Goal: Information Seeking & Learning: Find specific fact

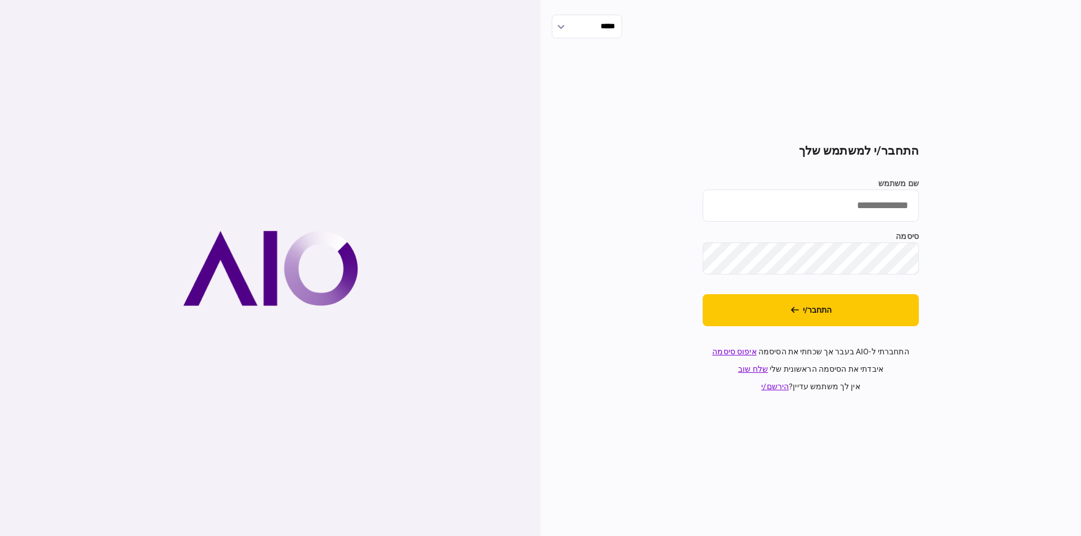
click at [849, 208] on input "שם משתמש" at bounding box center [810, 206] width 216 height 32
type input "*********"
click at [980, 246] on div "***** התחבר/י למשתמש שלך שם משתמש ********* סיסמה התחבר/י התחברתי ל-AIO בעבר אך…" at bounding box center [810, 268] width 540 height 536
click at [881, 303] on button "התחבר/י" at bounding box center [810, 310] width 216 height 32
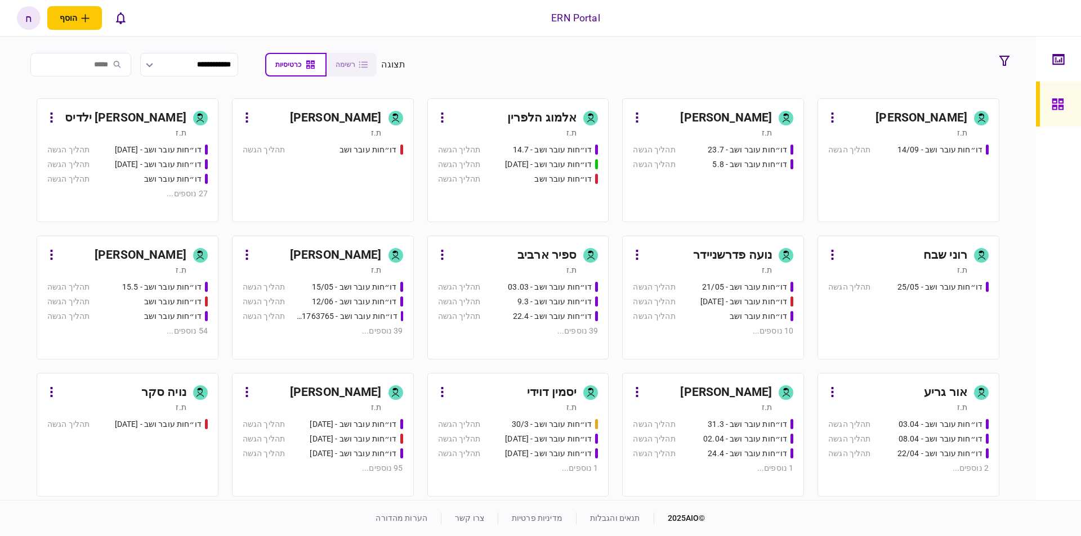
click at [897, 127] on div "ת.ז" at bounding box center [897, 132] width 139 height 11
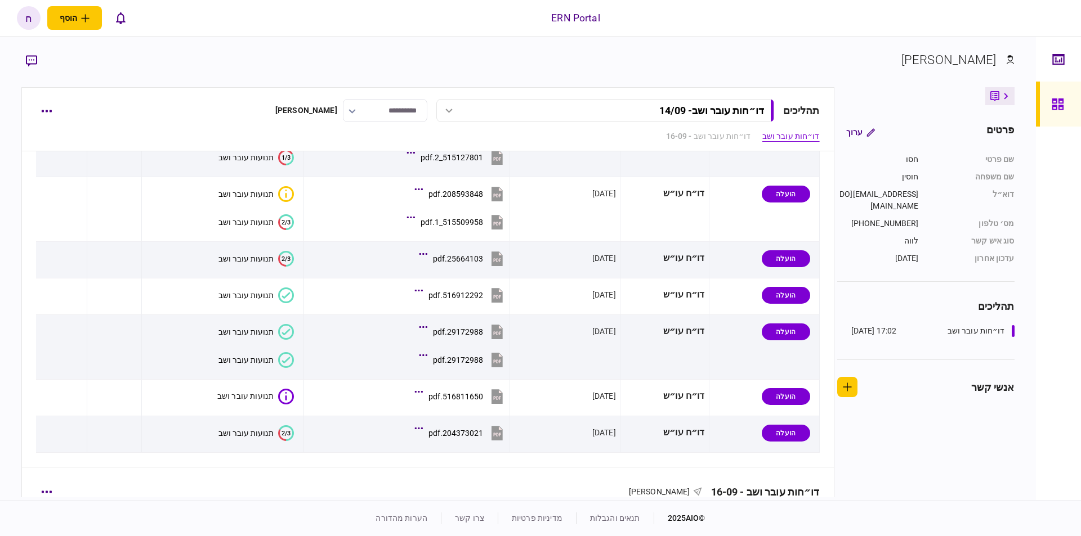
scroll to position [383, 0]
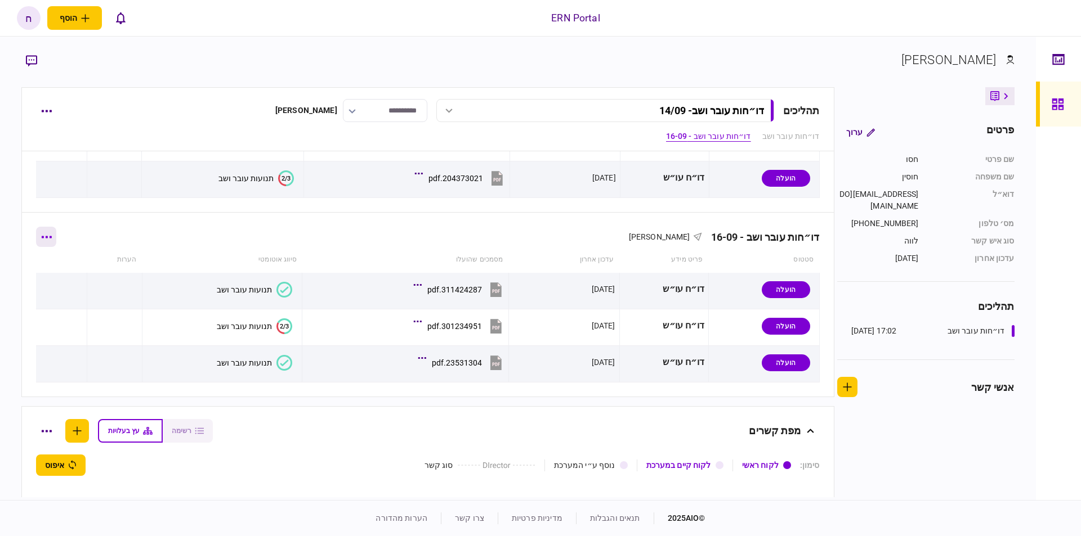
click at [53, 232] on button "button" at bounding box center [46, 237] width 20 height 20
click at [84, 286] on span "הוסף מסמך" at bounding box center [66, 284] width 45 height 14
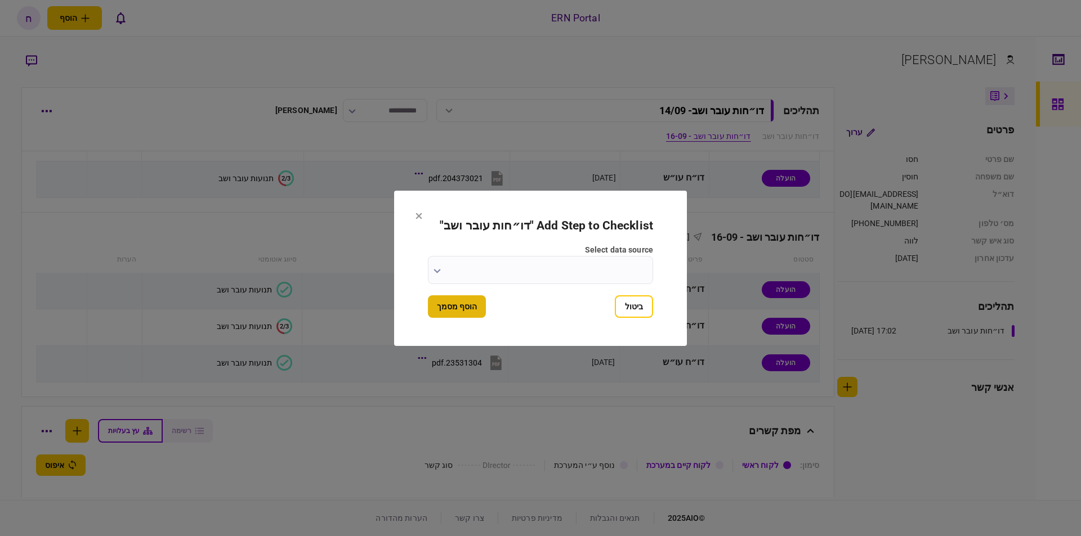
click at [468, 299] on button "הוסף מסמך" at bounding box center [457, 306] width 58 height 23
click at [499, 279] on input "select data source" at bounding box center [540, 270] width 225 height 28
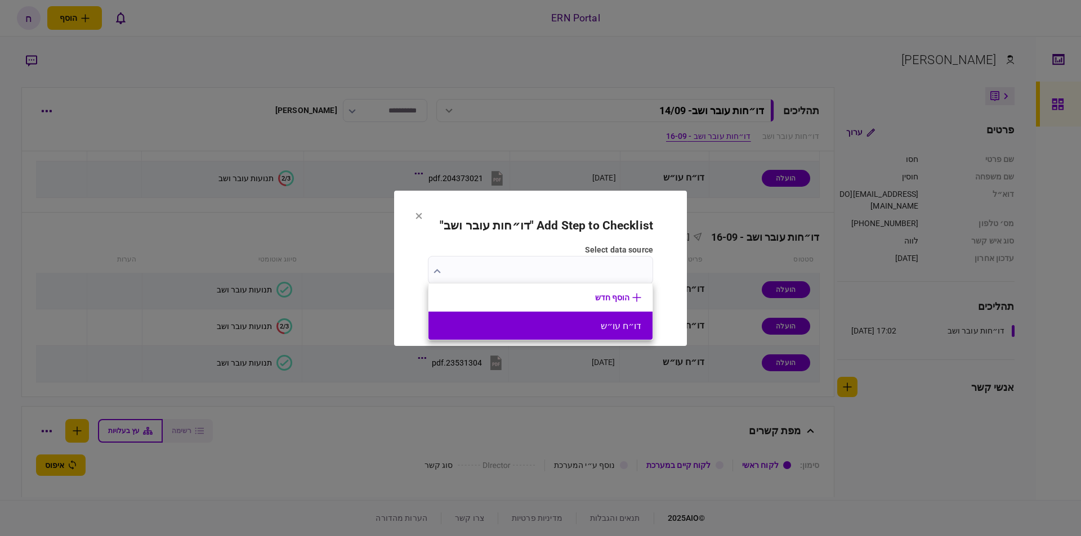
click at [588, 316] on li "דו״ח עו״ש" at bounding box center [540, 326] width 224 height 28
type input "*********"
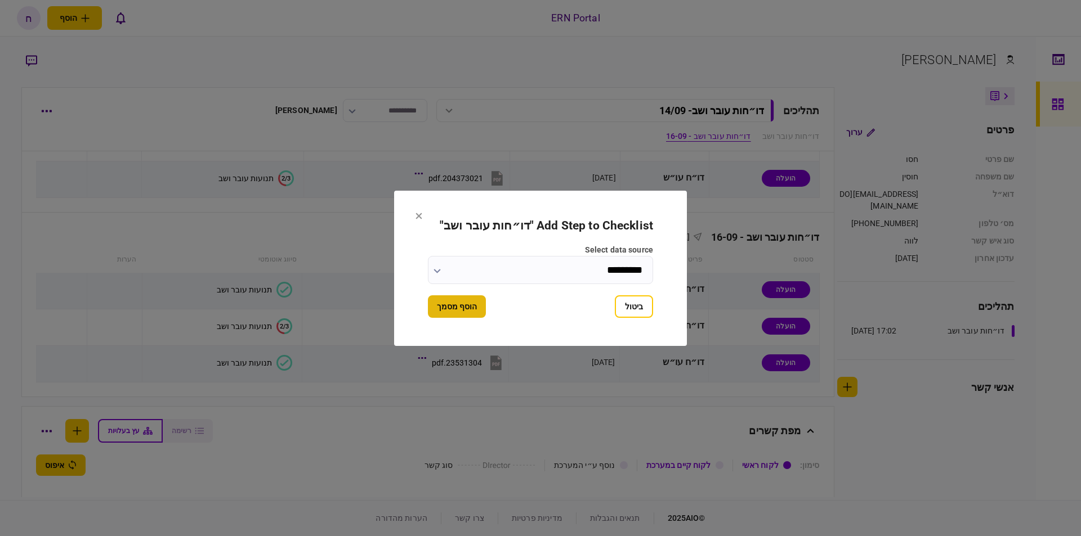
click at [474, 308] on button "הוסף מסמך" at bounding box center [457, 306] width 58 height 23
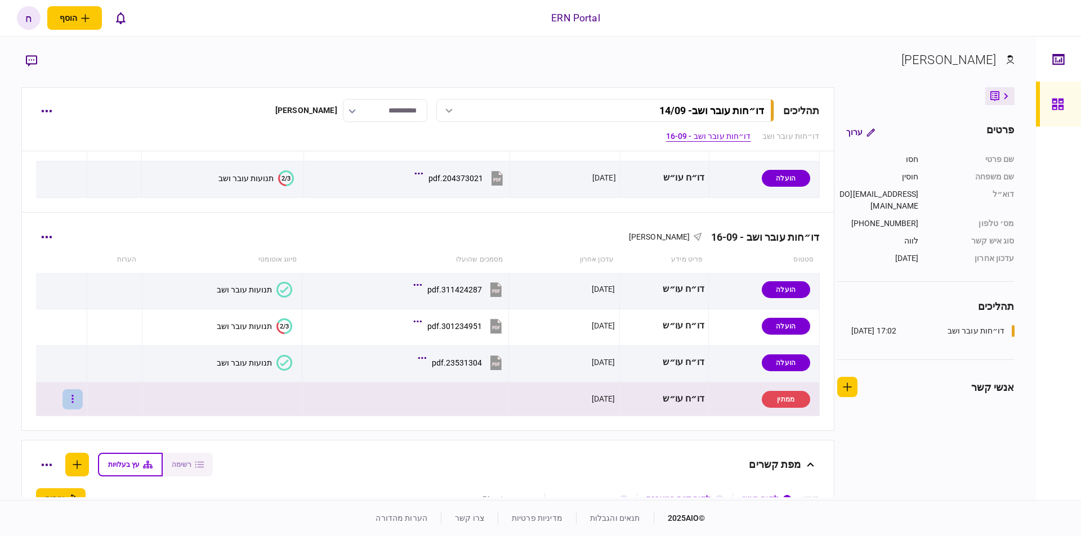
click at [74, 403] on icon "button" at bounding box center [73, 399] width 2 height 8
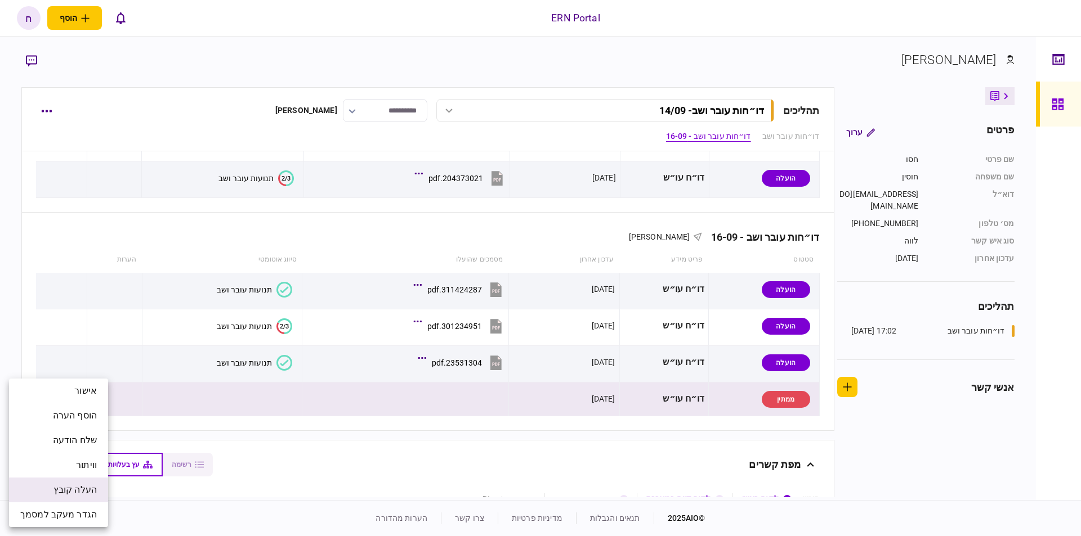
click at [82, 490] on span "העלה קובץ" at bounding box center [74, 490] width 43 height 14
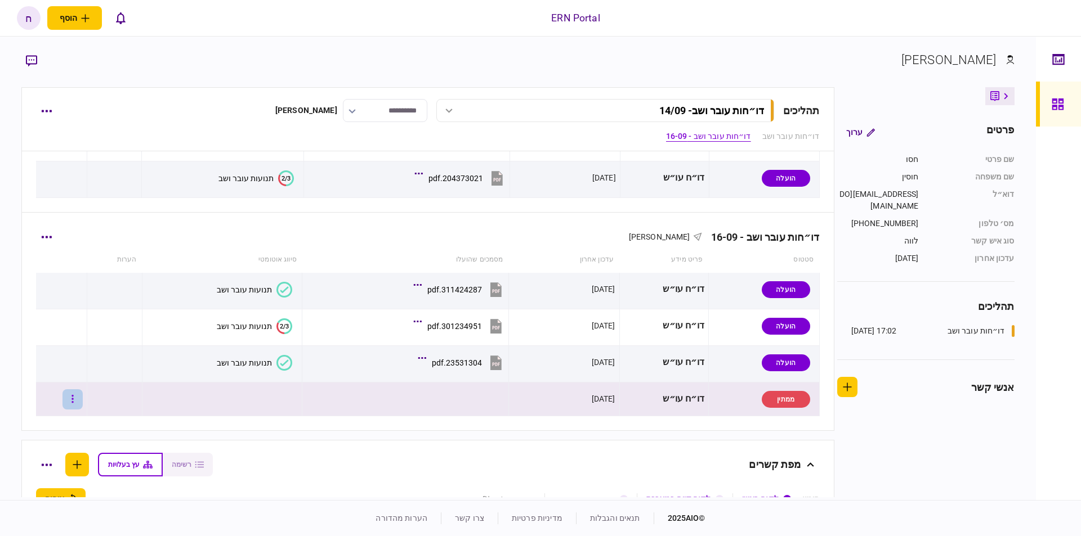
click at [78, 405] on button "button" at bounding box center [72, 399] width 20 height 20
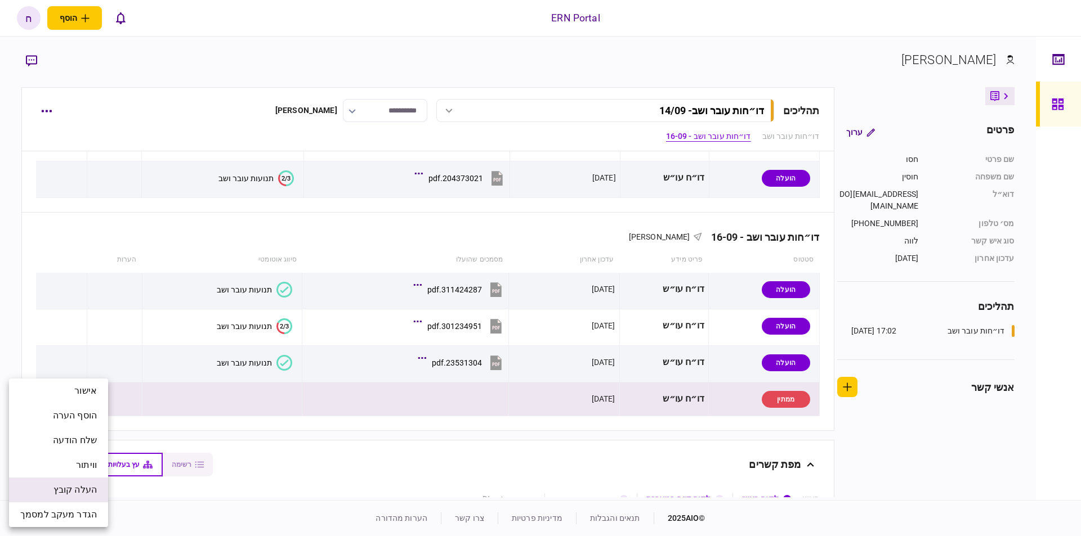
click at [69, 485] on span "העלה קובץ" at bounding box center [74, 490] width 43 height 14
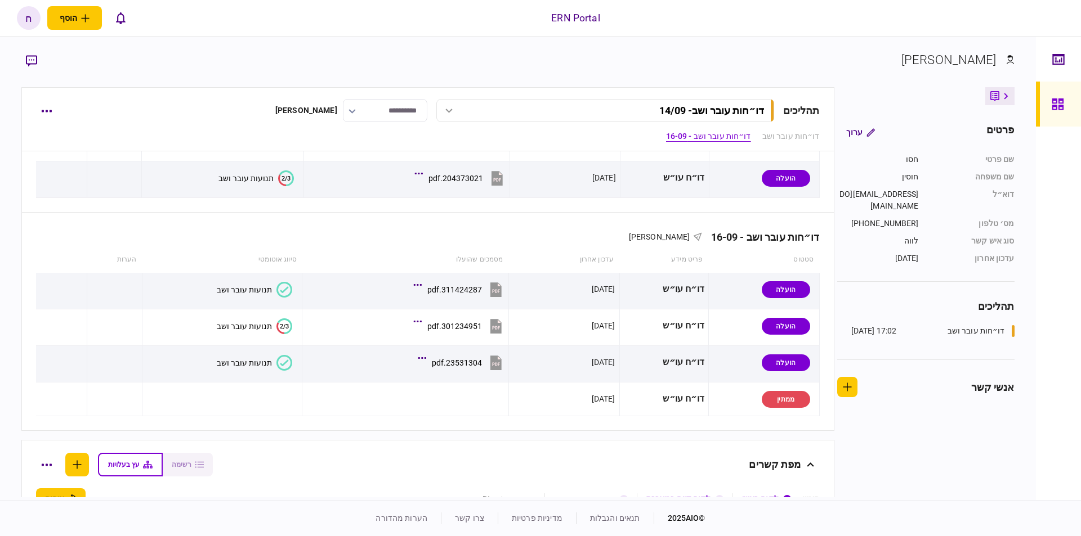
scroll to position [101, 0]
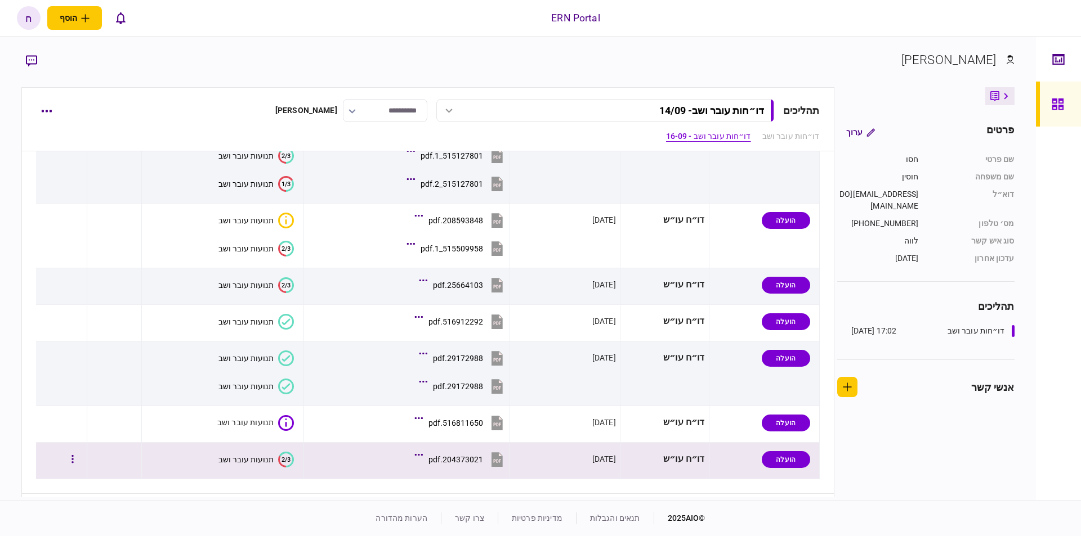
click at [393, 459] on section "204373021.pdf" at bounding box center [408, 461] width 191 height 28
click at [392, 459] on section "204373021.pdf" at bounding box center [408, 461] width 191 height 28
click at [272, 463] on button "2/3 תנועות עובר ושב" at bounding box center [255, 460] width 75 height 16
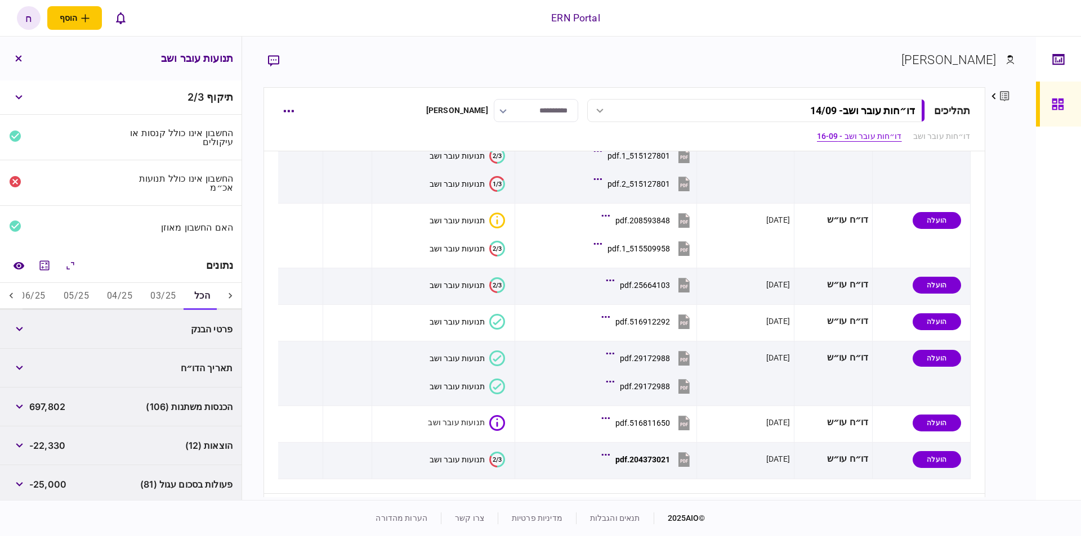
click at [159, 290] on button "03/25" at bounding box center [162, 296] width 43 height 27
click at [114, 295] on button "04/25" at bounding box center [119, 296] width 43 height 27
click at [62, 293] on button "05/25" at bounding box center [76, 296] width 43 height 27
click at [15, 293] on icon at bounding box center [11, 295] width 11 height 11
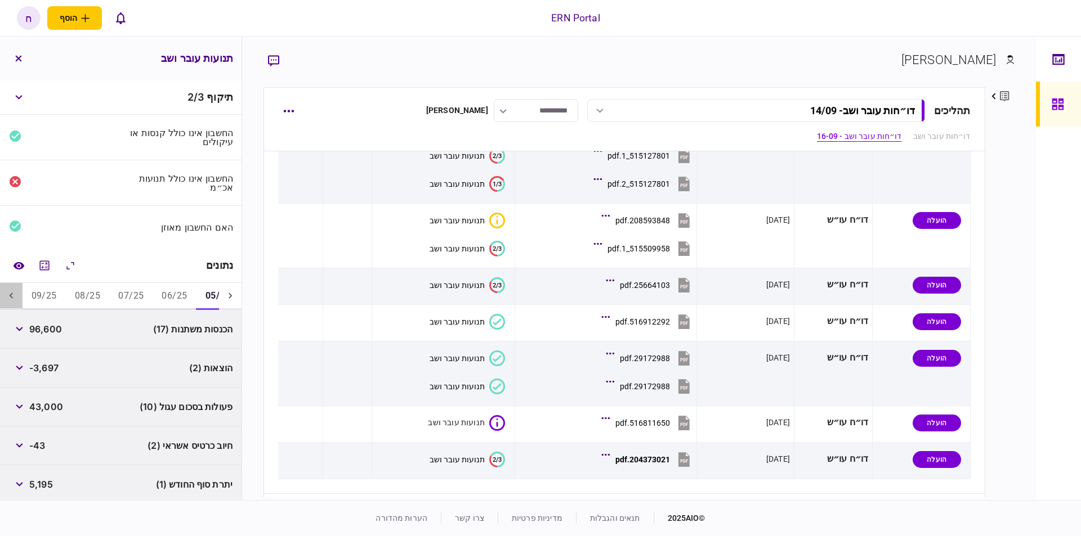
click at [15, 293] on icon at bounding box center [11, 295] width 11 height 11
click at [132, 292] on button "07/25" at bounding box center [130, 296] width 43 height 27
click at [167, 291] on button "06/25" at bounding box center [173, 296] width 43 height 27
drag, startPoint x: 64, startPoint y: 451, endPoint x: 63, endPoint y: 442, distance: 9.0
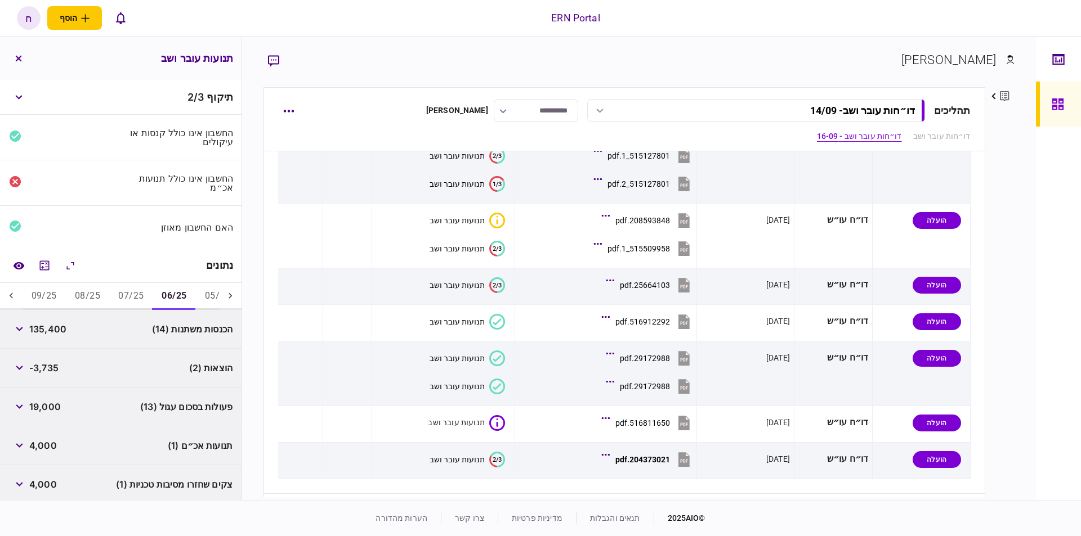
click at [63, 444] on div "תנועות אכ״ם (1) 4,000" at bounding box center [120, 446] width 241 height 39
click at [23, 436] on button "button" at bounding box center [19, 446] width 20 height 20
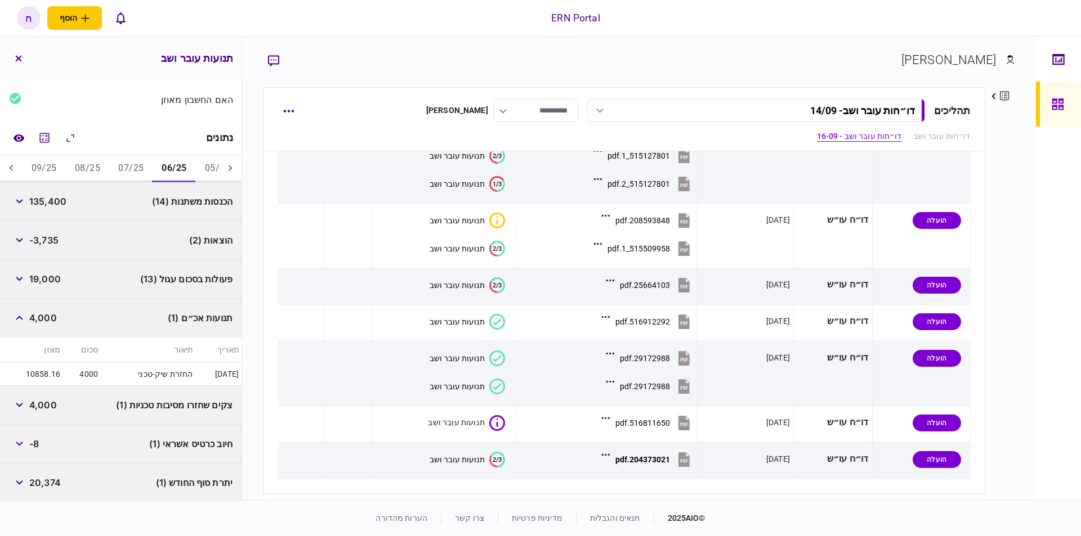
click at [84, 268] on div "פעולות בסכום עגול (13) 19,000" at bounding box center [120, 279] width 241 height 39
click at [22, 274] on button "button" at bounding box center [19, 279] width 20 height 20
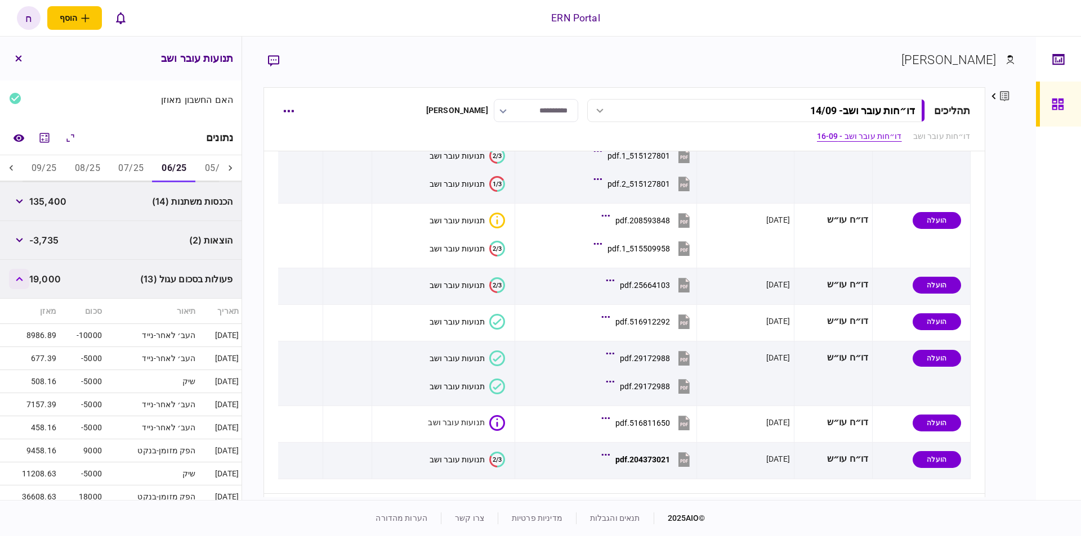
click at [23, 277] on icon "button" at bounding box center [19, 279] width 7 height 5
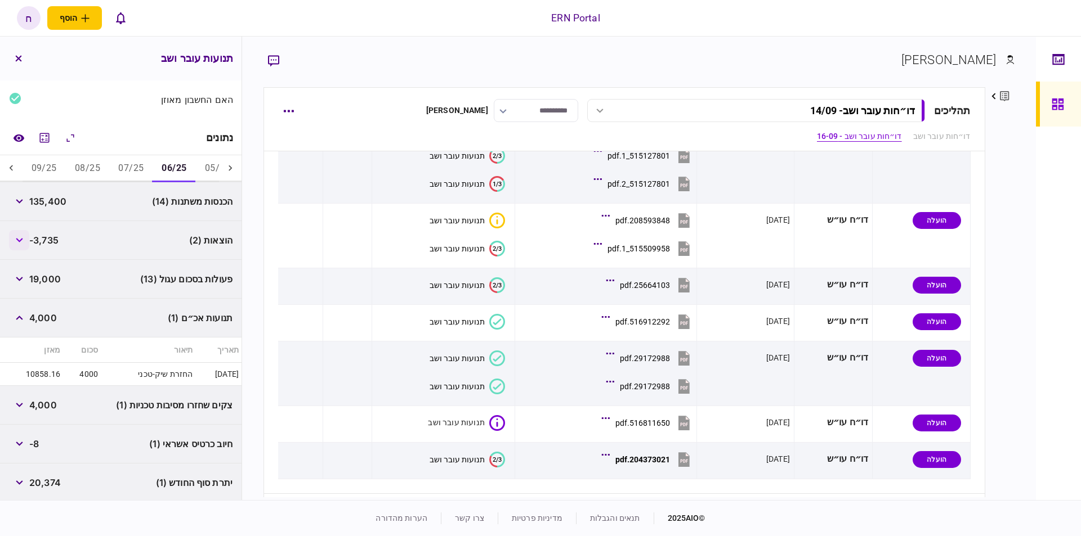
click at [24, 234] on button "button" at bounding box center [19, 240] width 20 height 20
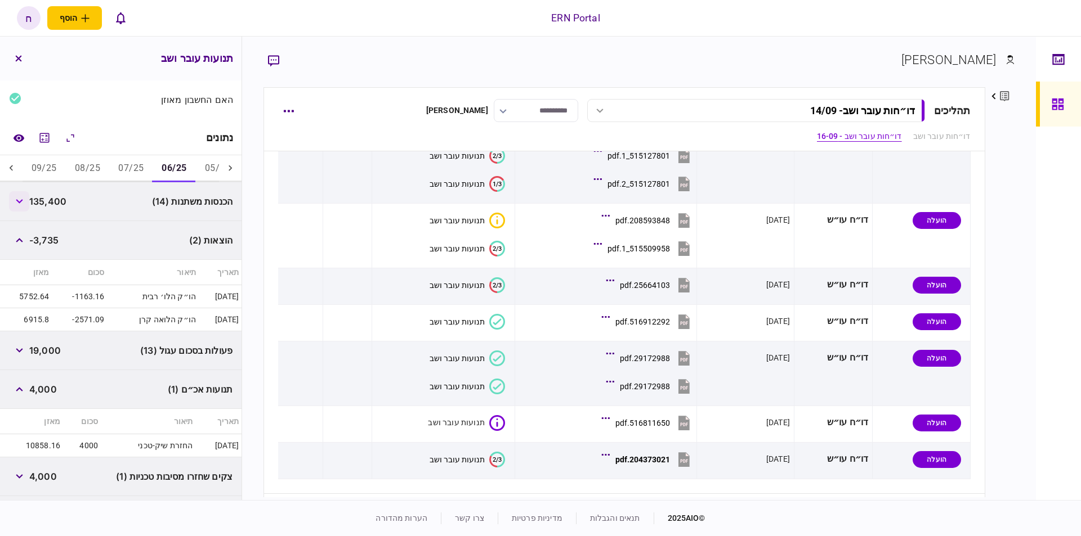
click at [23, 196] on button "button" at bounding box center [19, 201] width 20 height 20
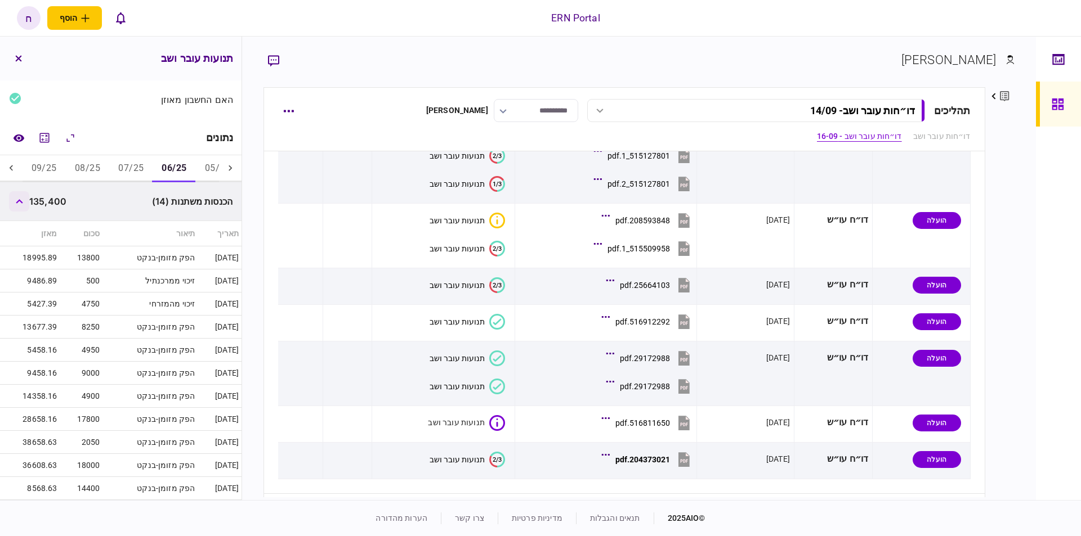
click at [23, 199] on icon "button" at bounding box center [19, 201] width 7 height 5
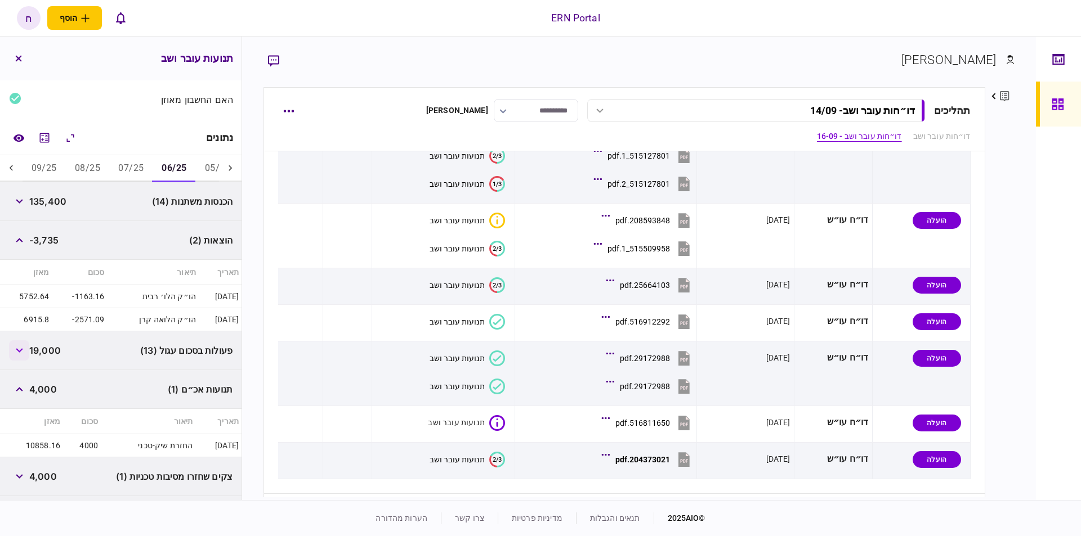
click at [26, 344] on button "button" at bounding box center [19, 350] width 20 height 20
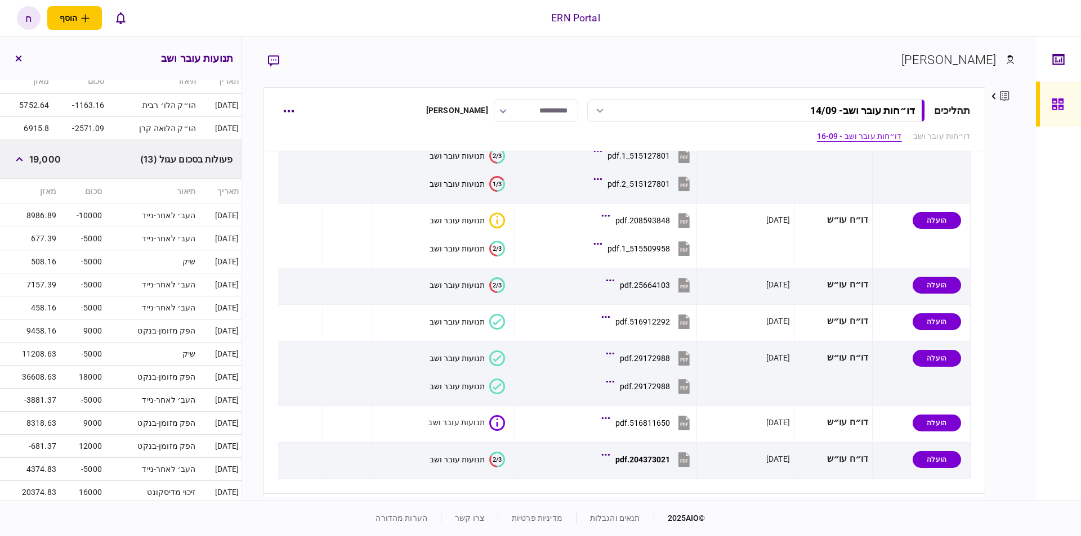
scroll to position [383, 0]
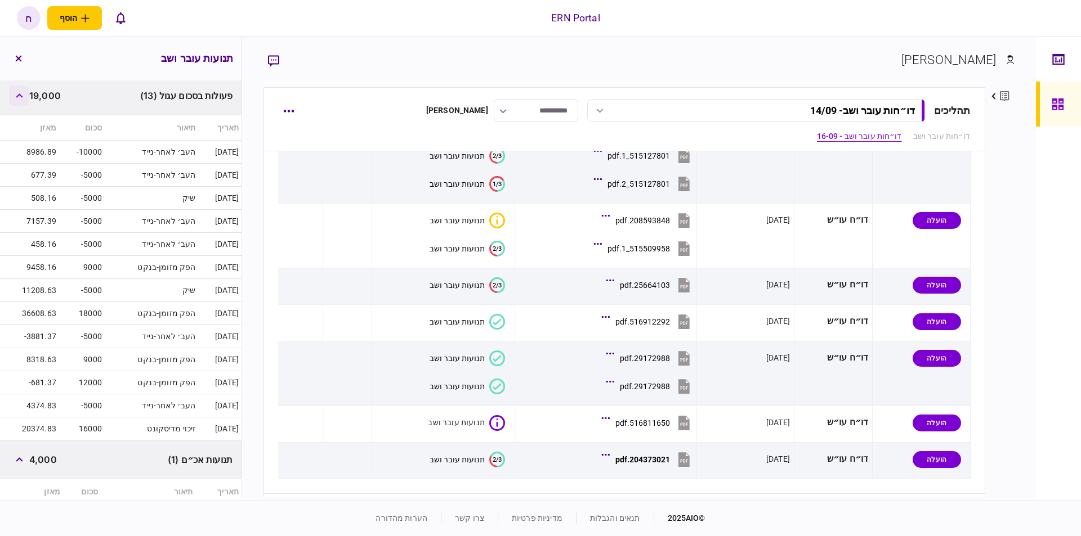
click at [18, 97] on button "button" at bounding box center [19, 96] width 20 height 20
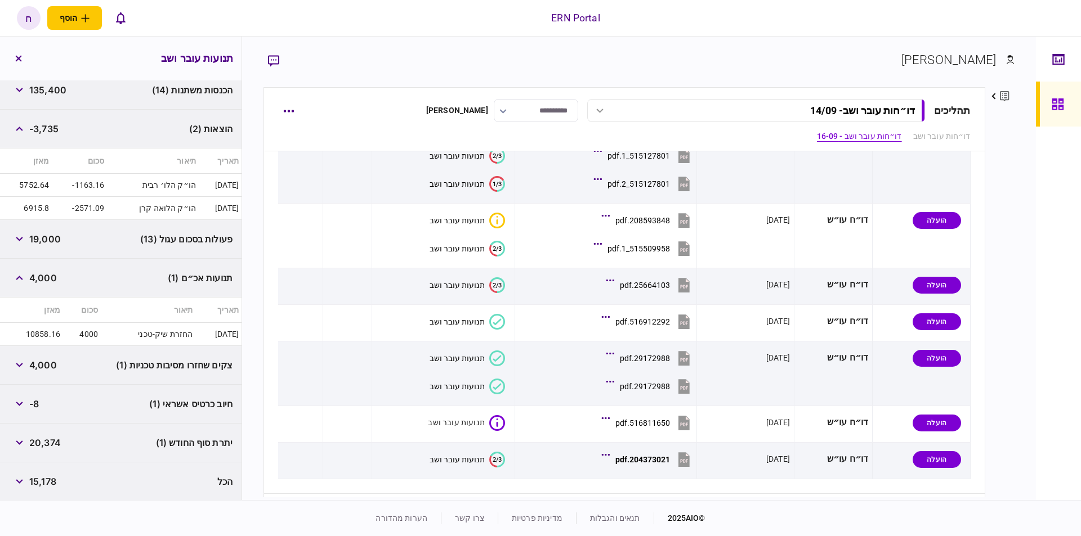
scroll to position [238, 0]
click at [20, 277] on icon "button" at bounding box center [19, 279] width 7 height 5
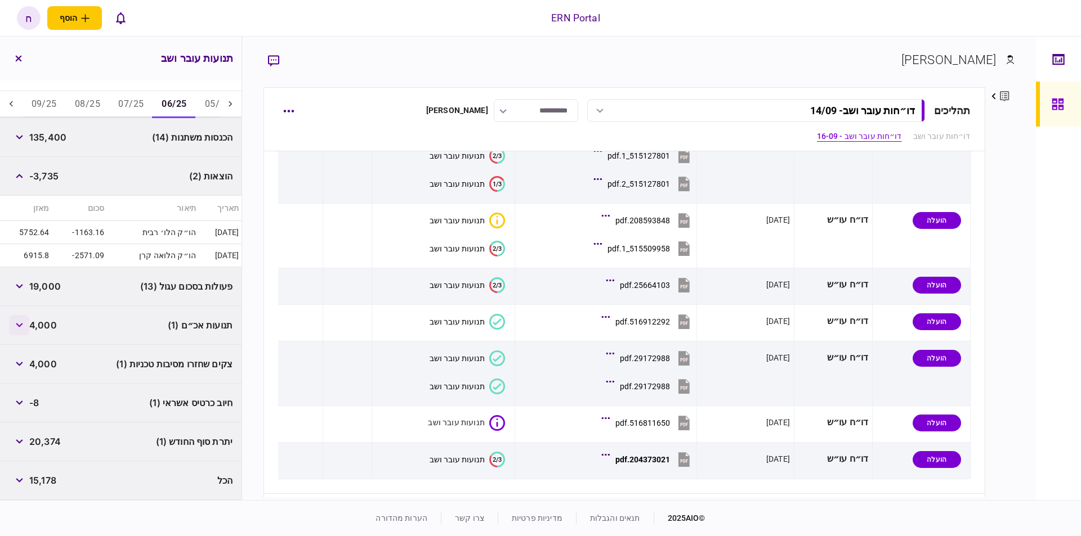
scroll to position [190, 0]
click at [131, 97] on button "07/25" at bounding box center [130, 106] width 43 height 27
click at [34, 285] on span "20,000" at bounding box center [46, 289] width 34 height 14
click at [20, 286] on icon "button" at bounding box center [19, 288] width 7 height 5
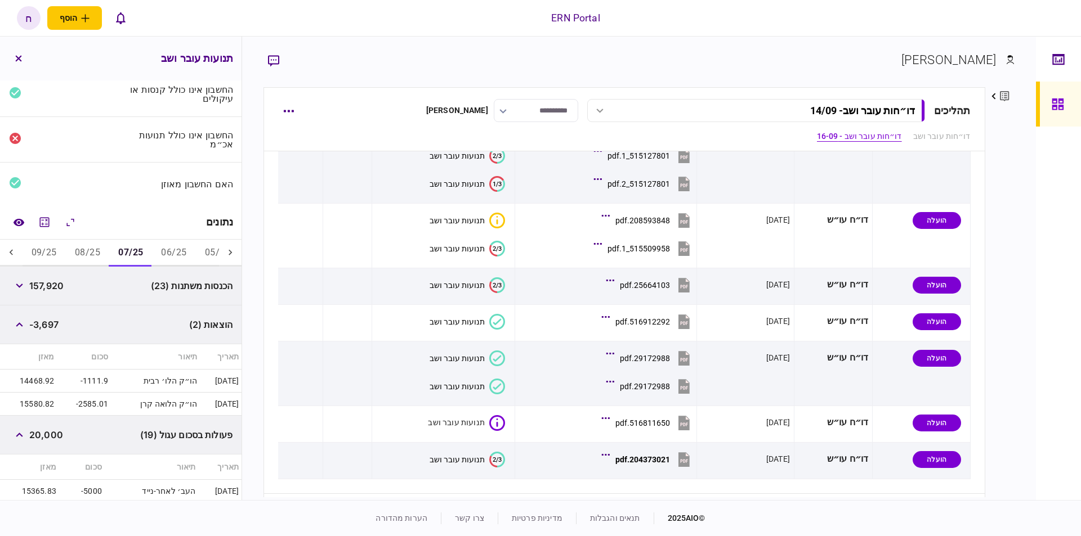
scroll to position [0, 0]
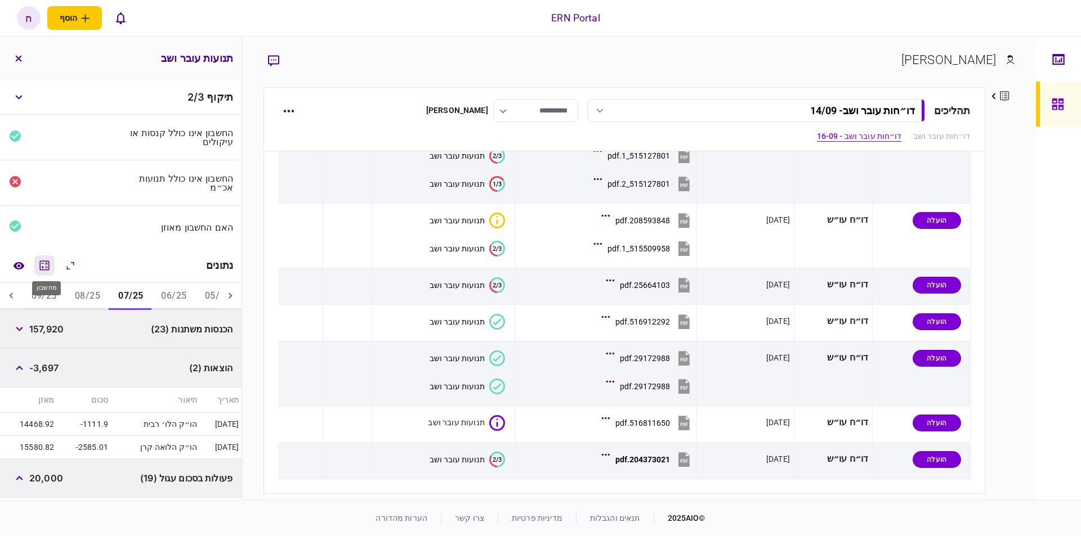
click at [48, 259] on icon "מחשבון" at bounding box center [45, 266] width 14 height 14
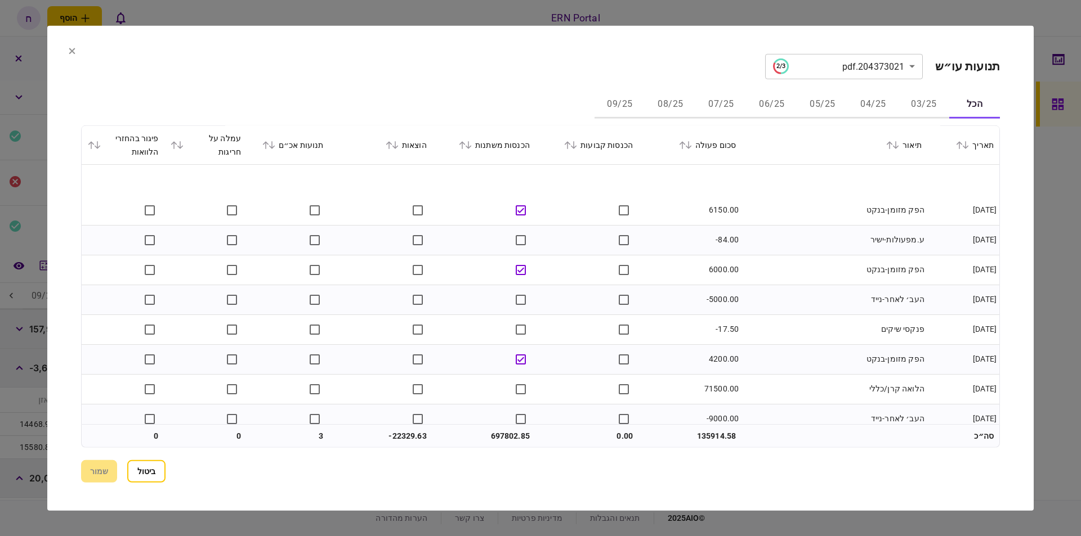
scroll to position [8989, 0]
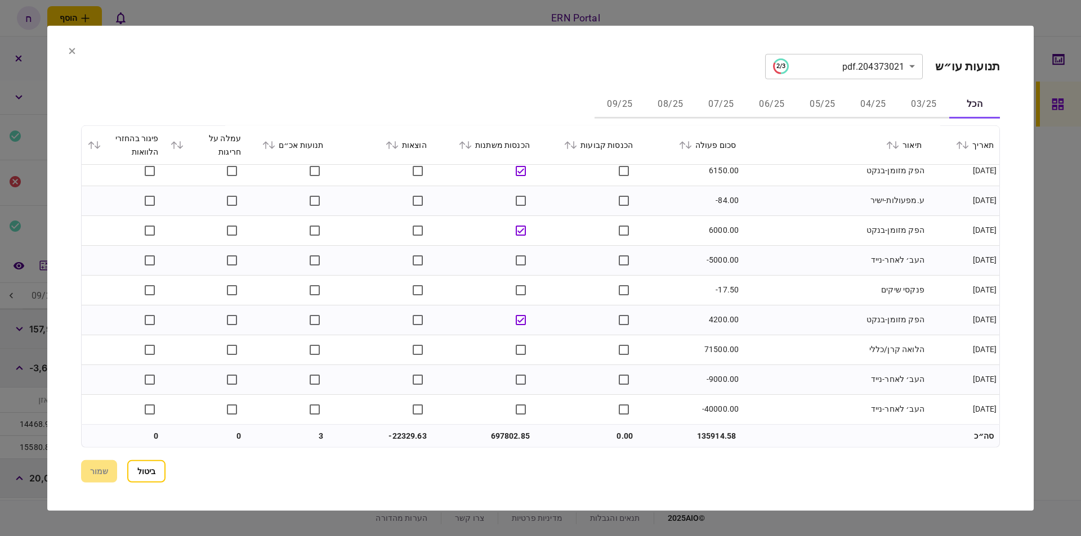
click at [72, 55] on button at bounding box center [72, 51] width 7 height 9
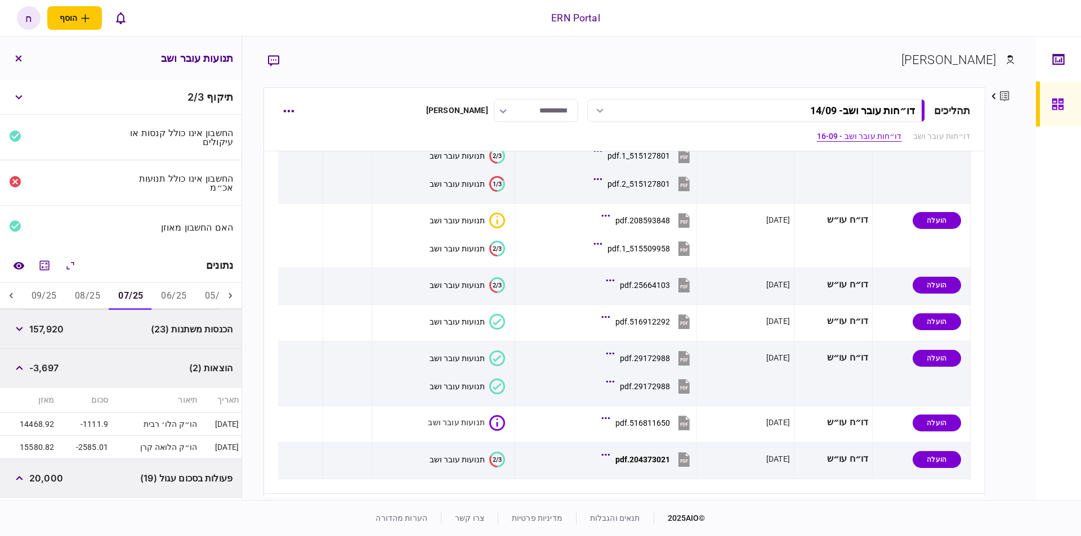
click at [59, 292] on button "09/25" at bounding box center [44, 296] width 43 height 27
click at [24, 369] on button "button" at bounding box center [19, 368] width 20 height 20
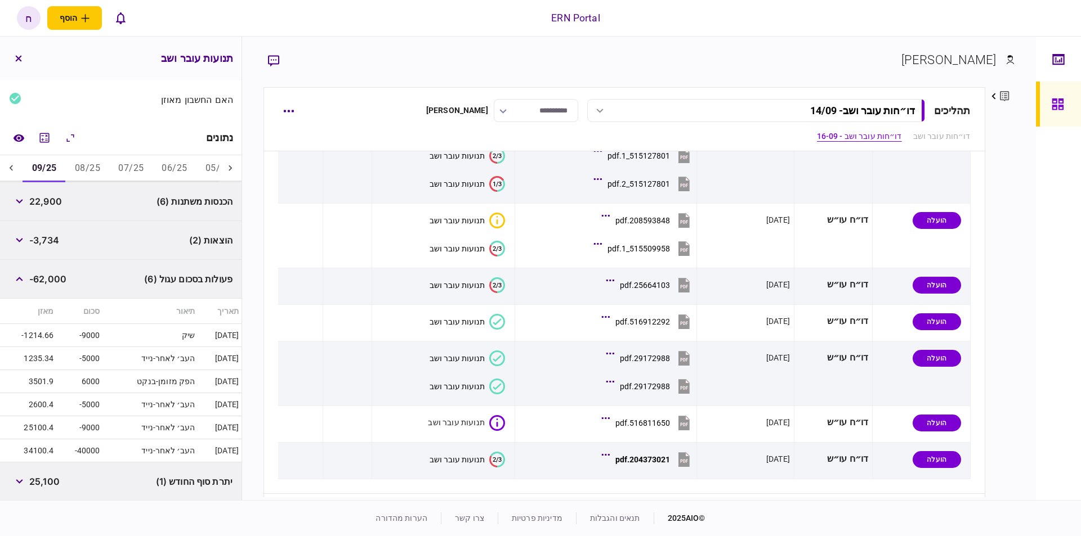
scroll to position [165, 0]
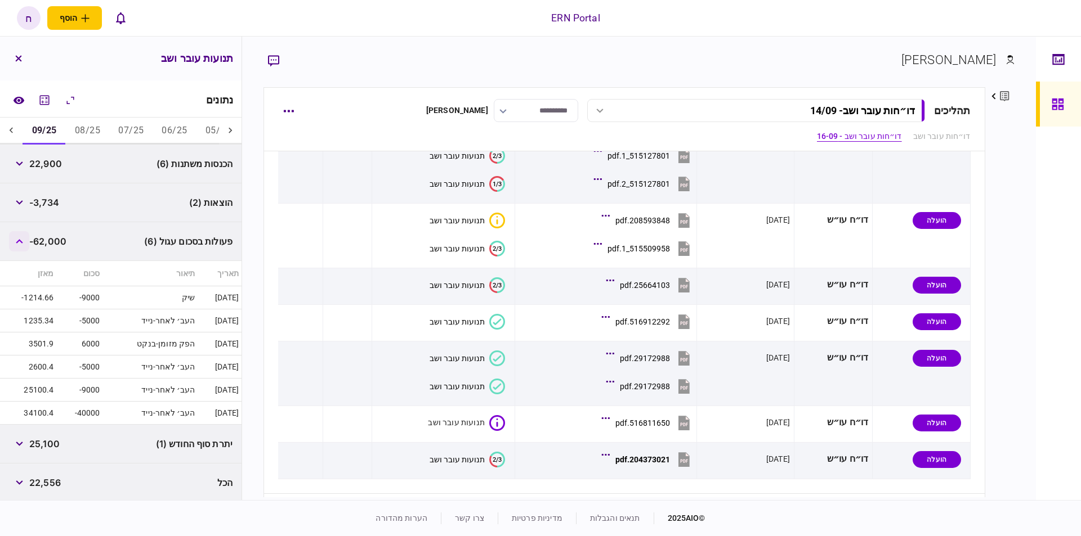
click at [25, 237] on button "button" at bounding box center [19, 241] width 20 height 20
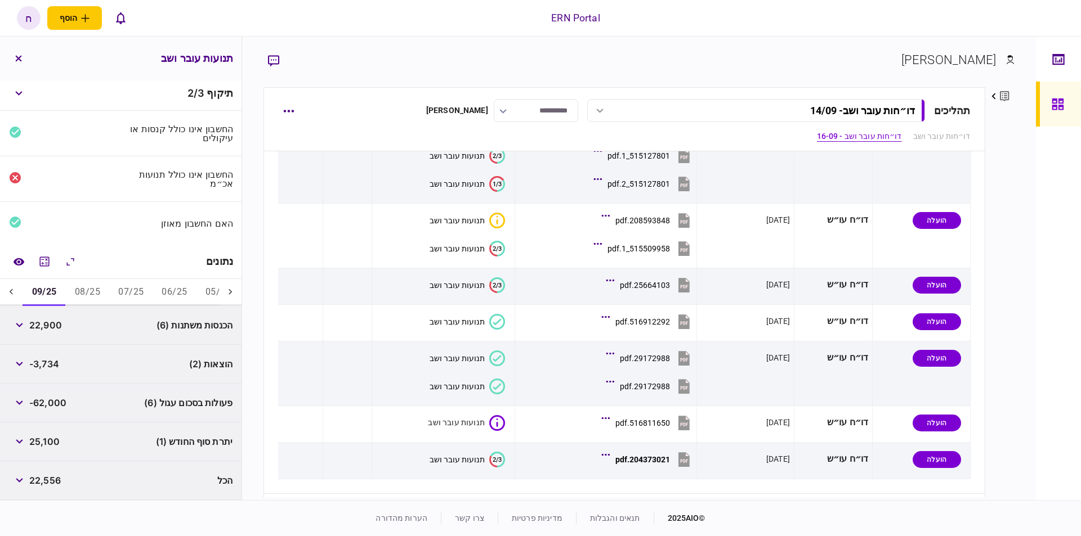
scroll to position [2, 0]
click at [73, 294] on button "08/25" at bounding box center [87, 294] width 43 height 27
click at [16, 395] on button "button" at bounding box center [19, 405] width 20 height 20
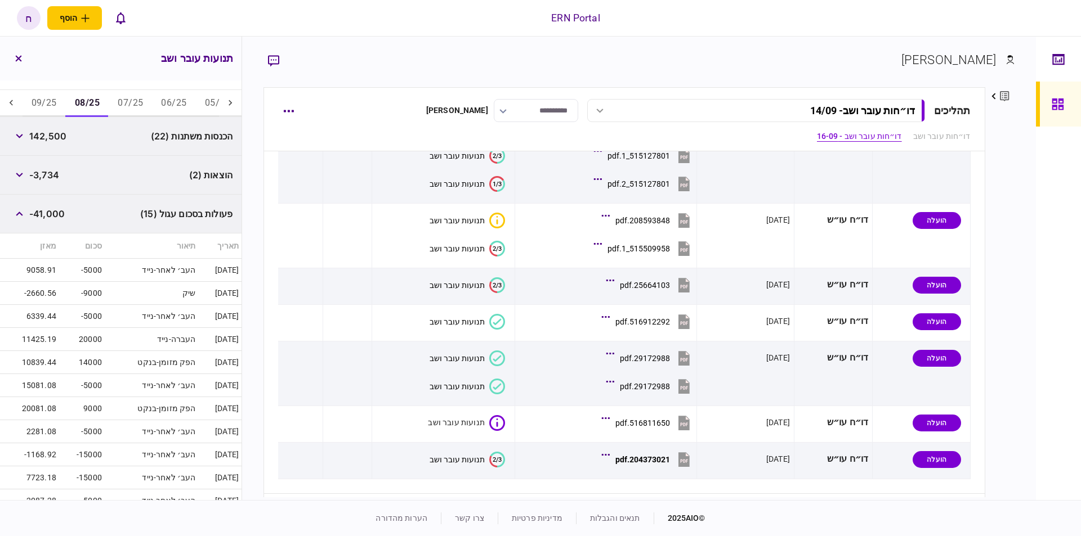
scroll to position [321, 0]
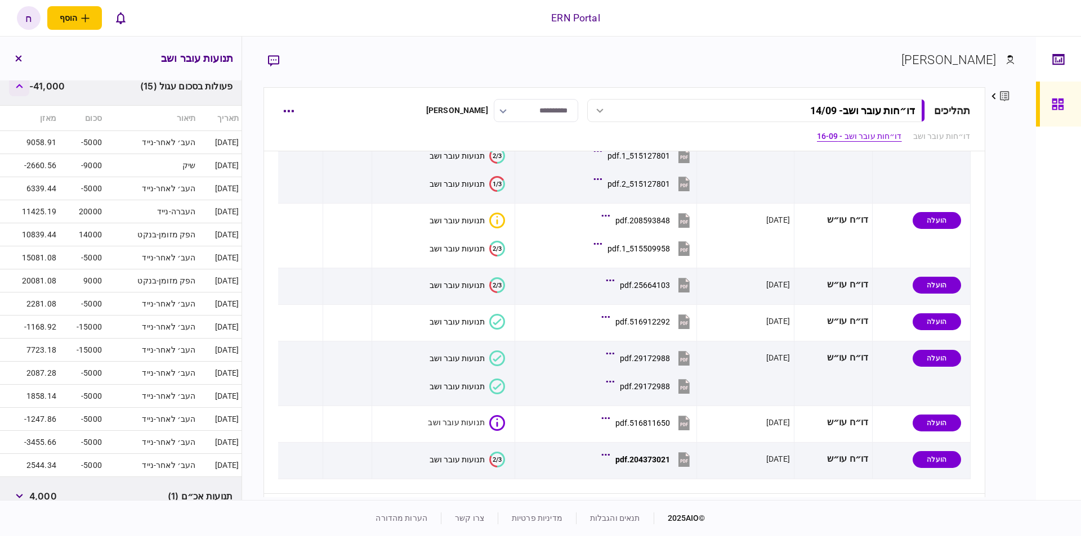
click at [25, 87] on button "button" at bounding box center [19, 86] width 20 height 20
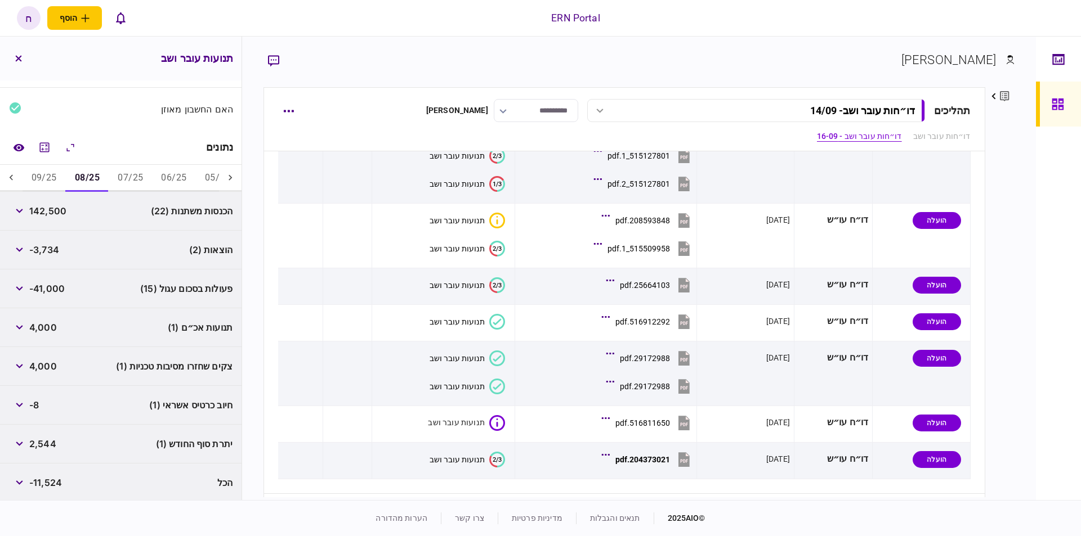
click at [37, 165] on button "09/25" at bounding box center [44, 178] width 43 height 27
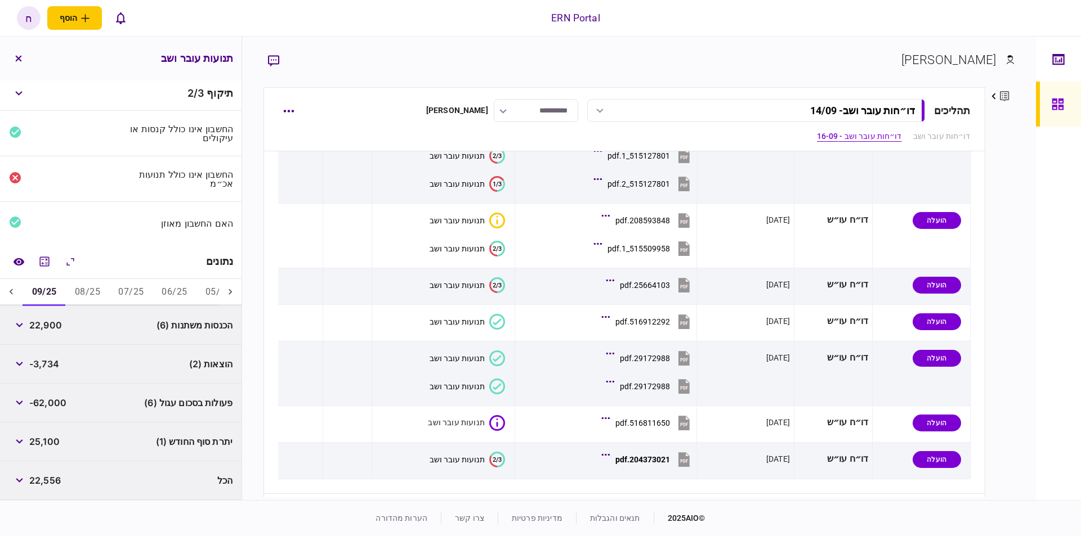
scroll to position [2, 0]
click at [29, 402] on button "button" at bounding box center [19, 405] width 20 height 20
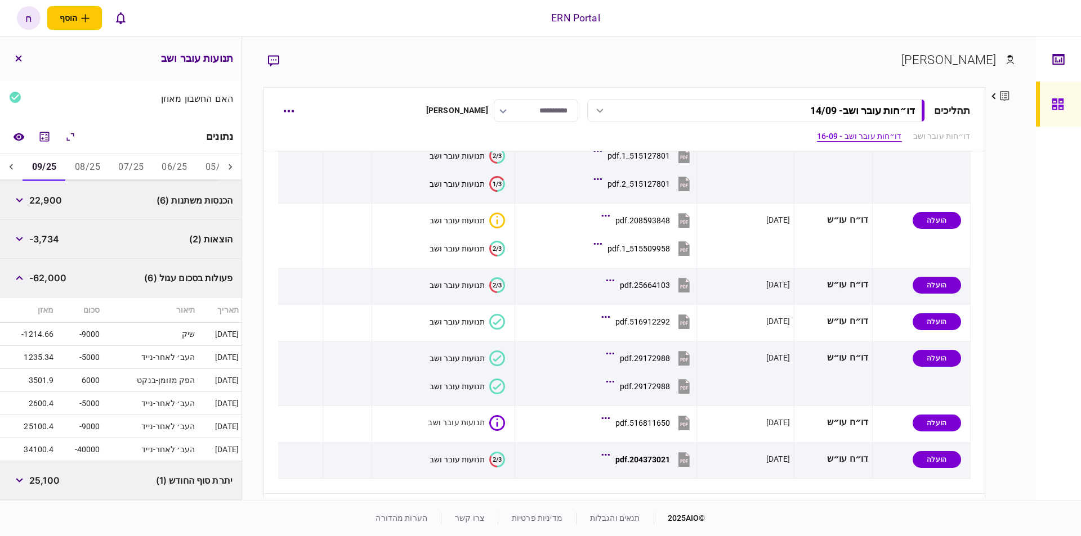
scroll to position [165, 0]
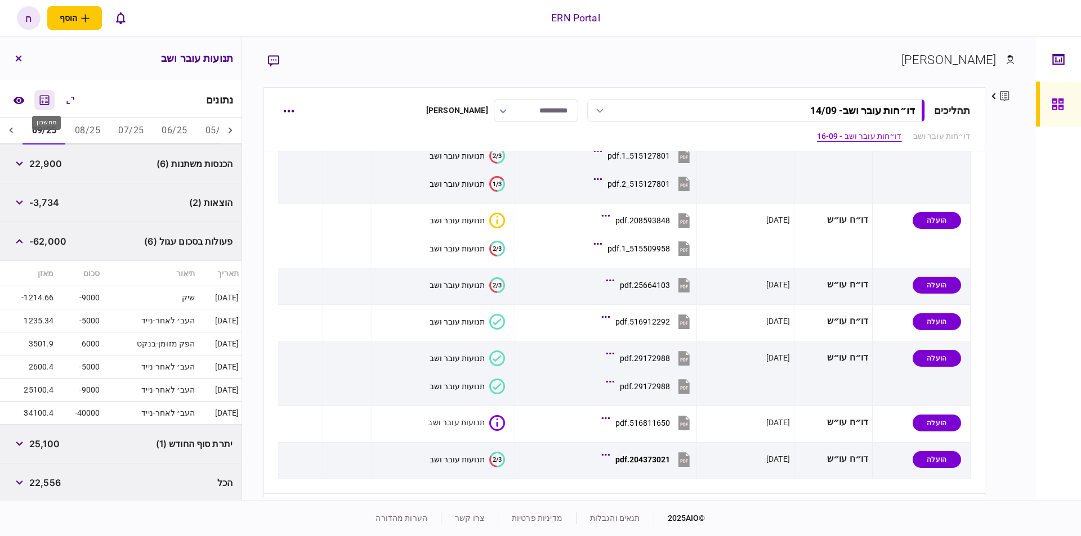
click at [48, 97] on icon "מחשבון" at bounding box center [45, 100] width 10 height 10
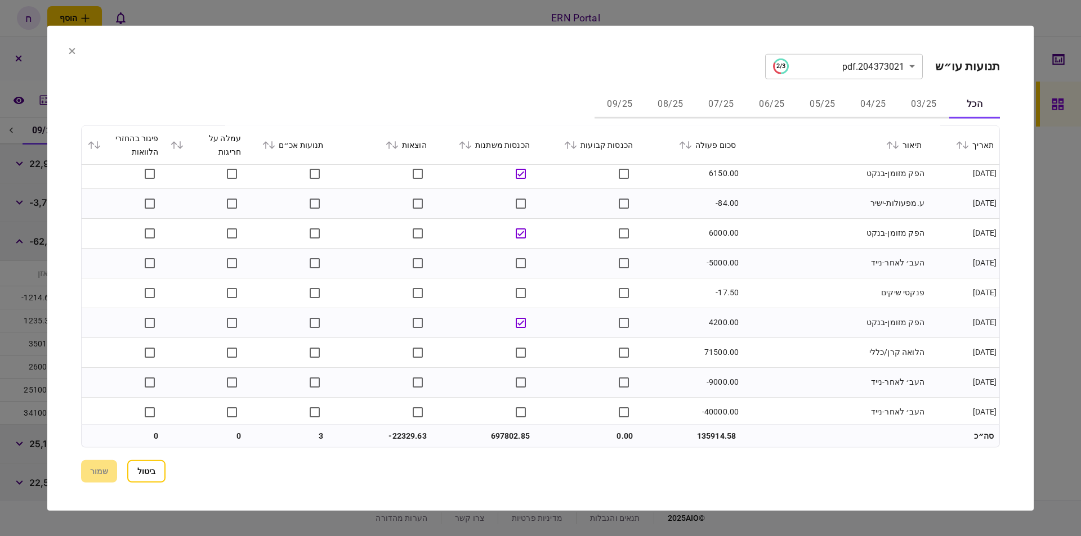
scroll to position [8944, 0]
click at [702, 350] on td "71500.00" at bounding box center [689, 350] width 103 height 30
click at [710, 351] on td "71500.00" at bounding box center [689, 350] width 103 height 30
click at [725, 343] on td "71500.00" at bounding box center [689, 350] width 103 height 30
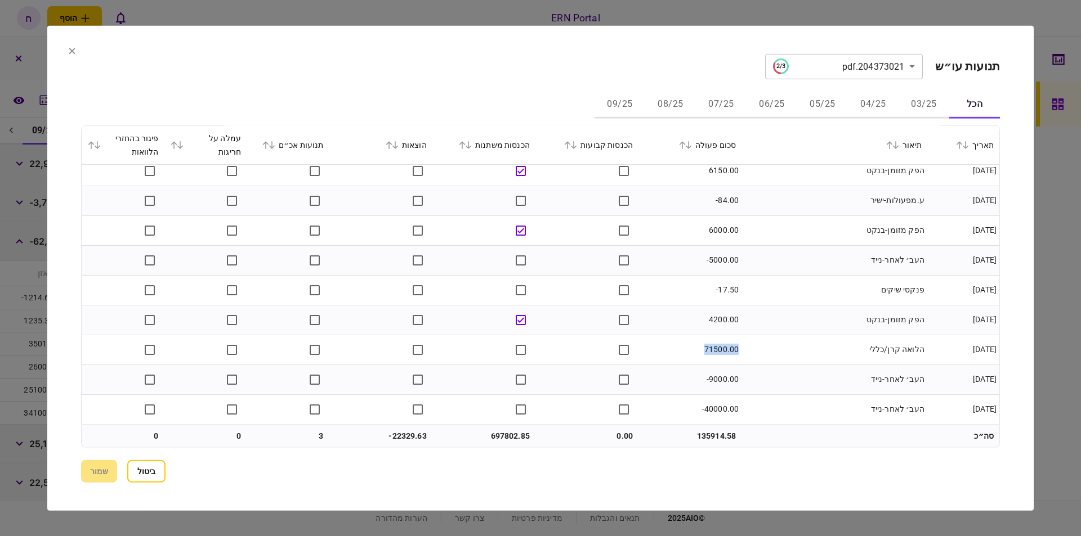
click at [717, 344] on td "71500.00" at bounding box center [689, 350] width 103 height 30
drag, startPoint x: 600, startPoint y: 337, endPoint x: 583, endPoint y: 339, distance: 17.6
click at [600, 337] on td at bounding box center [586, 350] width 103 height 30
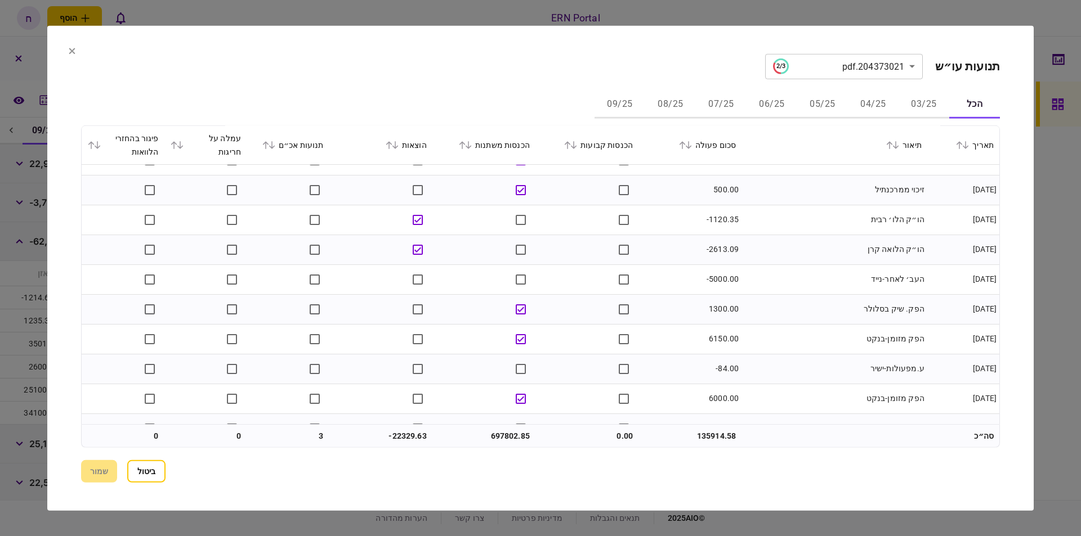
scroll to position [8722, 0]
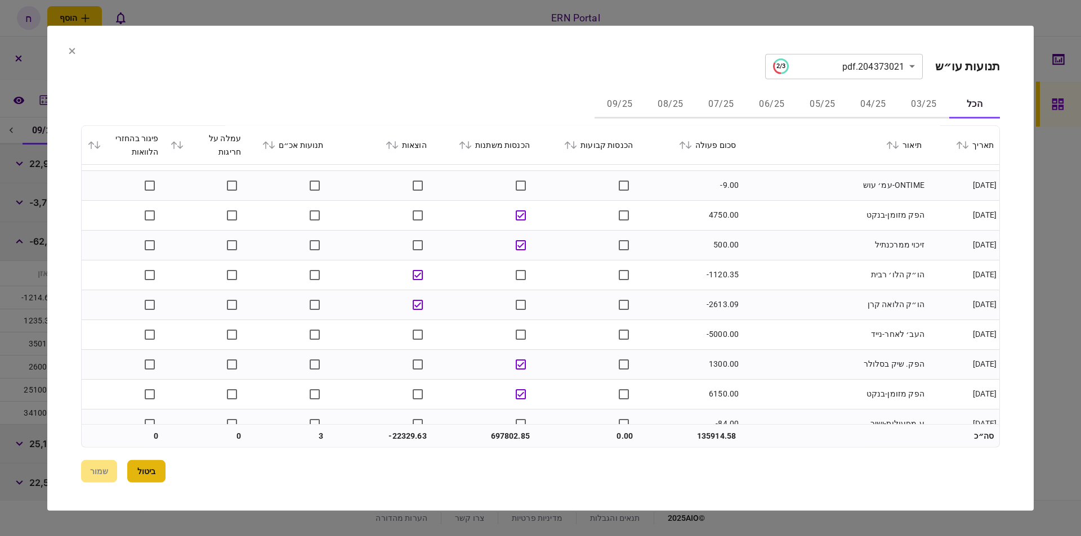
click at [152, 471] on button "ביטול" at bounding box center [146, 471] width 38 height 23
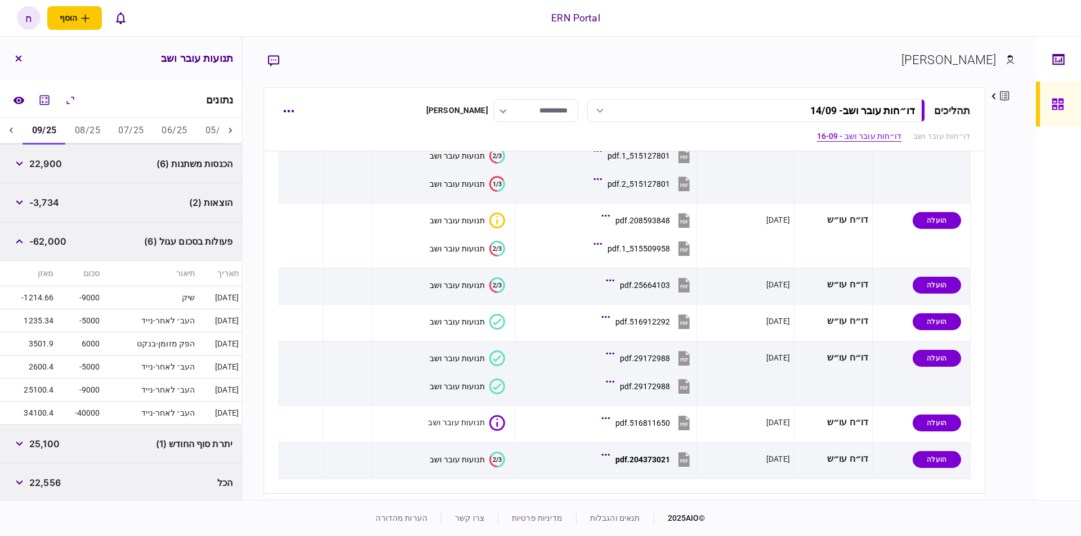
click at [39, 157] on span "22,900" at bounding box center [45, 164] width 33 height 14
copy span "22,900"
click at [44, 197] on span "-3,734" at bounding box center [44, 203] width 30 height 14
click at [45, 196] on span "-3,734" at bounding box center [44, 203] width 30 height 14
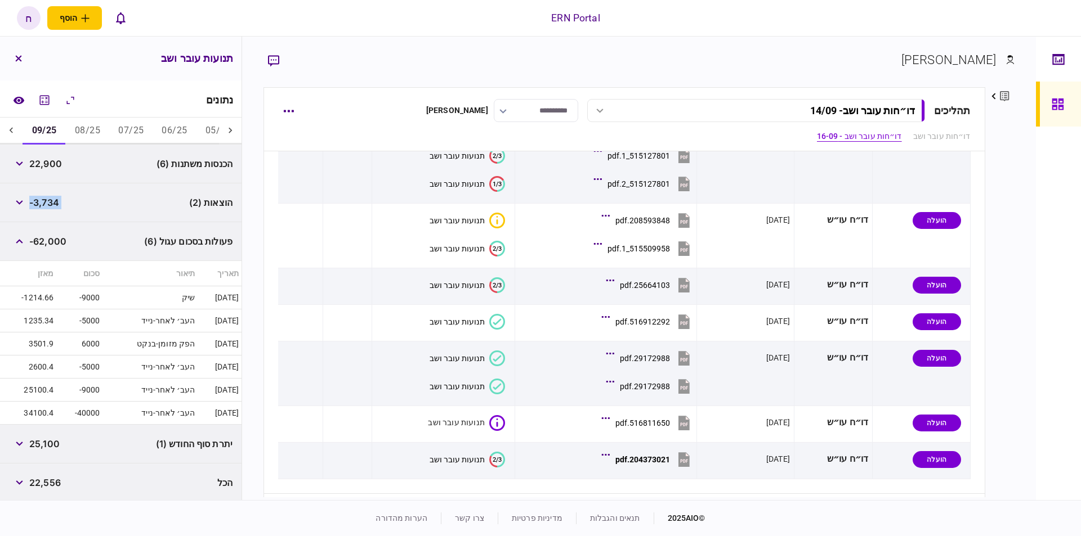
click at [45, 196] on span "-3,734" at bounding box center [44, 203] width 30 height 14
click at [17, 202] on button "button" at bounding box center [19, 202] width 20 height 20
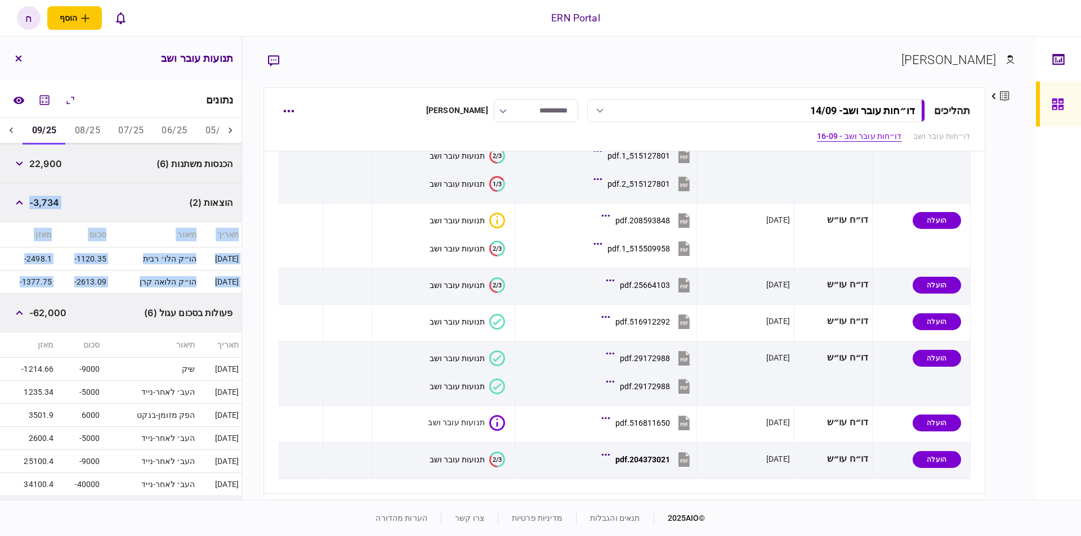
click at [83, 202] on div "הוצאות (2) -3,734" at bounding box center [120, 202] width 241 height 39
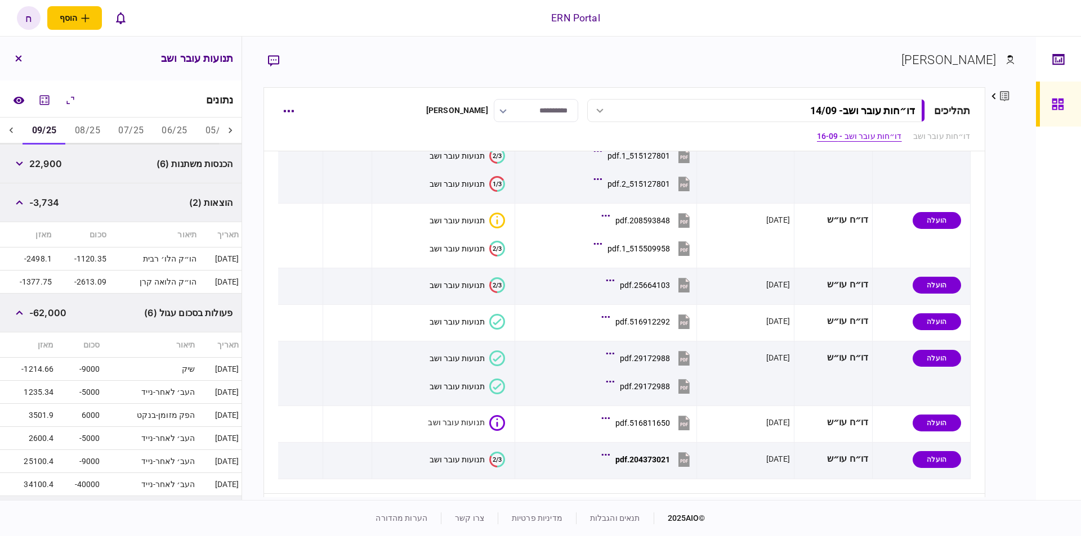
click at [44, 197] on span "-3,734" at bounding box center [44, 203] width 30 height 14
copy span "3,734"
drag, startPoint x: 23, startPoint y: 201, endPoint x: 15, endPoint y: 222, distance: 22.1
click at [23, 202] on icon "button" at bounding box center [19, 202] width 7 height 5
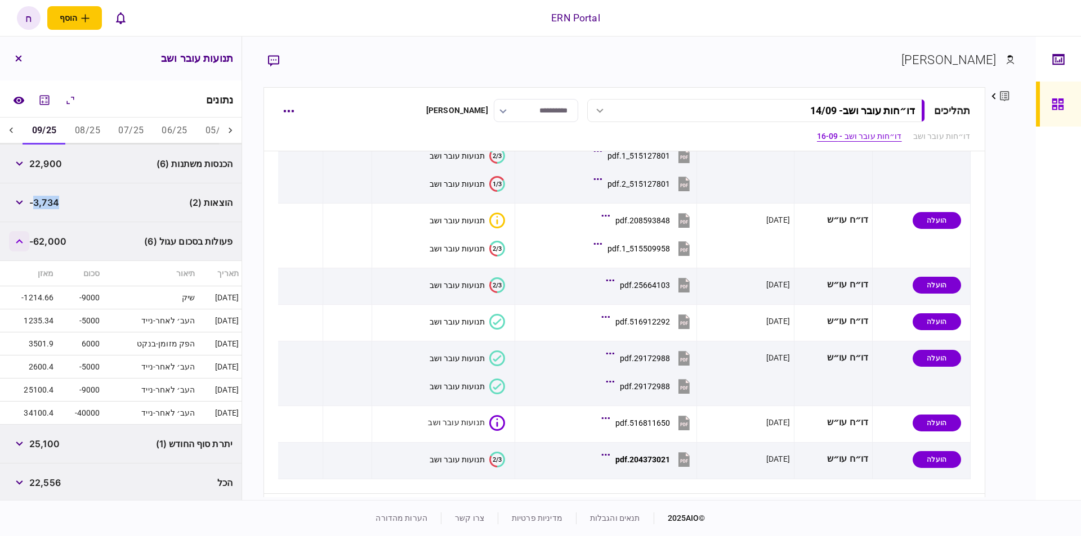
click at [17, 243] on button "button" at bounding box center [19, 241] width 20 height 20
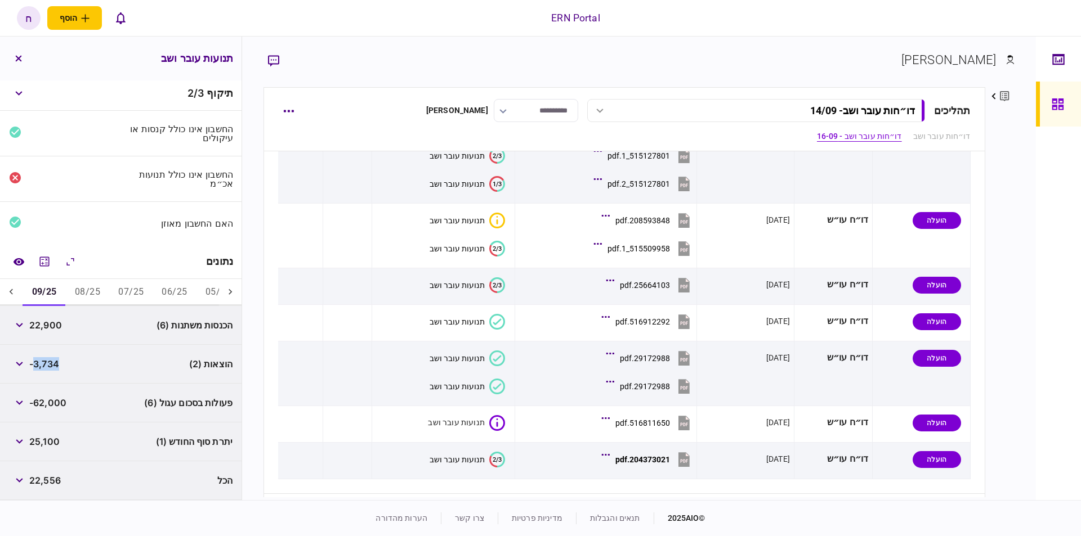
scroll to position [2, 0]
click at [51, 445] on span "25,100" at bounding box center [44, 444] width 30 height 14
copy span "25,100"
click at [88, 288] on button "08/25" at bounding box center [87, 294] width 43 height 27
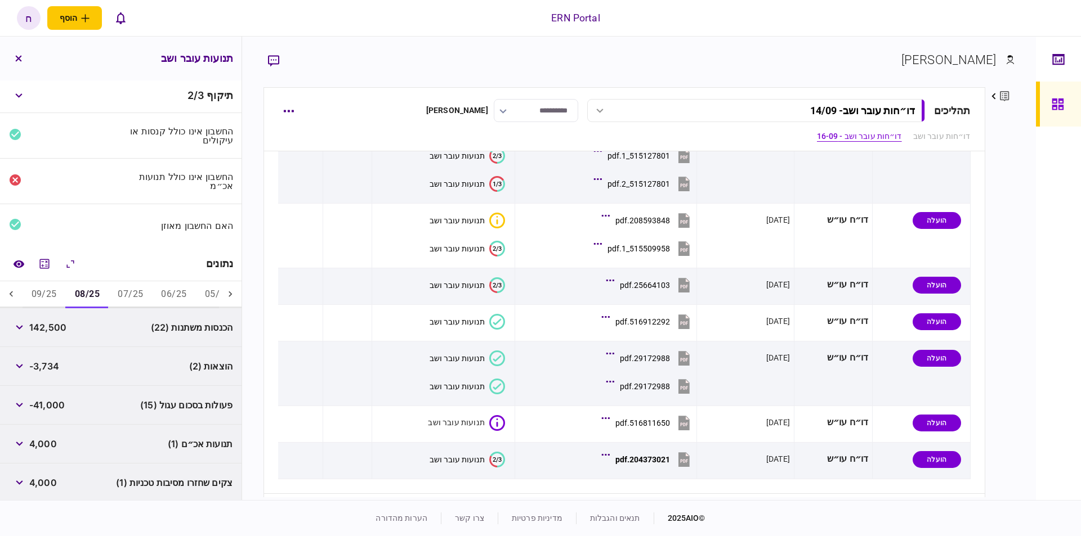
click at [57, 325] on span "142,500" at bounding box center [47, 328] width 37 height 14
copy span "142,500"
click at [51, 360] on span "-3,734" at bounding box center [44, 367] width 30 height 14
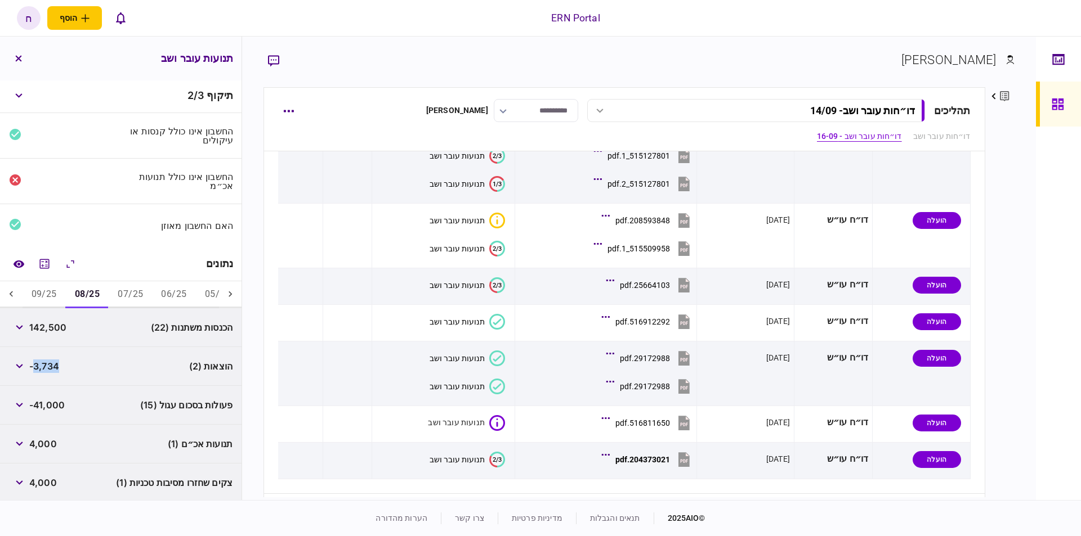
copy span "3,734"
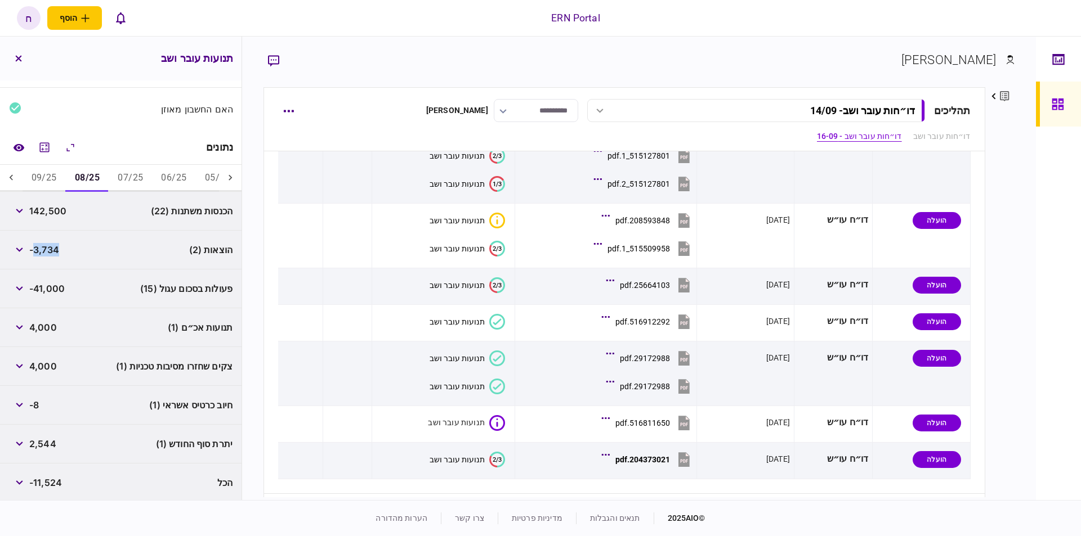
scroll to position [0, 0]
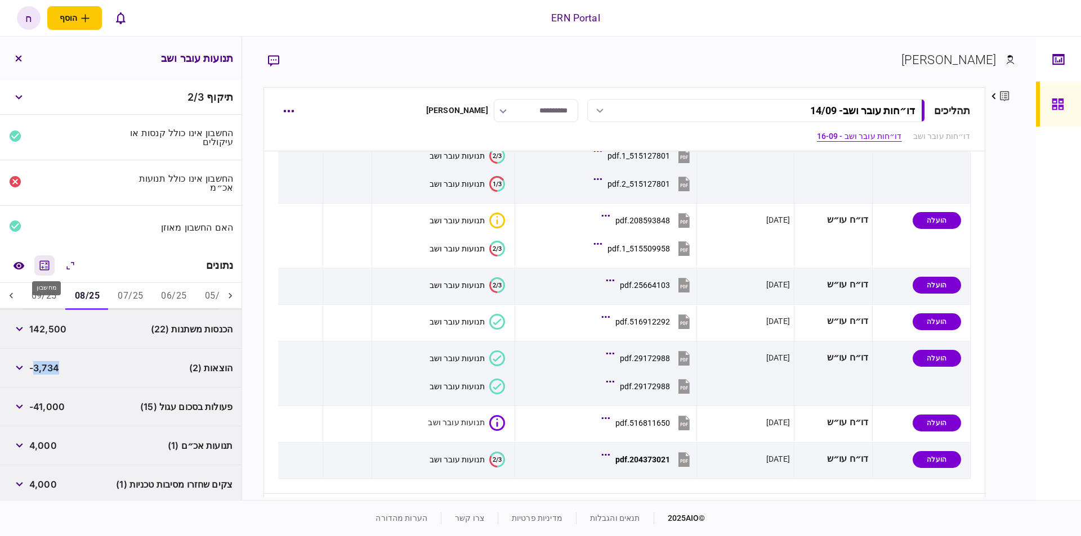
click at [47, 268] on icon "מחשבון" at bounding box center [45, 266] width 10 height 10
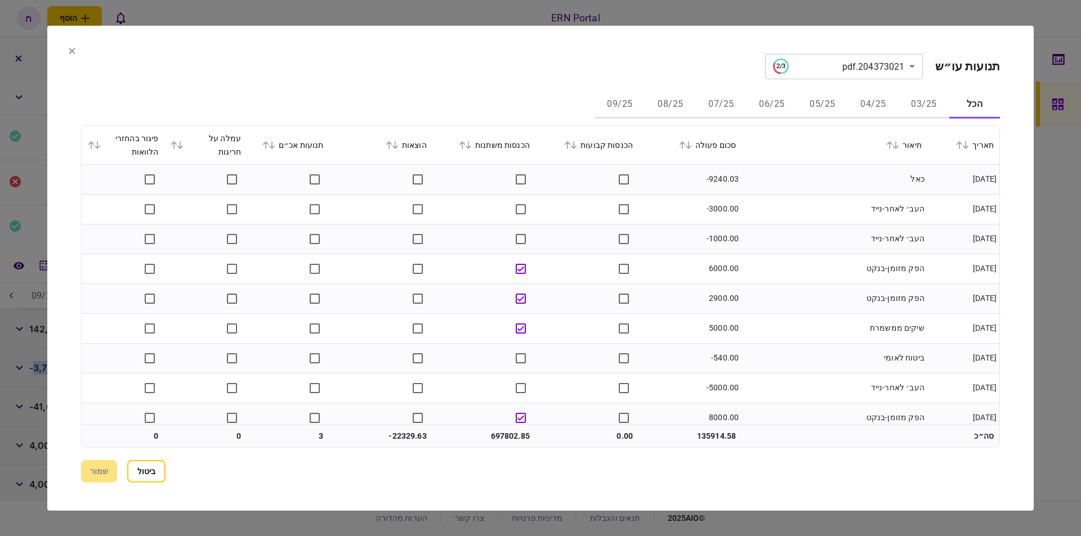
click at [666, 105] on button "08/25" at bounding box center [670, 104] width 51 height 27
click at [634, 109] on button "09/25" at bounding box center [619, 104] width 51 height 27
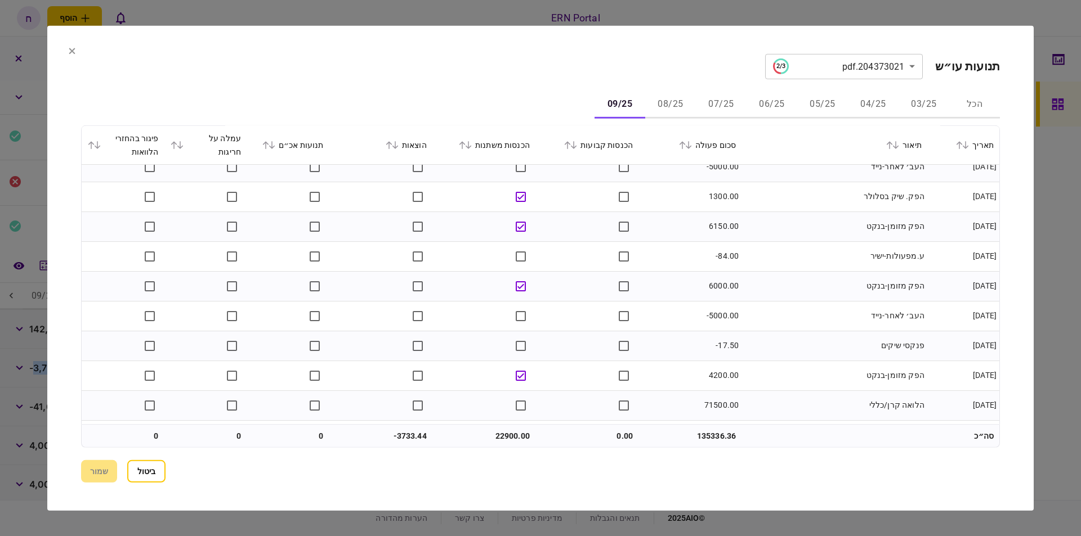
scroll to position [249, 0]
click at [501, 436] on td "22900.00" at bounding box center [483, 436] width 103 height 23
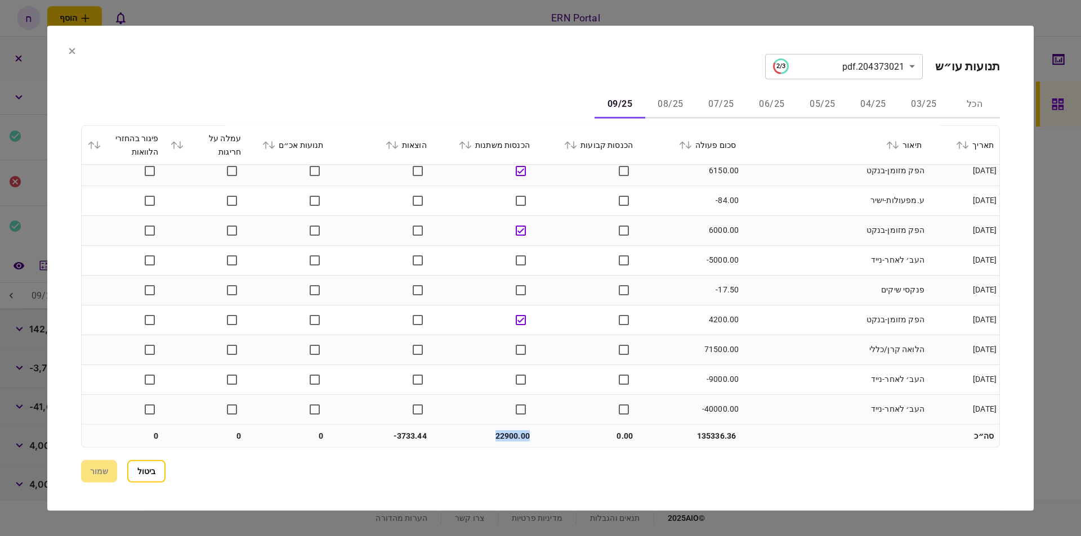
click at [501, 436] on td "22900.00" at bounding box center [483, 436] width 103 height 23
drag, startPoint x: 655, startPoint y: 101, endPoint x: 661, endPoint y: 100, distance: 6.8
click at [659, 100] on button "08/25" at bounding box center [670, 104] width 51 height 27
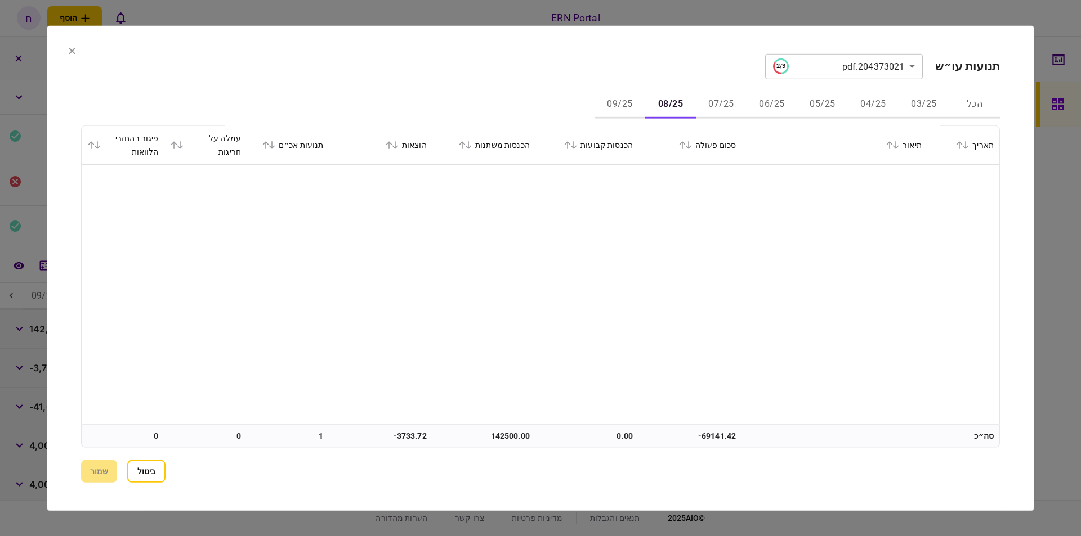
scroll to position [714, 0]
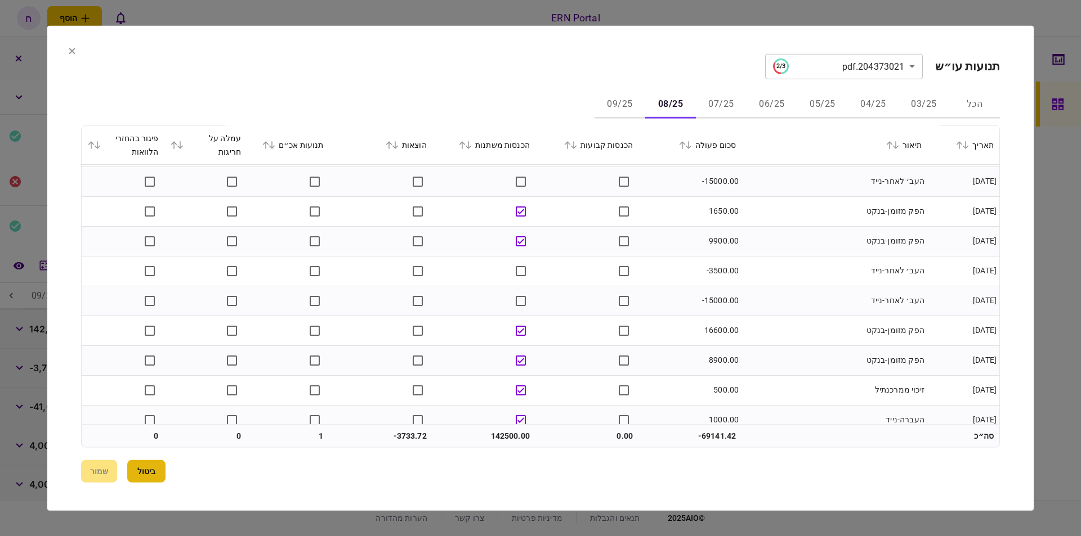
click at [140, 464] on button "ביטול" at bounding box center [146, 471] width 38 height 23
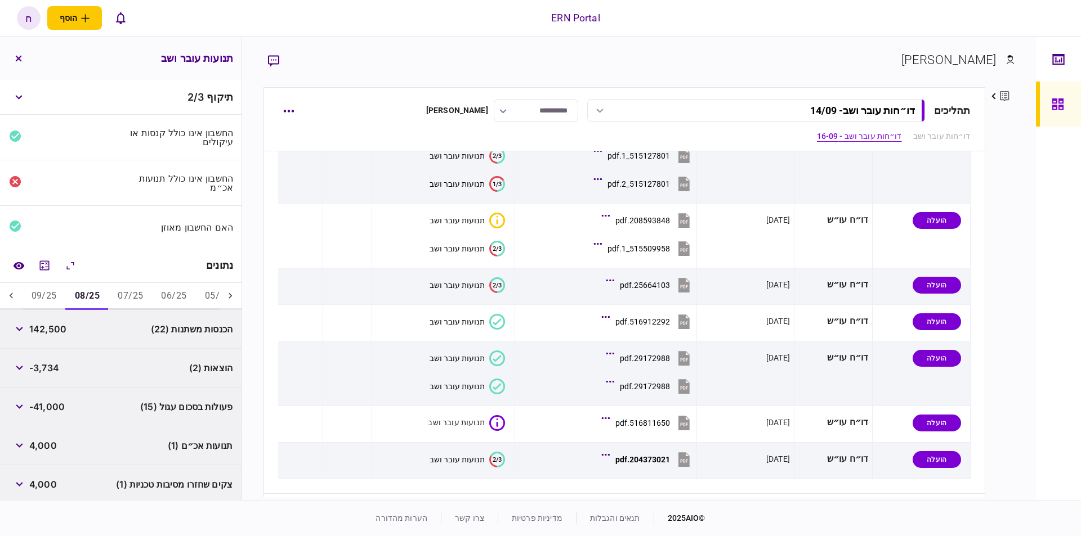
click at [63, 324] on span "142,500" at bounding box center [47, 329] width 37 height 14
click at [49, 264] on icon "מחשבון" at bounding box center [45, 266] width 14 height 14
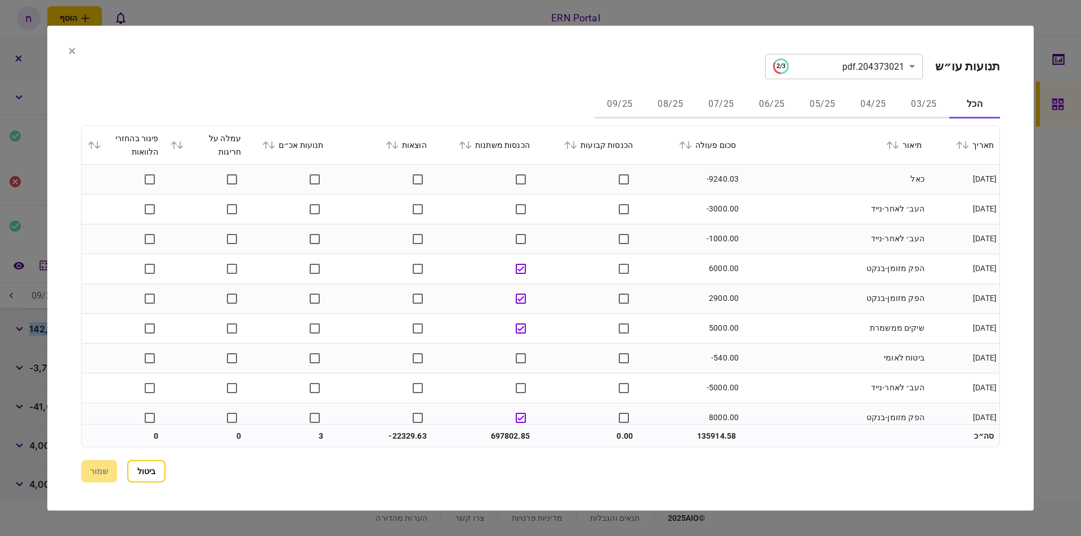
click at [661, 105] on button "08/25" at bounding box center [670, 104] width 51 height 27
click at [505, 435] on td "142500.00" at bounding box center [483, 436] width 103 height 23
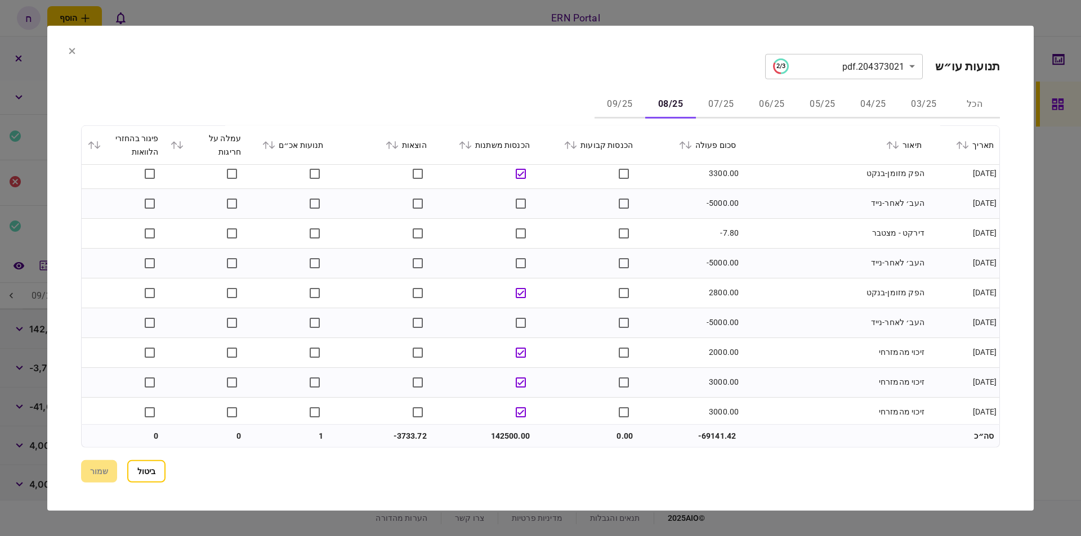
scroll to position [1502, 0]
click at [715, 365] on td "3000.00" at bounding box center [689, 380] width 103 height 30
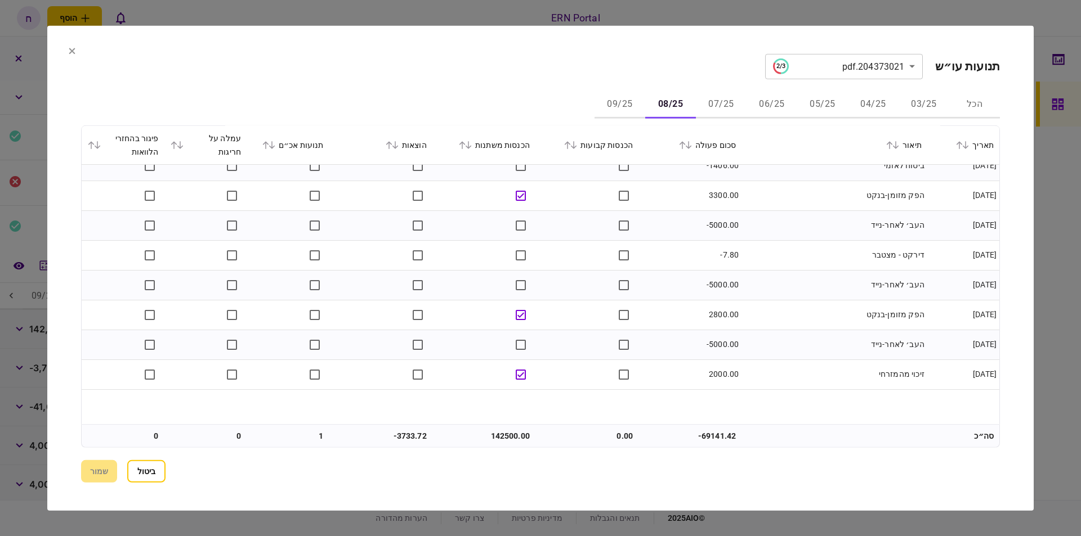
scroll to position [1389, 0]
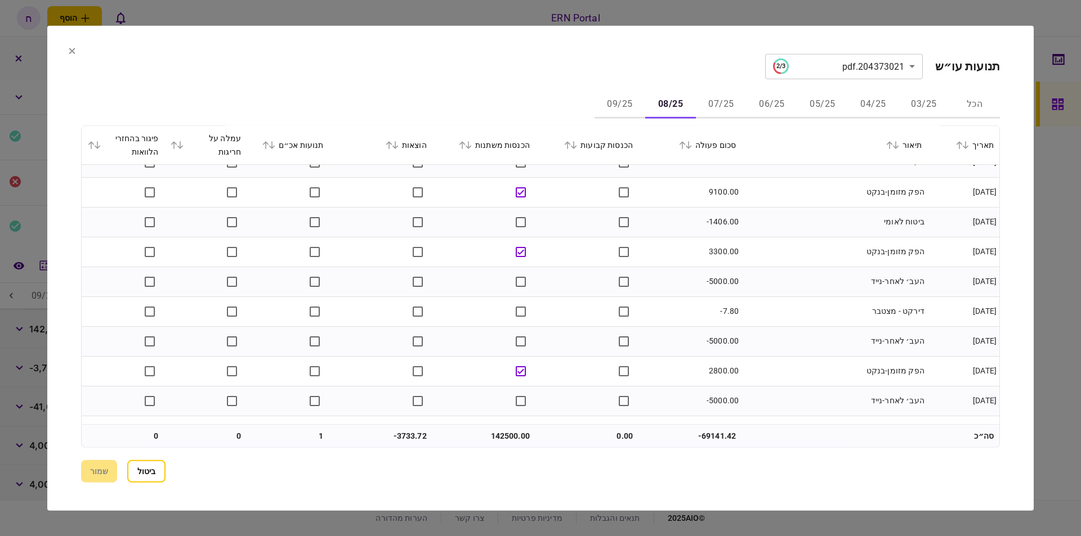
click at [486, 227] on td at bounding box center [483, 222] width 103 height 30
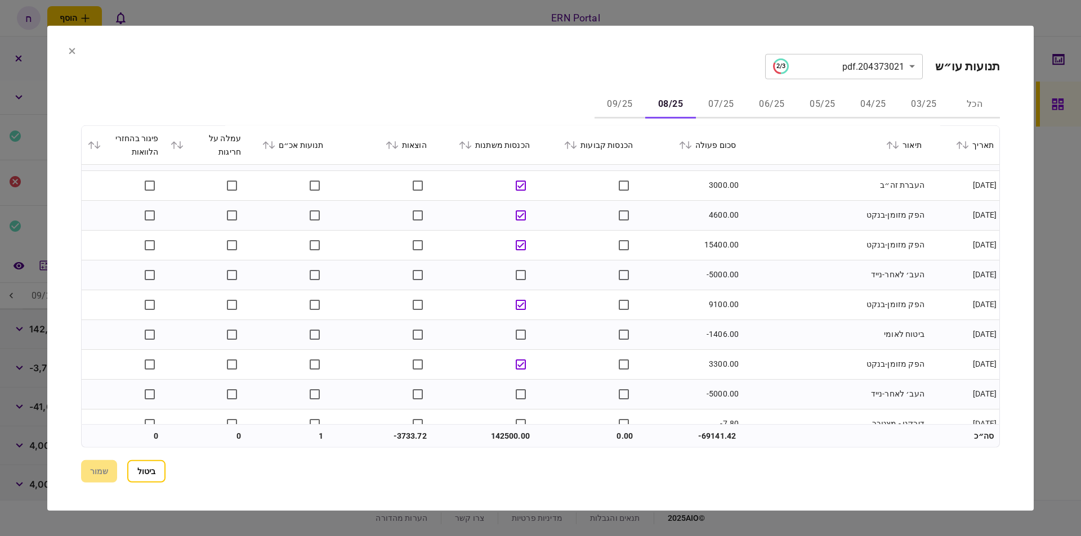
scroll to position [1220, 0]
click at [331, 217] on td at bounding box center [380, 212] width 103 height 30
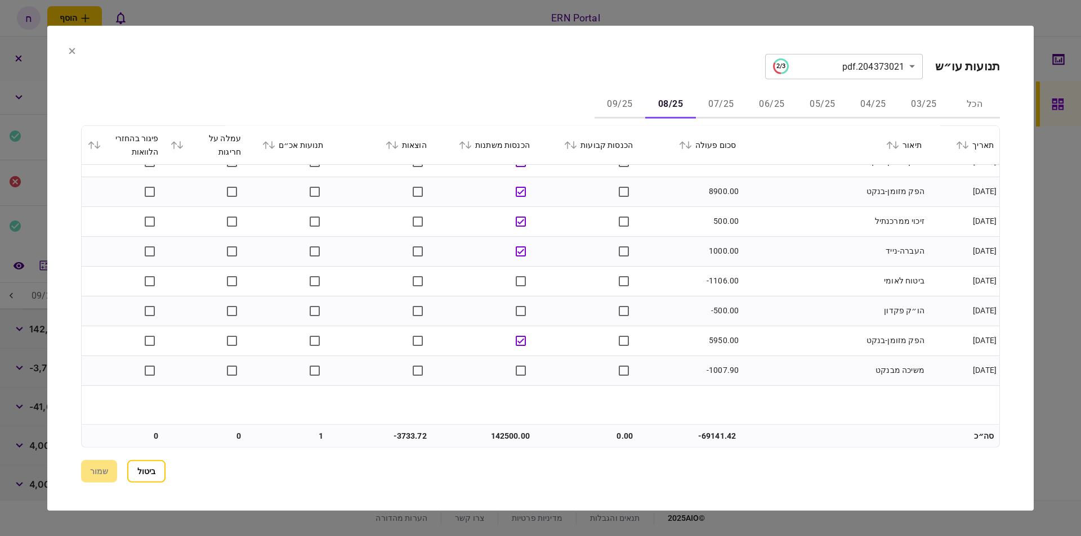
scroll to position [826, 0]
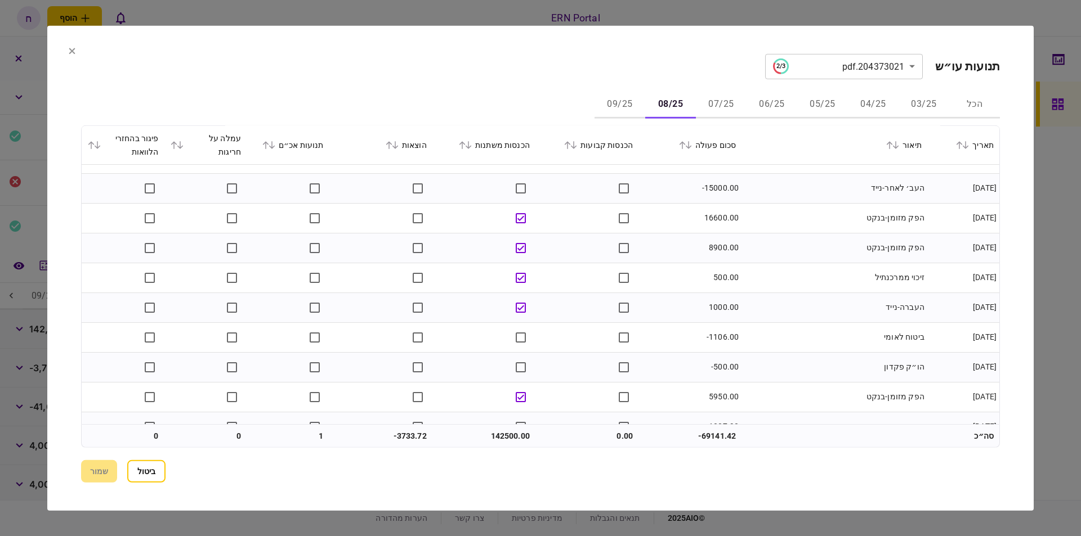
click at [373, 300] on td at bounding box center [380, 308] width 103 height 30
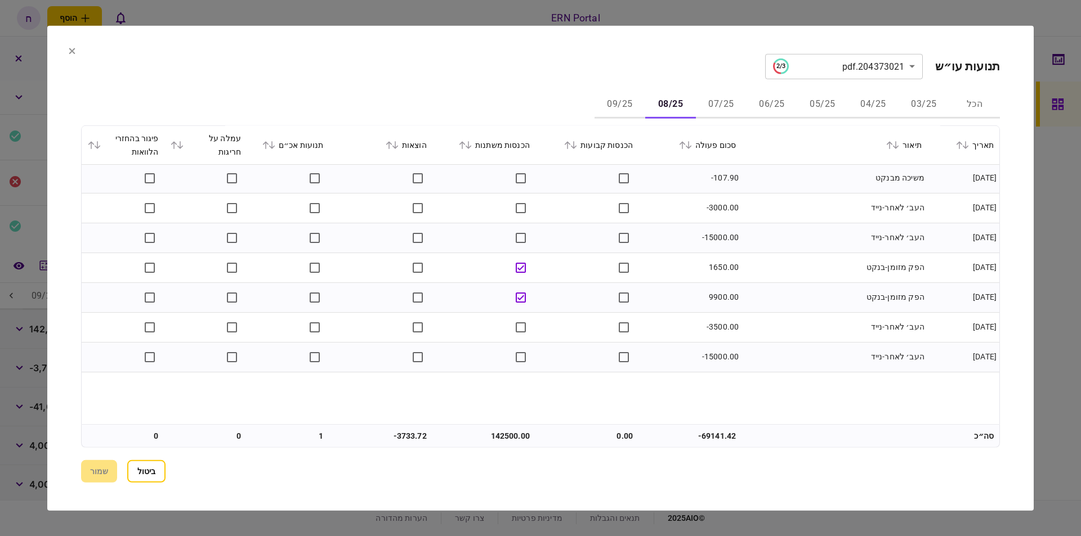
scroll to position [601, 0]
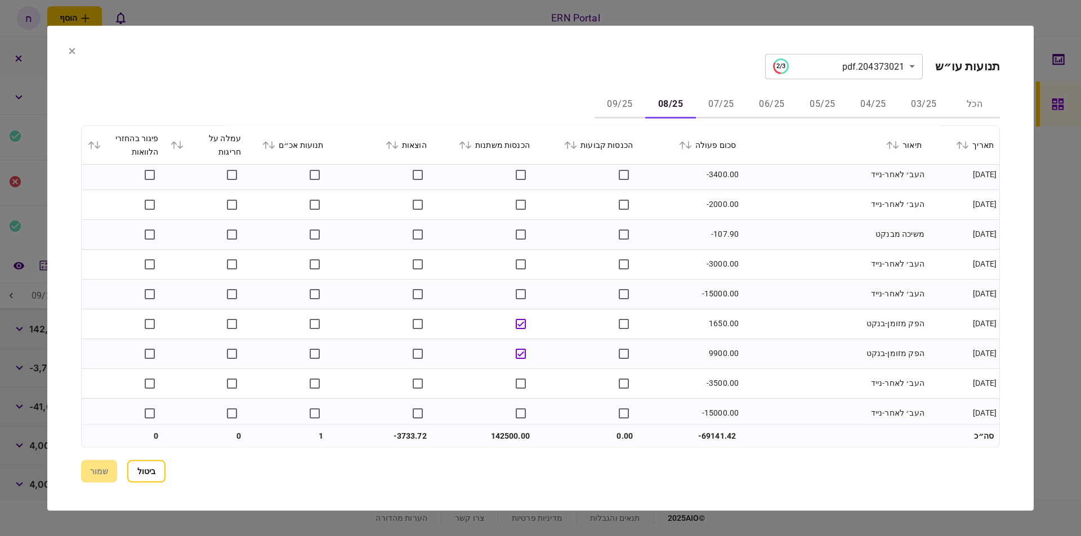
click at [507, 435] on td "142500.00" at bounding box center [483, 436] width 103 height 23
click at [145, 472] on button "ביטול" at bounding box center [146, 471] width 38 height 23
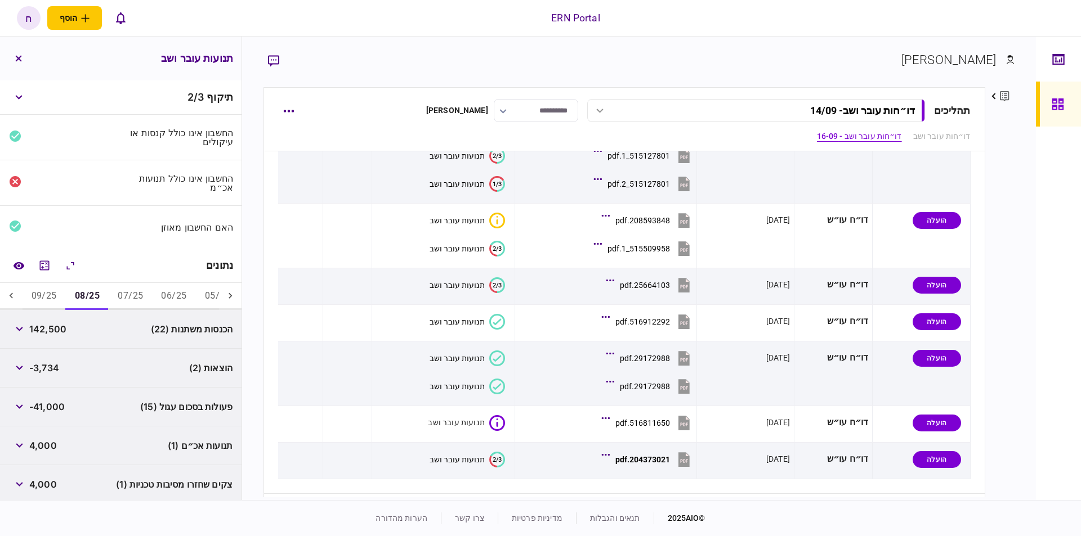
click at [47, 326] on span "142,500" at bounding box center [47, 329] width 37 height 14
copy span "142,500"
click at [49, 266] on icon "מחשבון" at bounding box center [45, 266] width 10 height 10
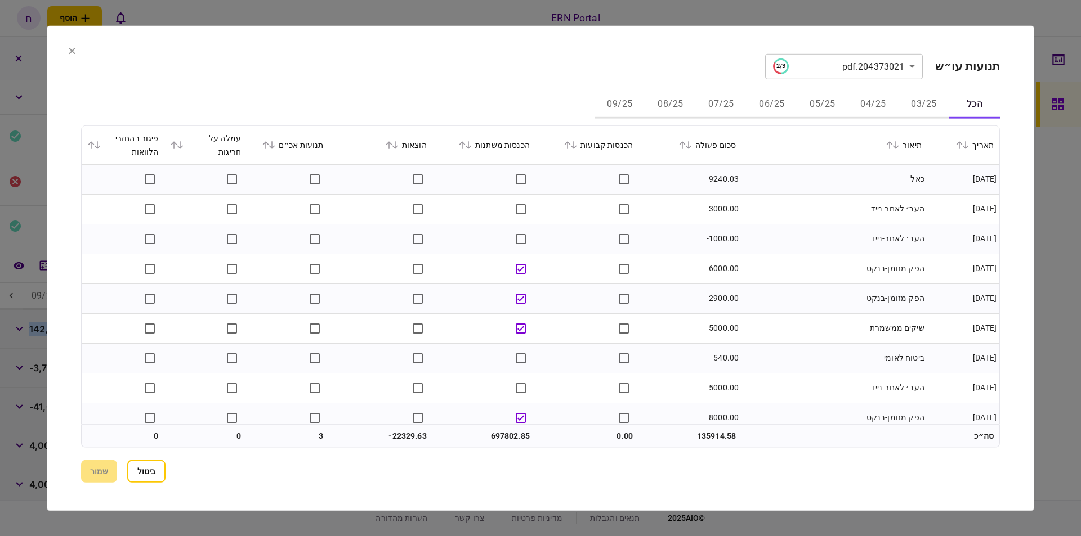
click at [717, 111] on button "07/25" at bounding box center [721, 104] width 51 height 27
click at [154, 467] on button "ביטול" at bounding box center [146, 471] width 38 height 23
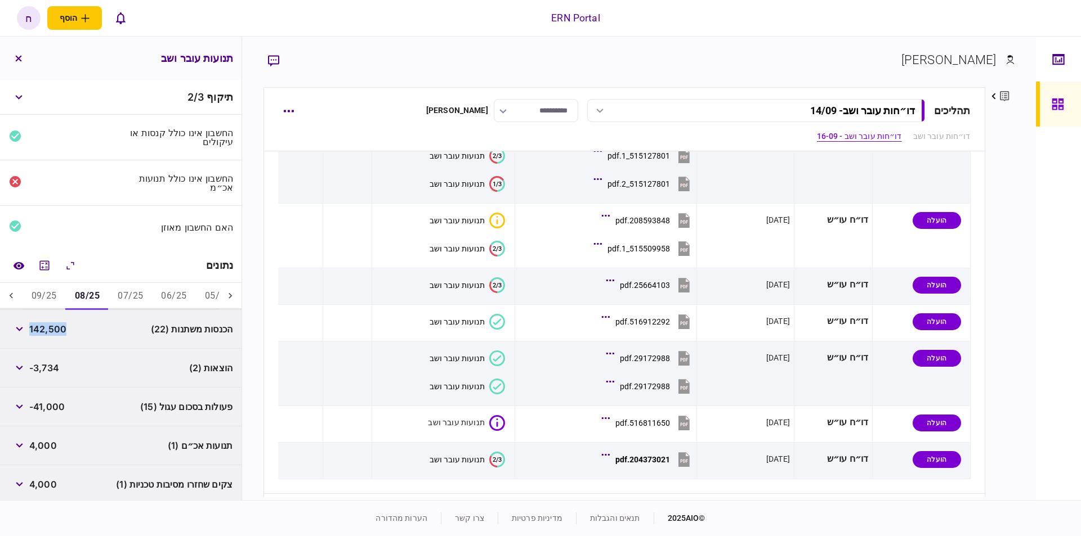
click at [128, 290] on button "07/25" at bounding box center [130, 296] width 43 height 27
click at [52, 324] on span "157,920" at bounding box center [46, 329] width 34 height 14
copy span "157,920"
drag, startPoint x: 16, startPoint y: 359, endPoint x: 27, endPoint y: 360, distance: 11.3
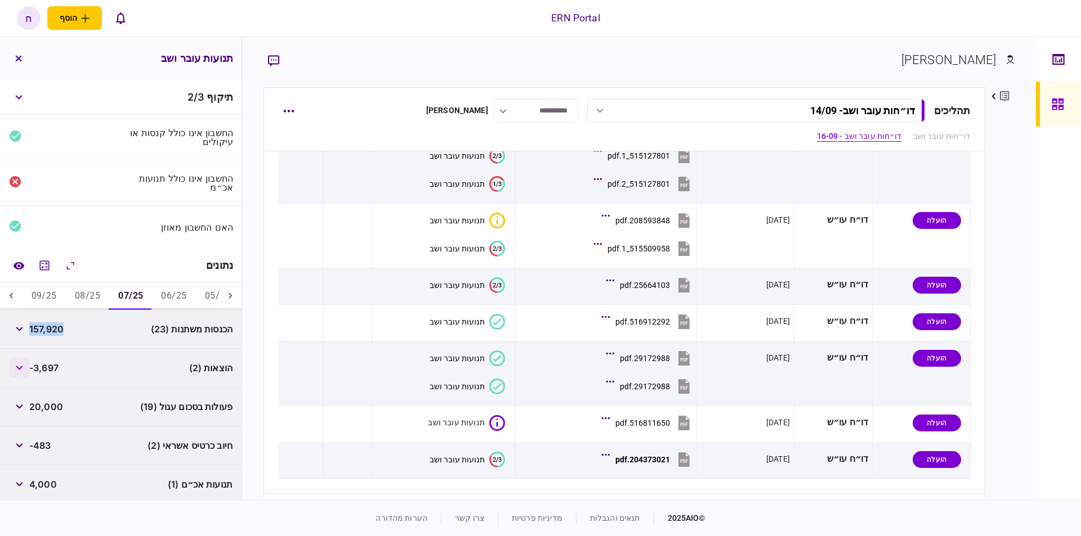
click at [18, 359] on button "button" at bounding box center [19, 368] width 20 height 20
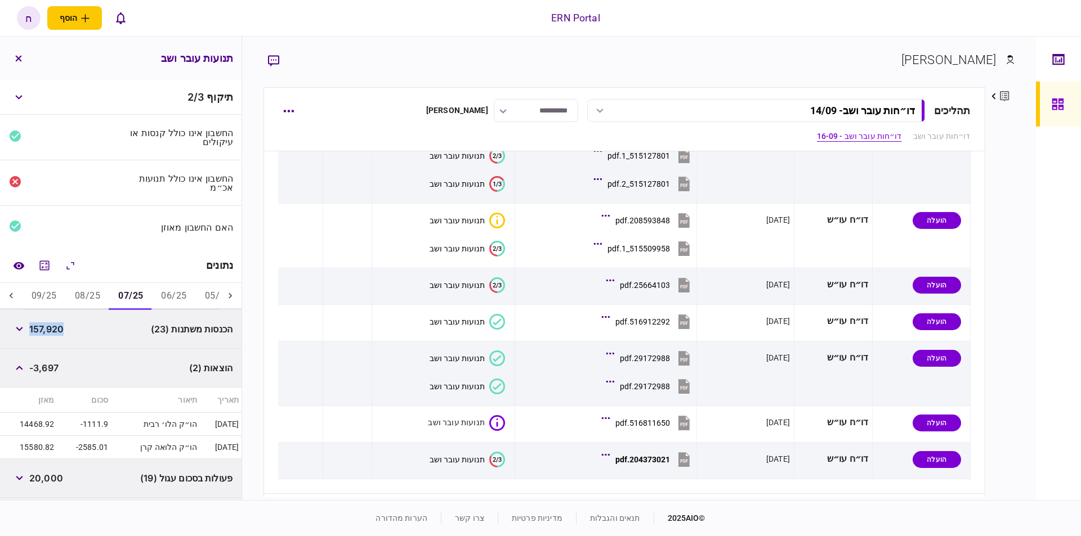
click at [45, 361] on span "-3,697" at bounding box center [43, 368] width 29 height 14
copy span "3,697"
click at [17, 364] on button "button" at bounding box center [19, 368] width 20 height 20
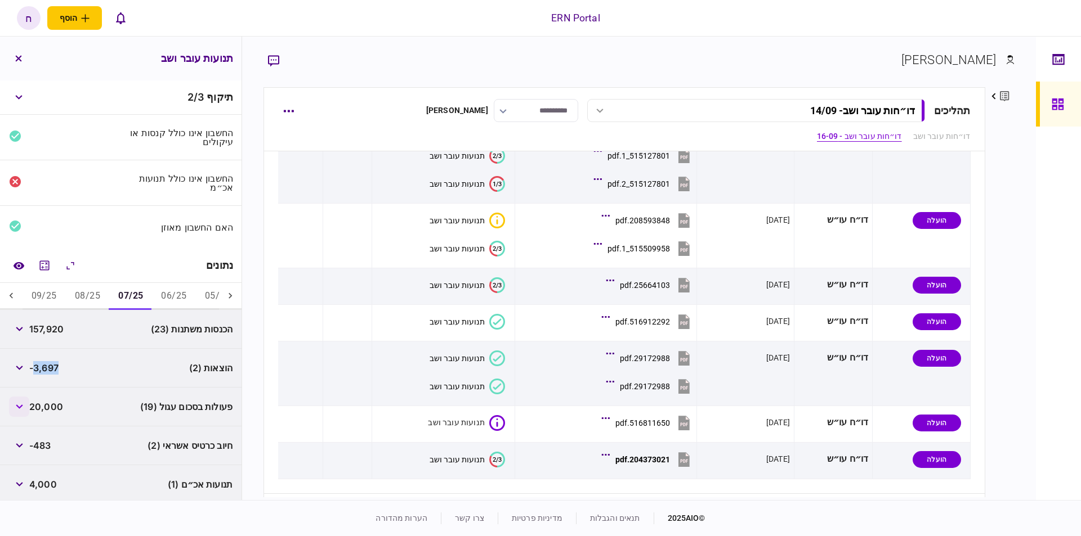
click at [27, 402] on button "button" at bounding box center [19, 407] width 20 height 20
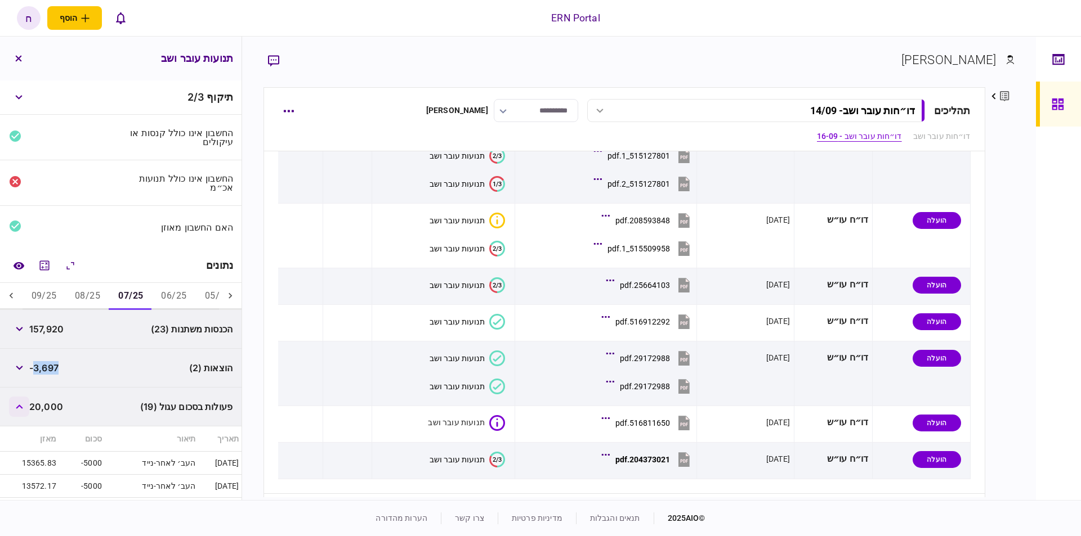
click at [25, 404] on button "button" at bounding box center [19, 407] width 20 height 20
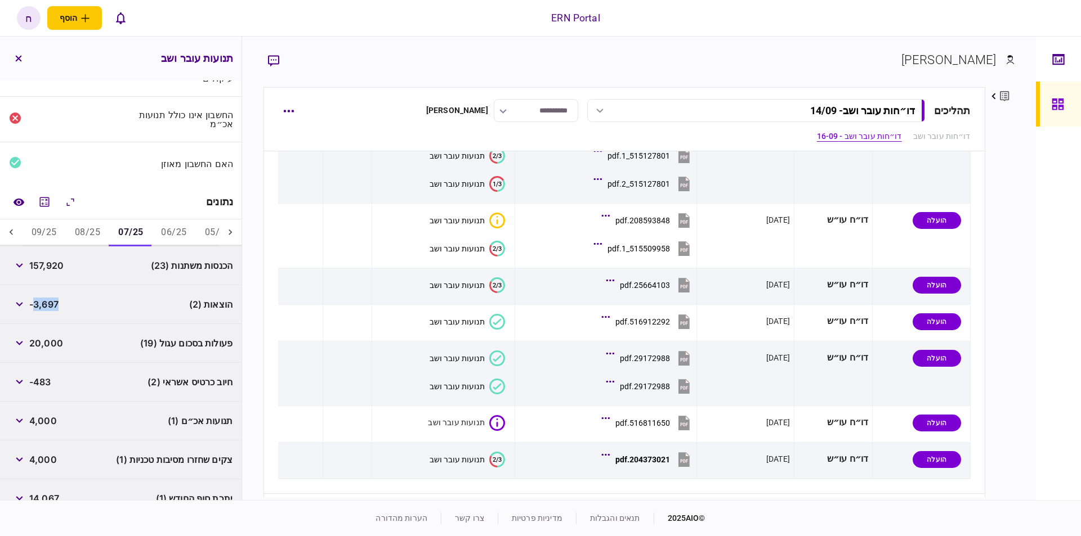
scroll to position [118, 0]
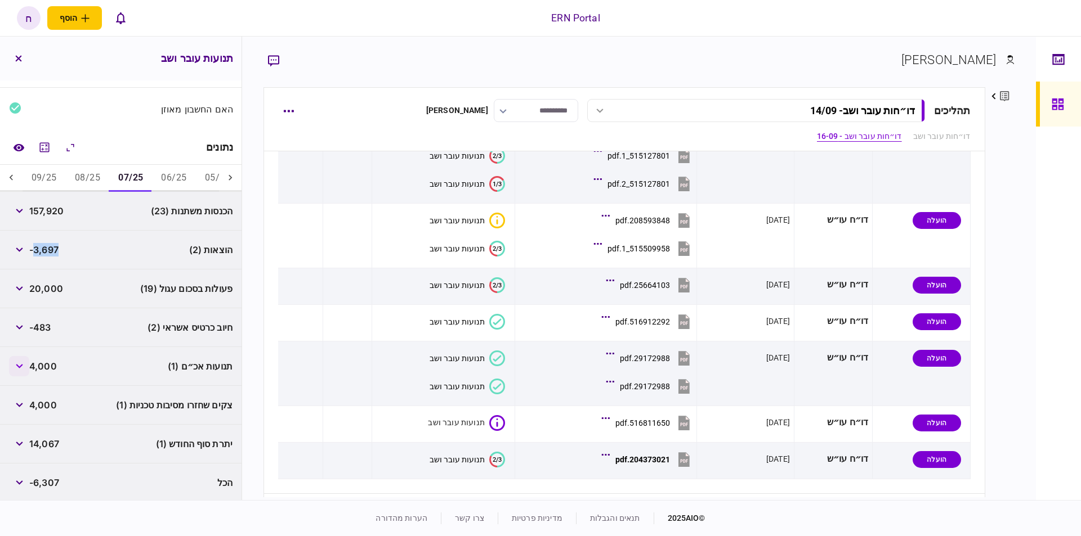
click at [23, 364] on icon "button" at bounding box center [19, 366] width 7 height 5
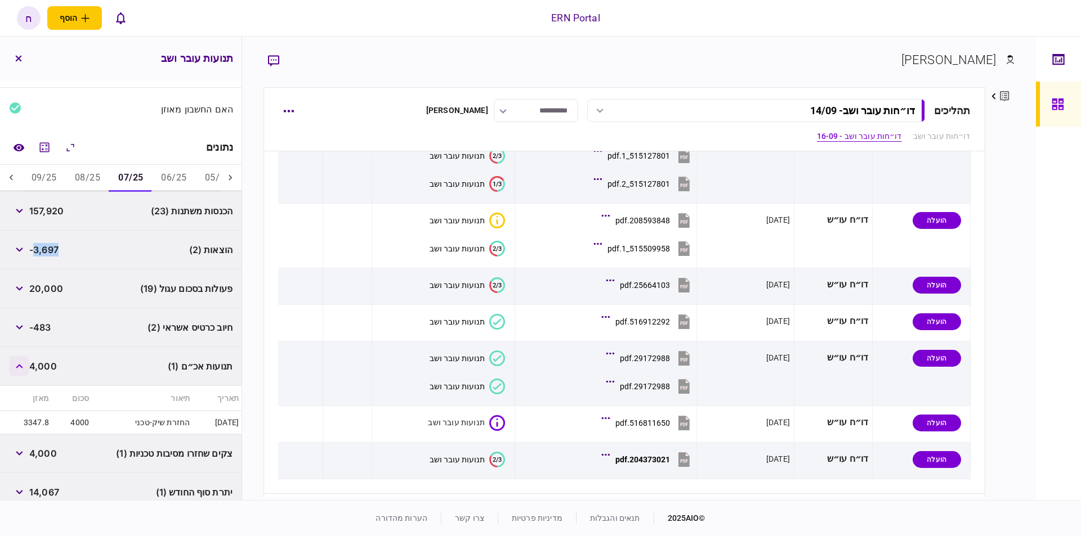
click at [23, 364] on icon "button" at bounding box center [19, 366] width 7 height 5
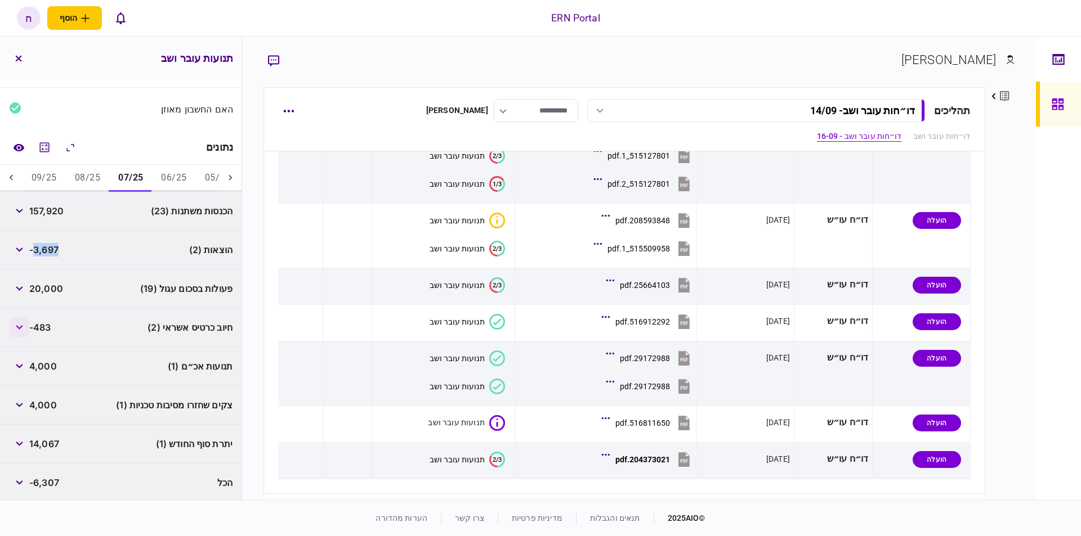
click at [28, 321] on button "button" at bounding box center [19, 327] width 20 height 20
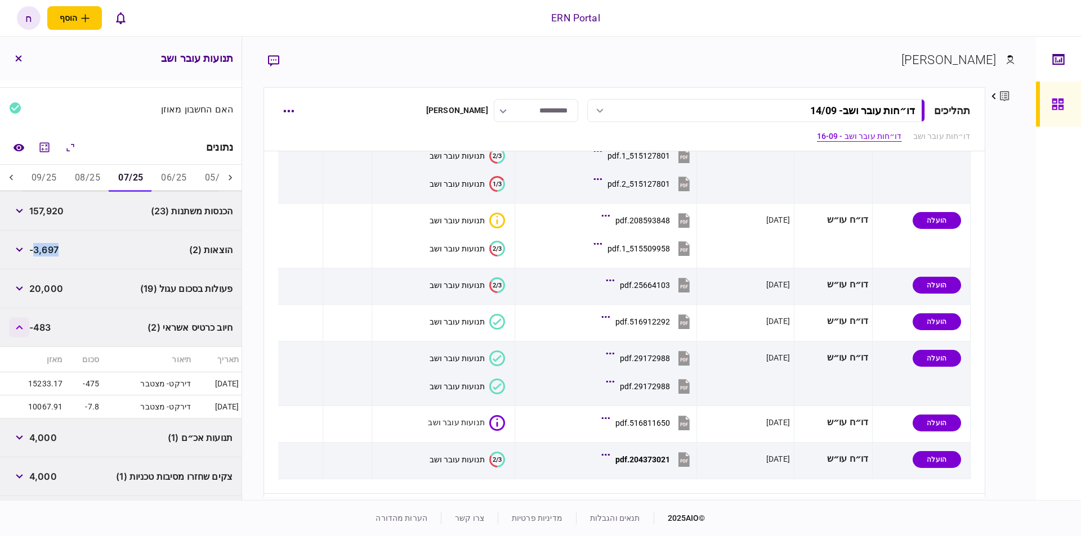
click at [28, 321] on button "button" at bounding box center [19, 327] width 20 height 20
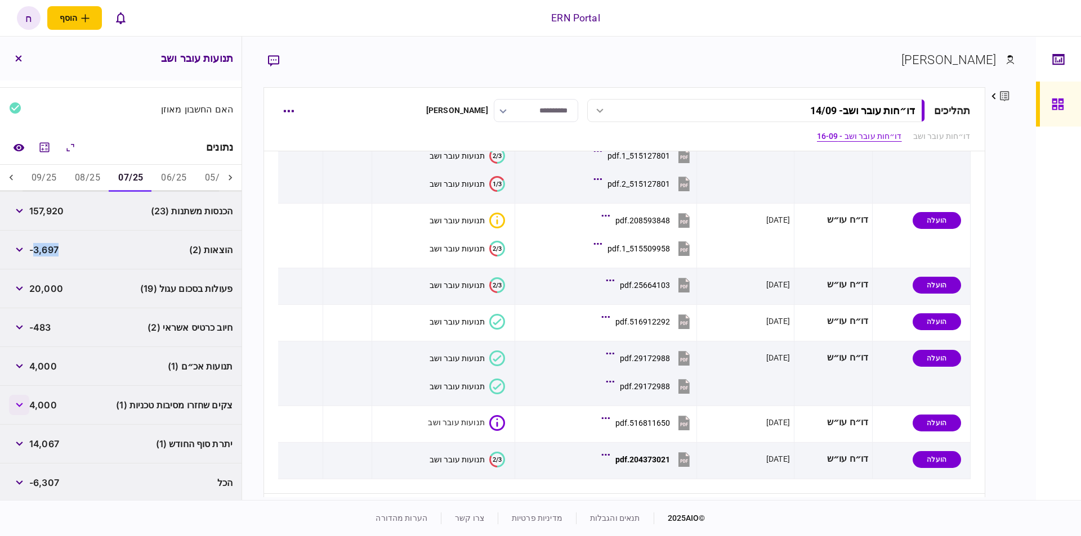
click at [18, 407] on button "button" at bounding box center [19, 405] width 20 height 20
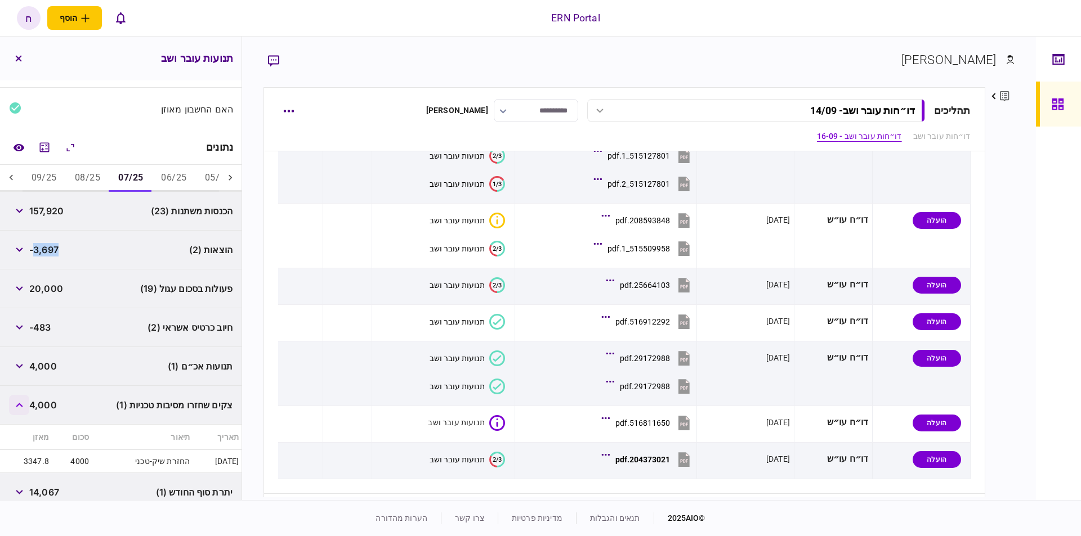
click at [18, 407] on button "button" at bounding box center [19, 405] width 20 height 20
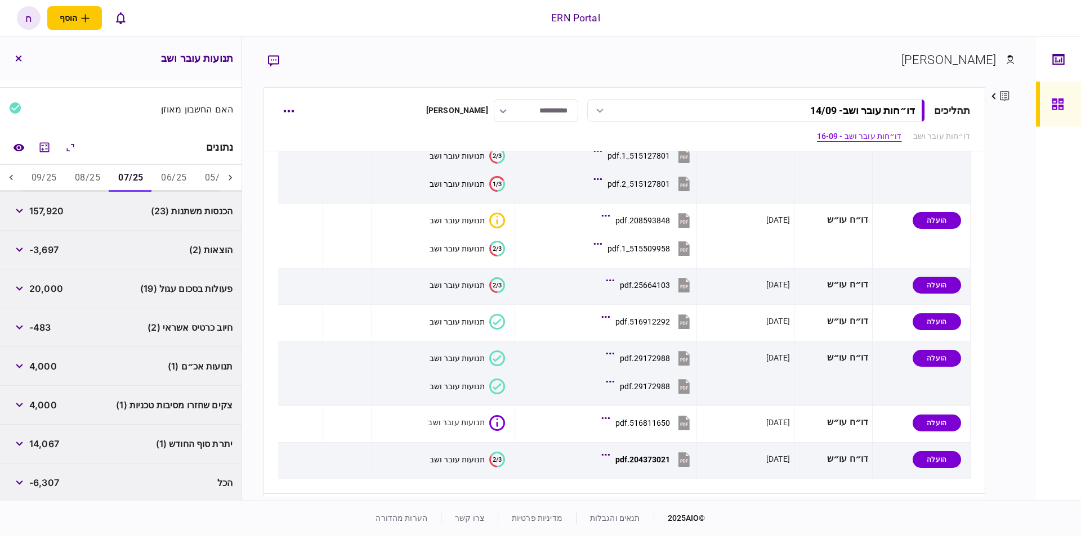
click at [39, 438] on span "14,067" at bounding box center [44, 444] width 30 height 14
click at [40, 438] on span "14,067" at bounding box center [44, 444] width 30 height 14
click at [11, 57] on button "button" at bounding box center [18, 58] width 20 height 20
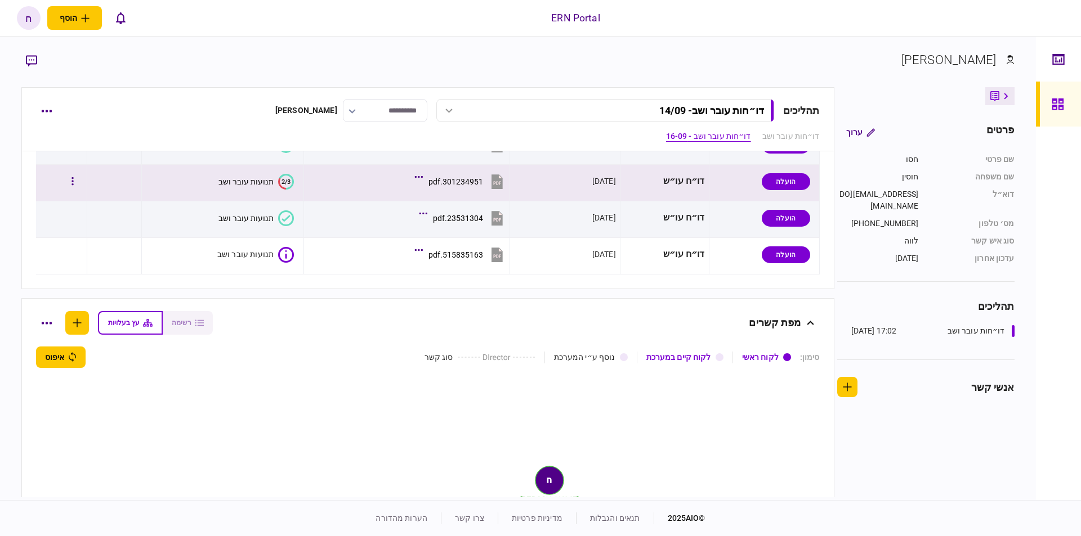
scroll to position [471, 0]
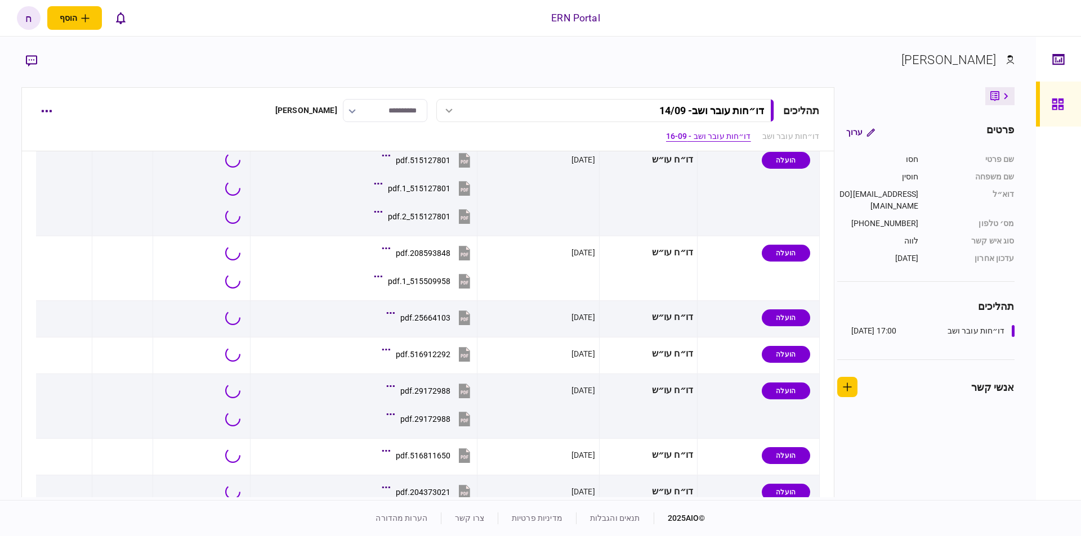
scroll to position [684, 0]
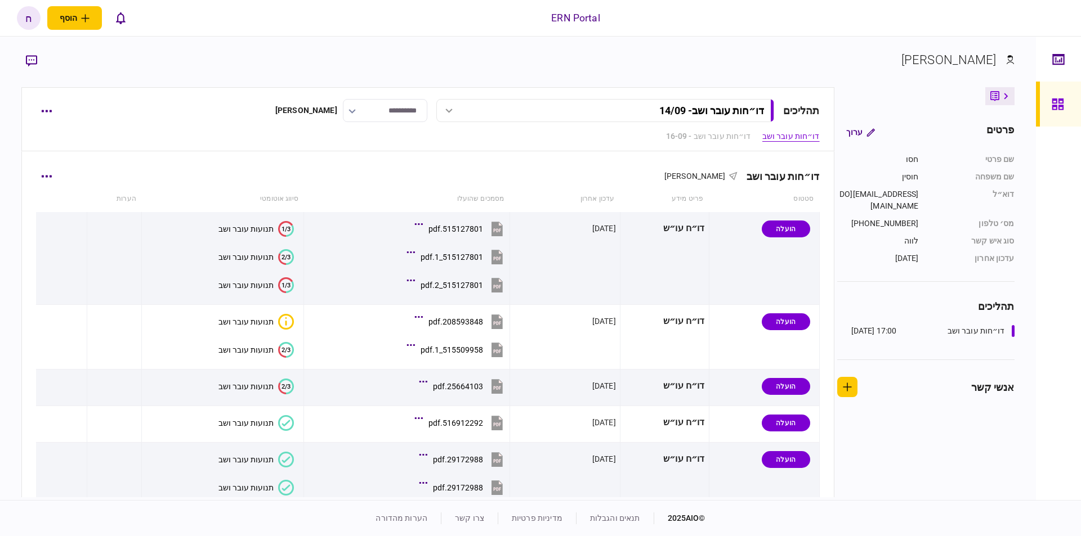
scroll to position [446, 0]
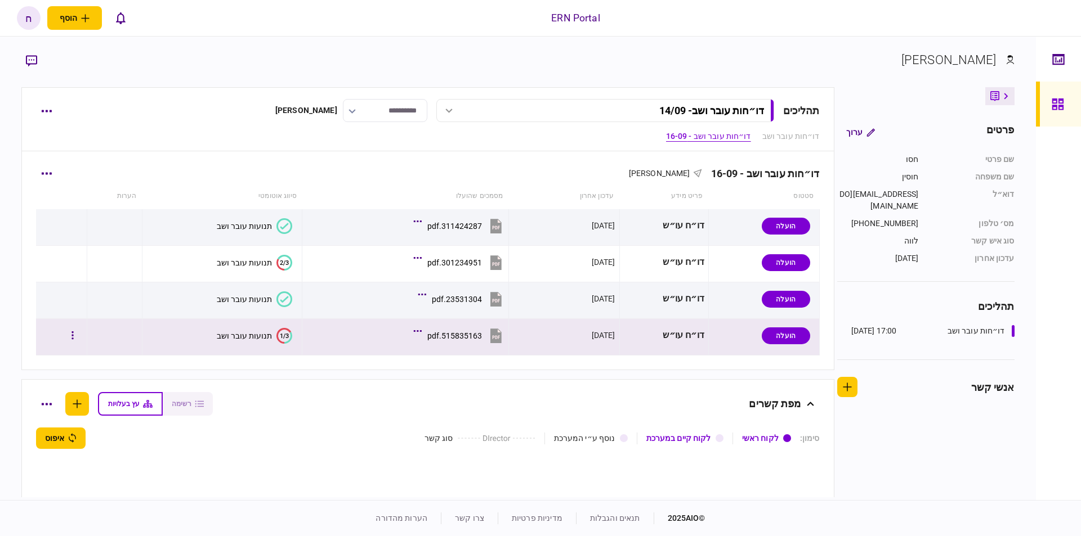
click at [271, 333] on button "1/3 תנועות עובר ושב" at bounding box center [254, 336] width 75 height 16
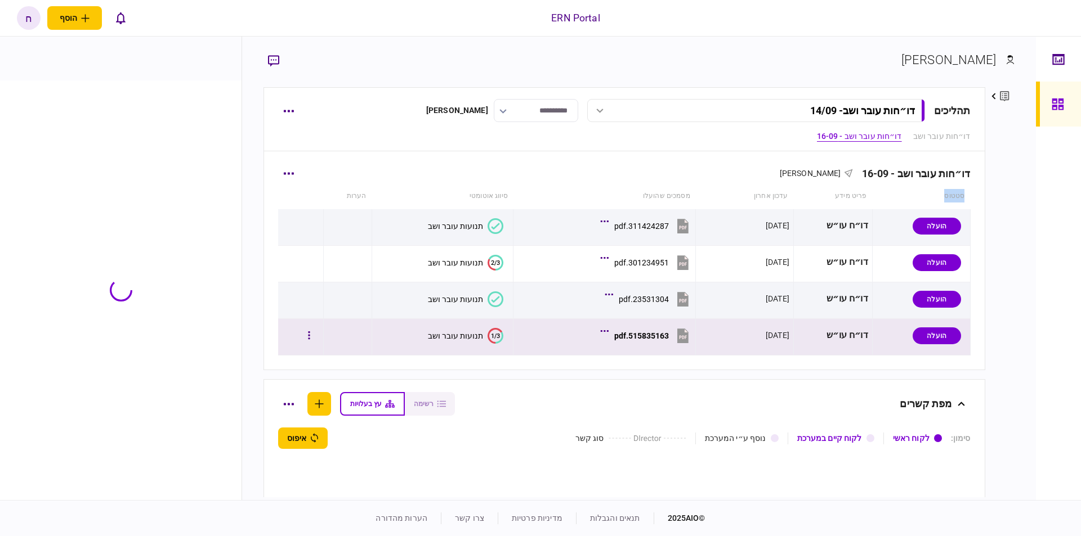
click at [271, 333] on div "דו״חות עובר ושב - 16-09 [PERSON_NAME] סטטוס פריט מידע עדכון אחרון מסמכים שהועלו…" at bounding box center [624, 259] width 720 height 221
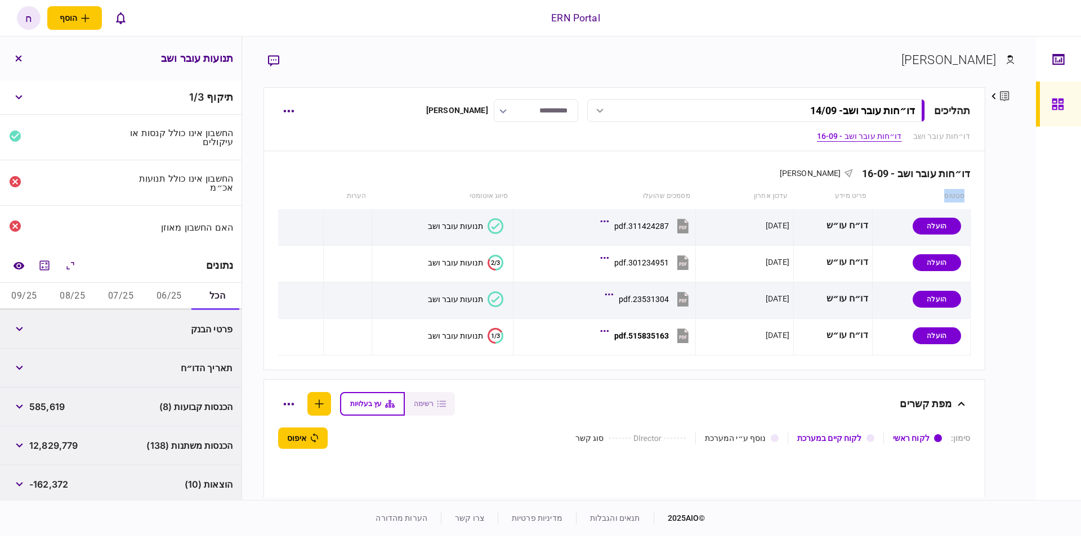
click at [39, 294] on button "09/25" at bounding box center [24, 296] width 48 height 27
click at [66, 290] on button "08/25" at bounding box center [72, 296] width 48 height 27
click at [107, 293] on button "07/25" at bounding box center [121, 296] width 48 height 27
click at [45, 368] on span "3,536,720" at bounding box center [52, 368] width 46 height 14
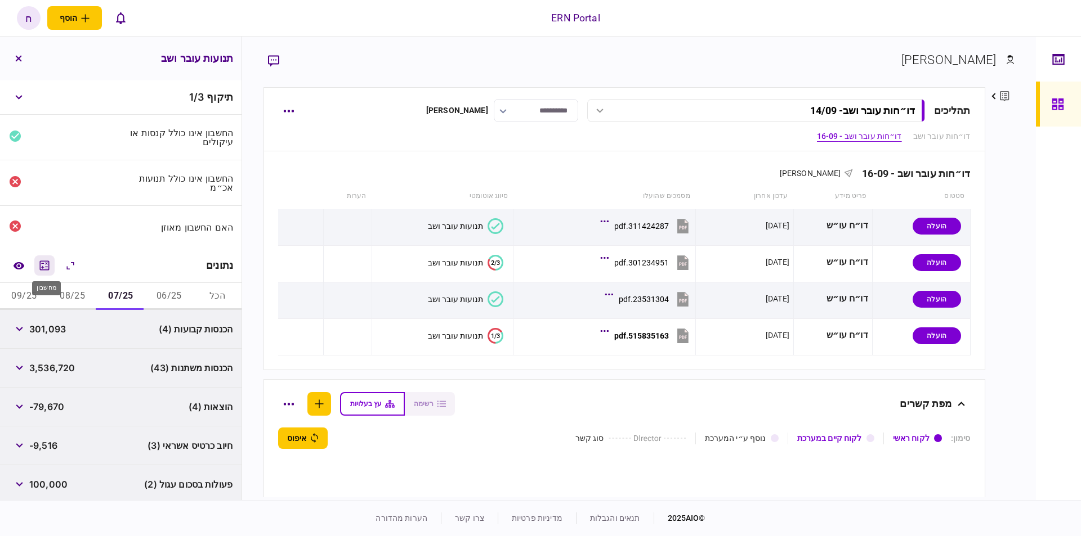
click at [46, 269] on icon "מחשבון" at bounding box center [45, 266] width 14 height 14
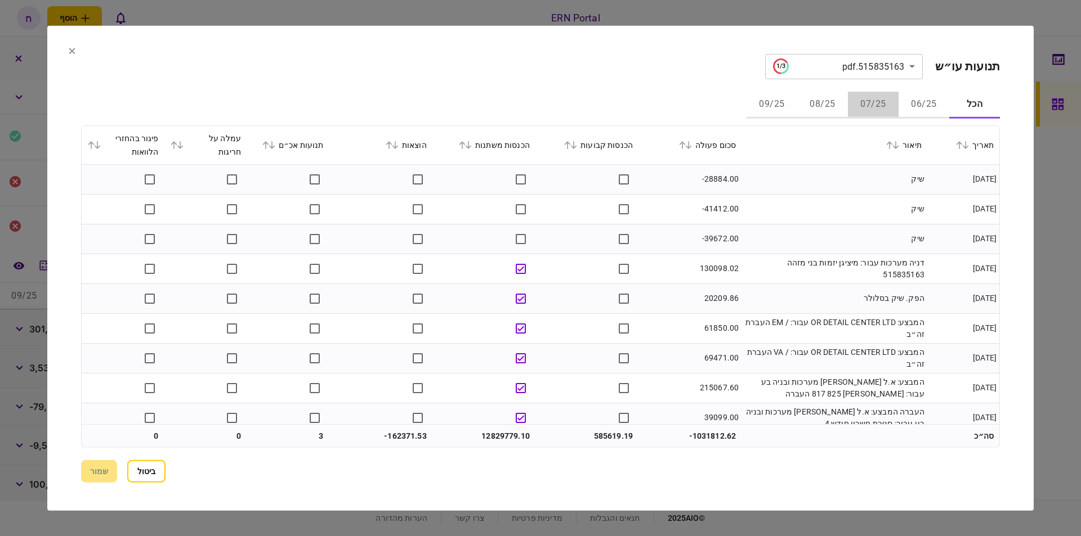
click at [863, 101] on button "07/25" at bounding box center [873, 104] width 51 height 27
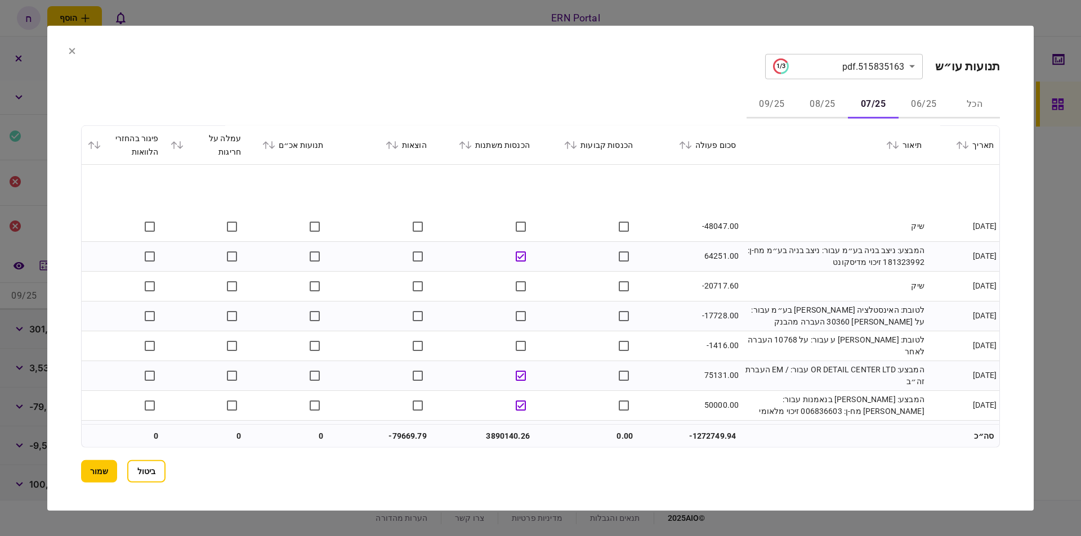
scroll to position [3798, 0]
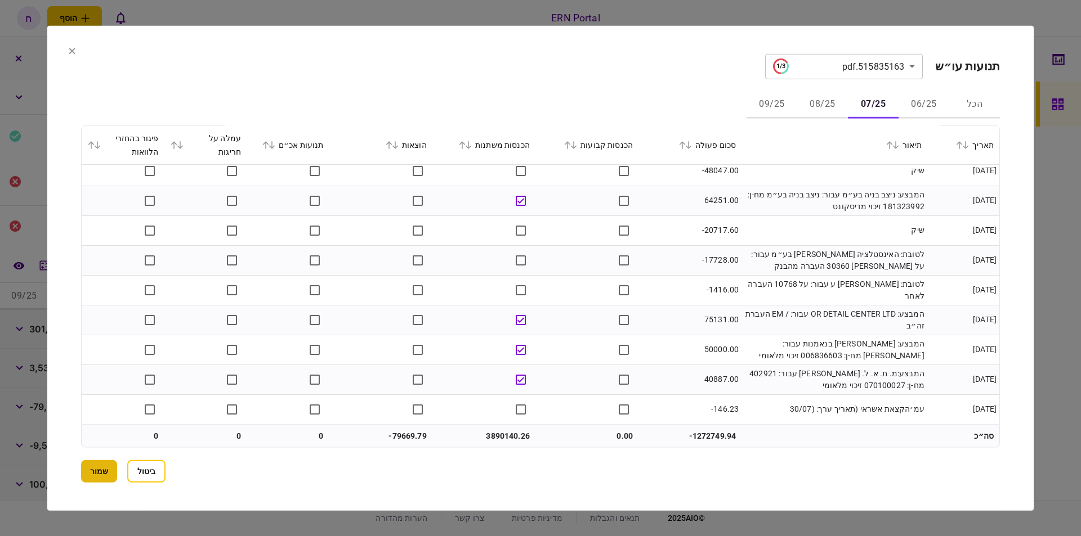
click at [110, 472] on button "שמור" at bounding box center [99, 471] width 36 height 23
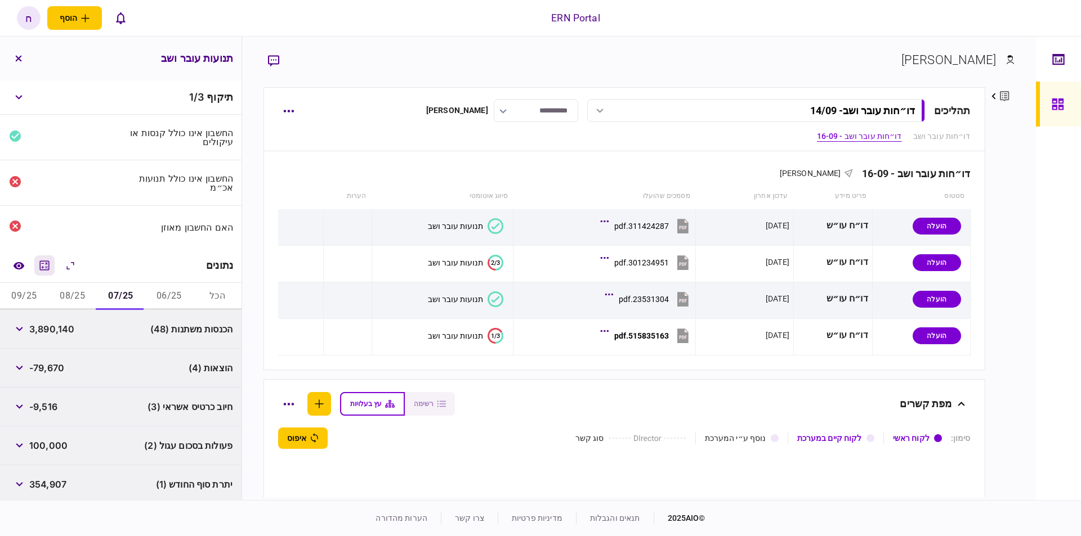
click at [47, 267] on icon "מחשבון" at bounding box center [45, 266] width 14 height 14
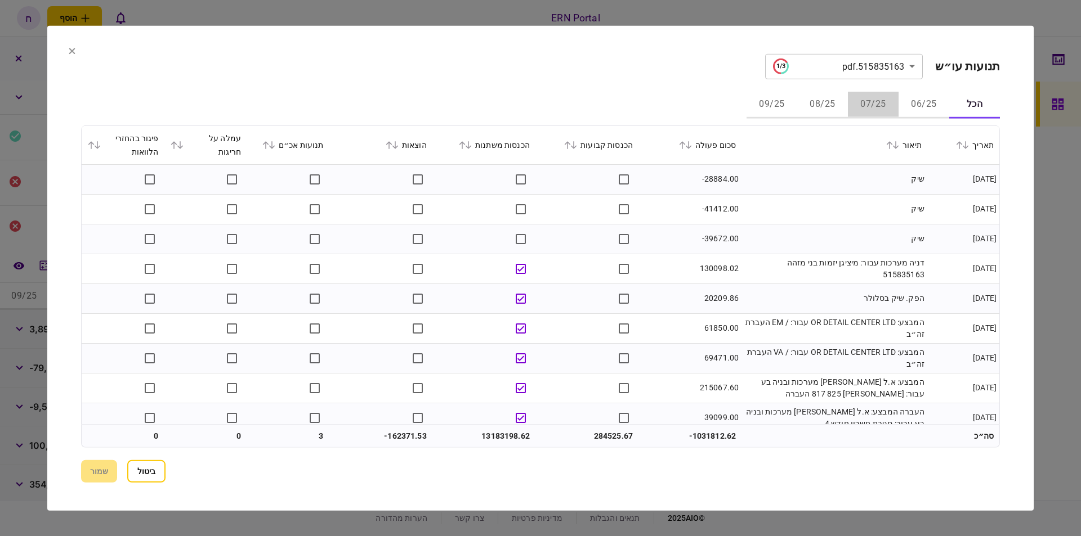
click at [876, 102] on button "07/25" at bounding box center [873, 104] width 51 height 27
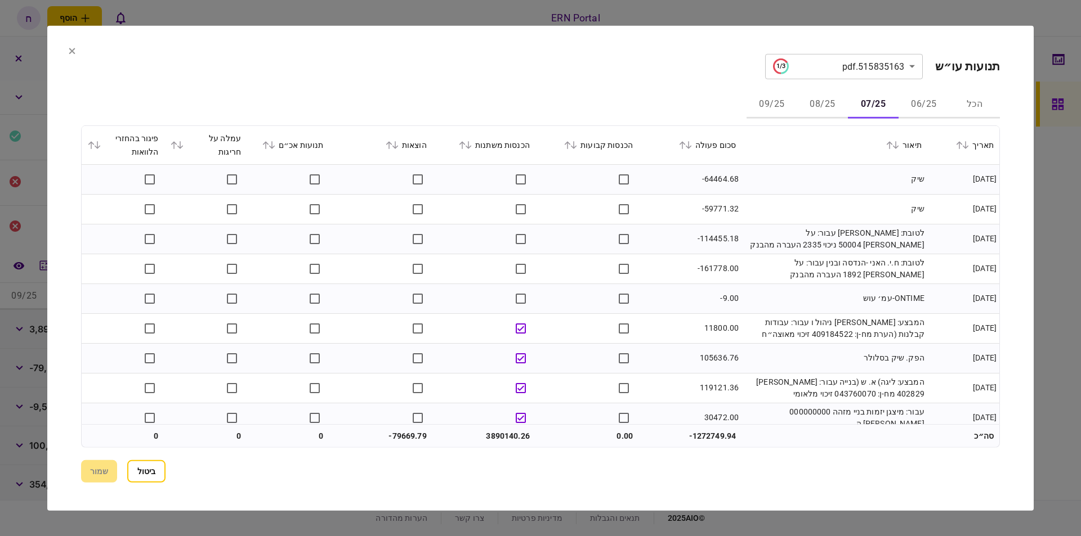
click at [835, 105] on button "08/25" at bounding box center [822, 104] width 51 height 27
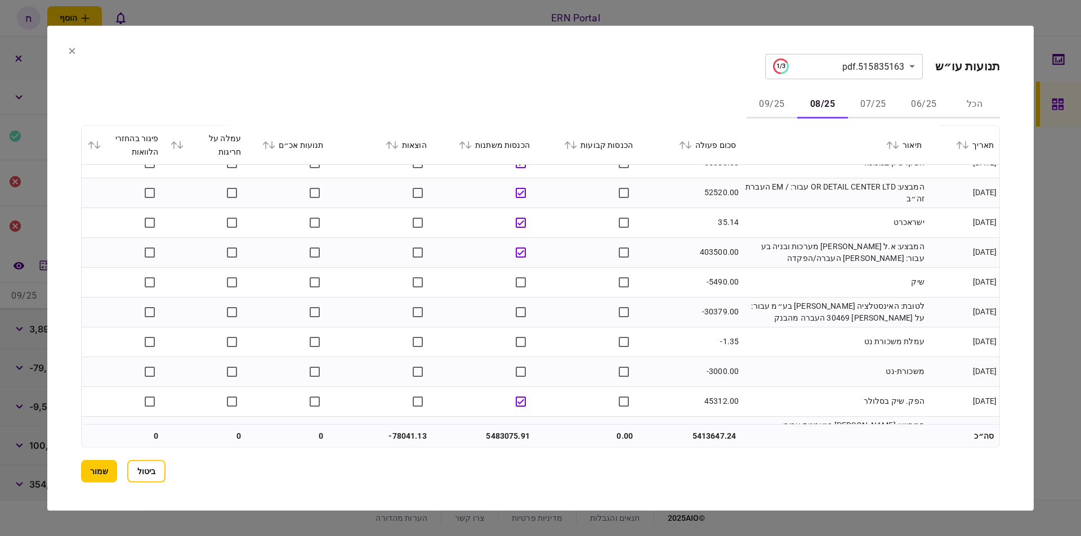
scroll to position [4425, 0]
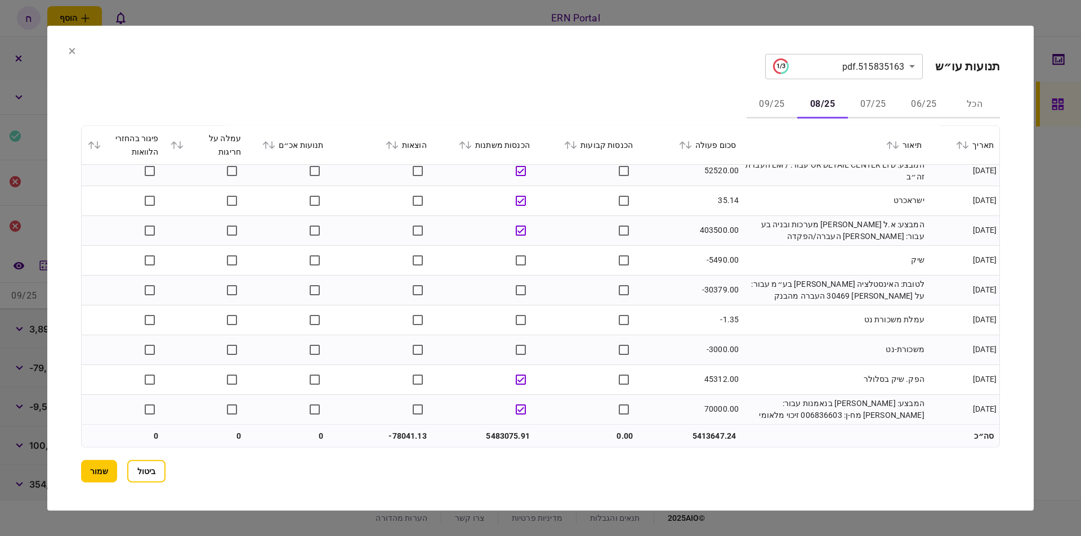
click at [779, 105] on button "09/25" at bounding box center [771, 104] width 51 height 27
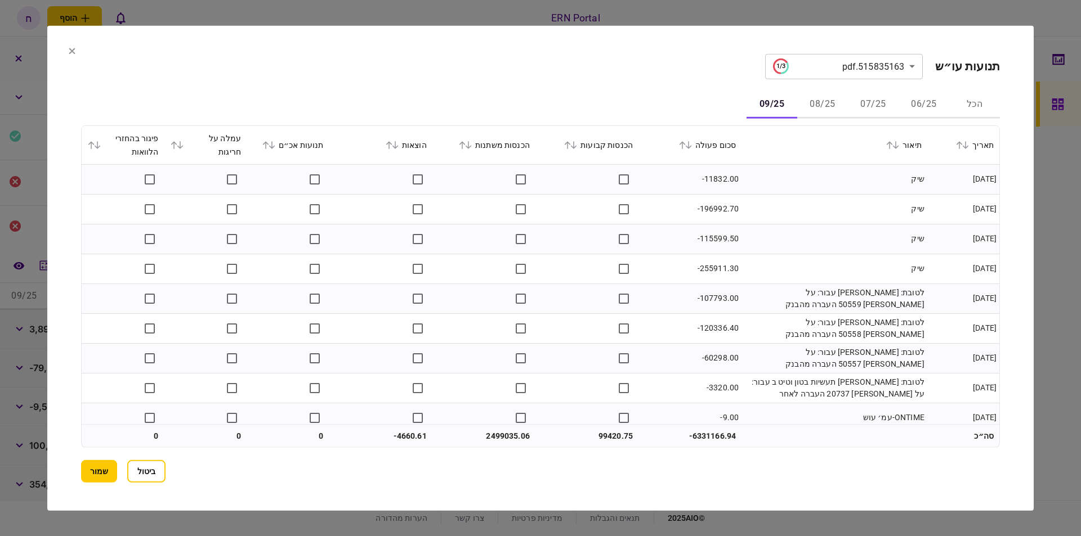
click at [611, 147] on div "הכנסות קבועות" at bounding box center [587, 145] width 92 height 14
click at [577, 146] on icon at bounding box center [573, 145] width 7 height 8
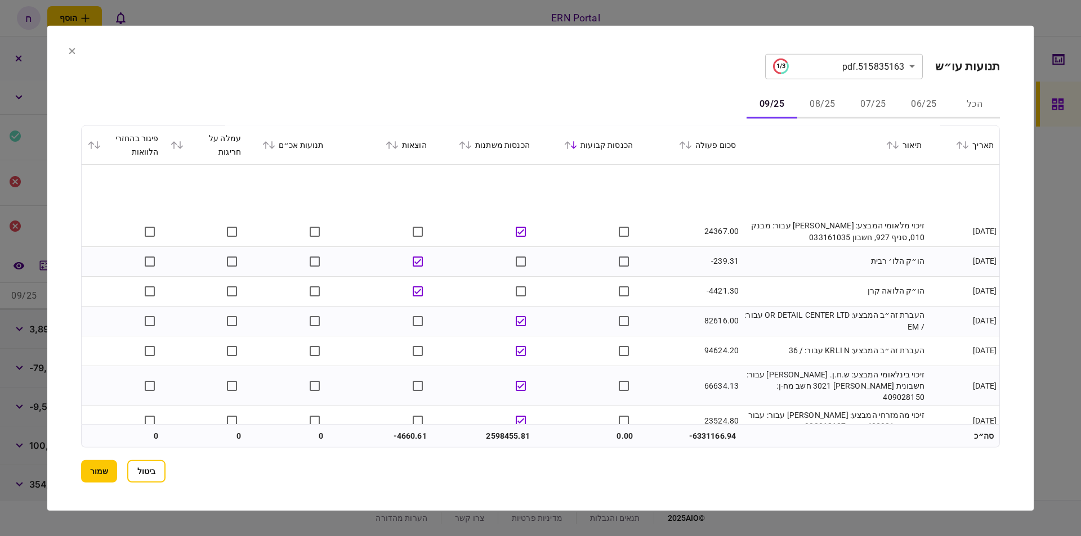
scroll to position [702, 0]
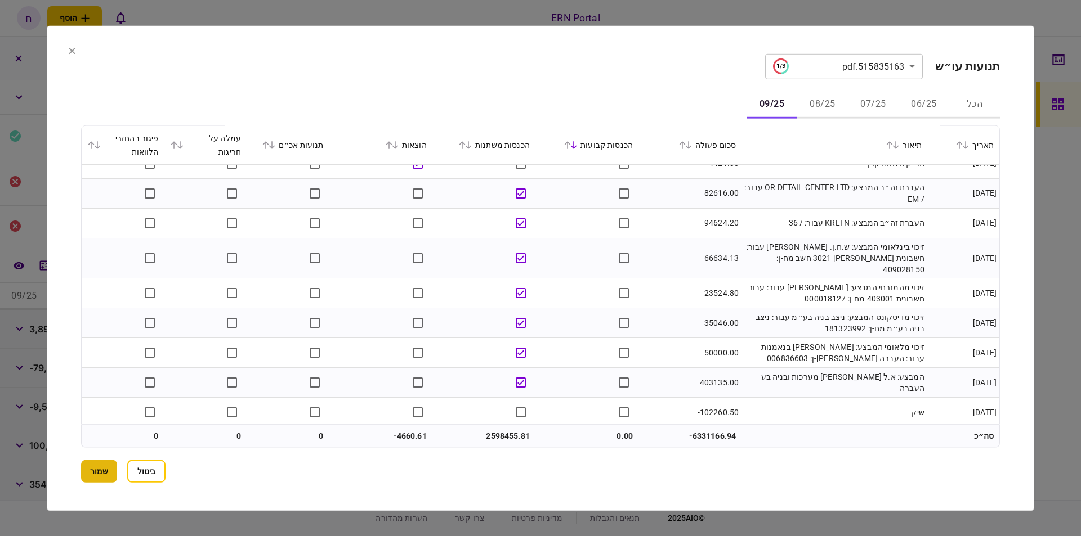
click at [109, 463] on button "שמור" at bounding box center [99, 471] width 36 height 23
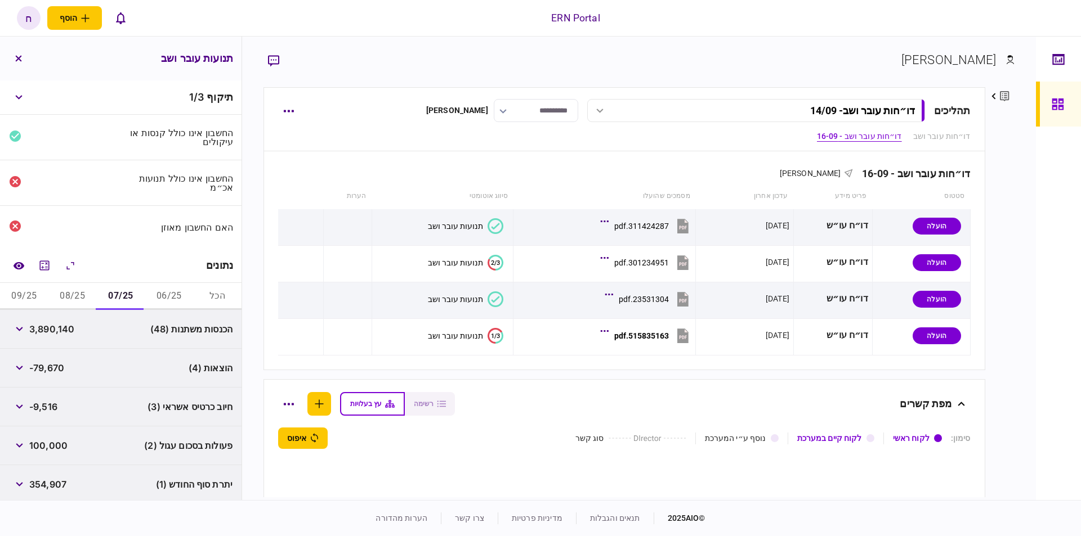
click at [47, 322] on span "3,890,140" at bounding box center [51, 329] width 45 height 14
copy span "3,890,140"
click at [79, 292] on button "08/25" at bounding box center [72, 296] width 48 height 27
click at [58, 324] on span "5,483,075" at bounding box center [52, 329] width 46 height 14
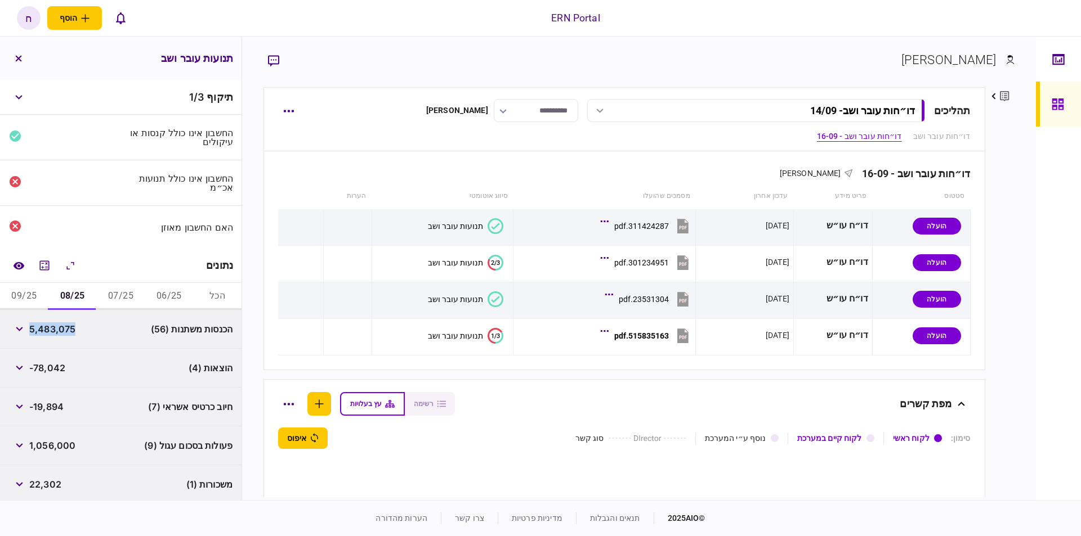
click at [58, 324] on span "5,483,075" at bounding box center [52, 329] width 46 height 14
copy span "5,483,075"
click at [23, 298] on button "09/25" at bounding box center [24, 296] width 48 height 27
click at [52, 322] on span "2,598,455" at bounding box center [52, 329] width 46 height 14
click at [52, 325] on span "2,598,455" at bounding box center [52, 329] width 46 height 14
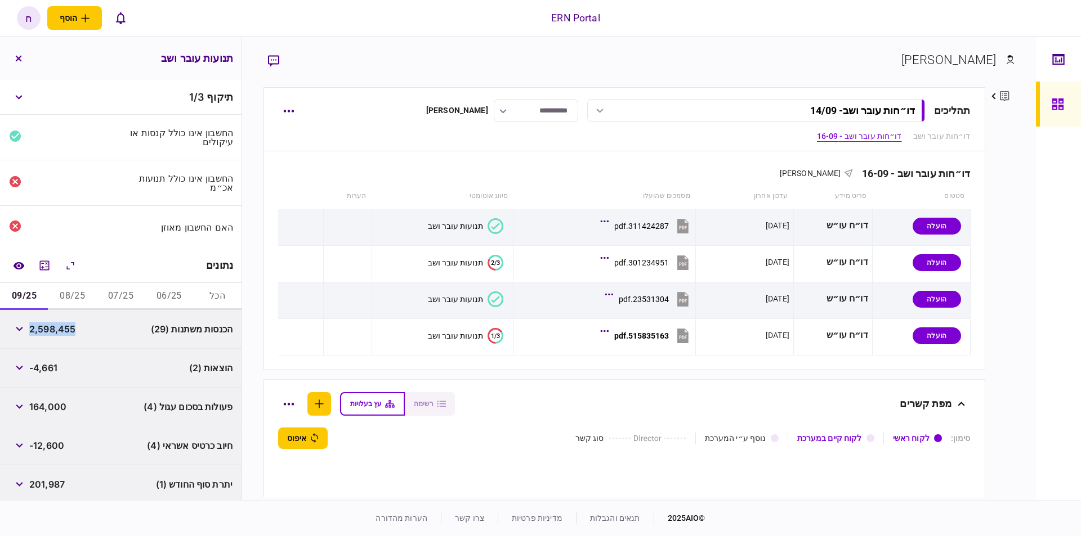
click at [52, 326] on span "2,598,455" at bounding box center [52, 329] width 46 height 14
copy span "2,598,455"
click at [43, 366] on span "-4,661" at bounding box center [43, 368] width 28 height 14
copy span "4,661"
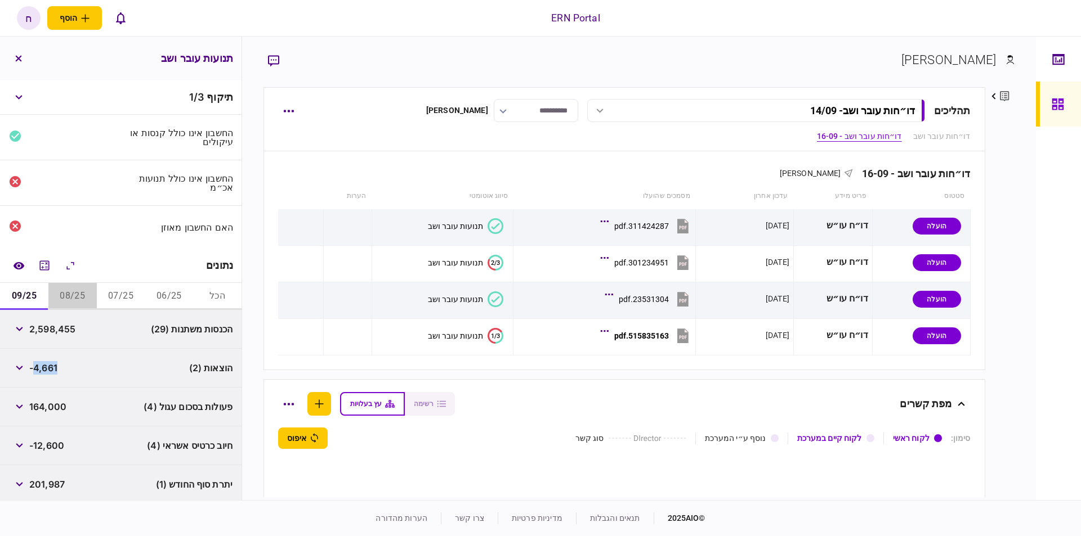
click at [76, 295] on button "08/25" at bounding box center [72, 296] width 48 height 27
click at [51, 361] on span "-78,042" at bounding box center [47, 368] width 36 height 14
click at [26, 367] on button "button" at bounding box center [19, 368] width 20 height 20
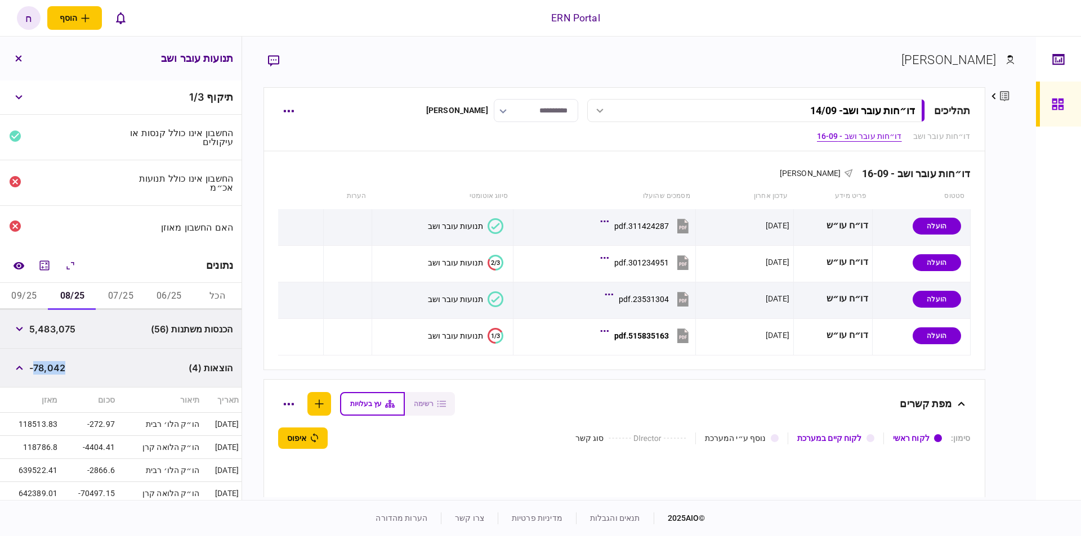
scroll to position [64, 0]
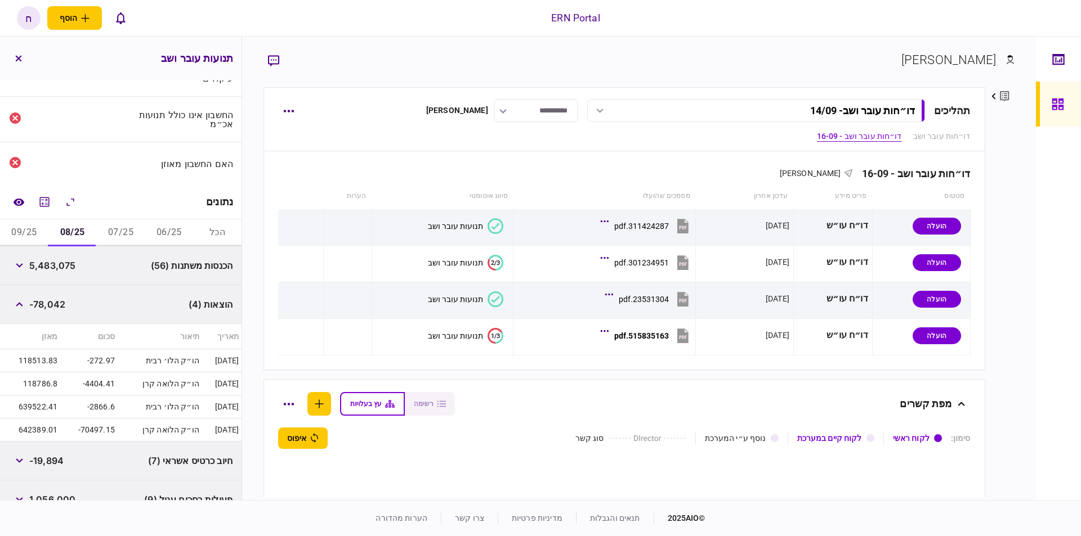
click at [148, 359] on td "הו״ק הלו׳ רבית" at bounding box center [160, 361] width 84 height 23
drag, startPoint x: 48, startPoint y: 361, endPoint x: 35, endPoint y: 361, distance: 13.5
click at [35, 361] on td "118513.83" at bounding box center [30, 361] width 60 height 23
click at [29, 230] on button "09/25" at bounding box center [24, 232] width 48 height 27
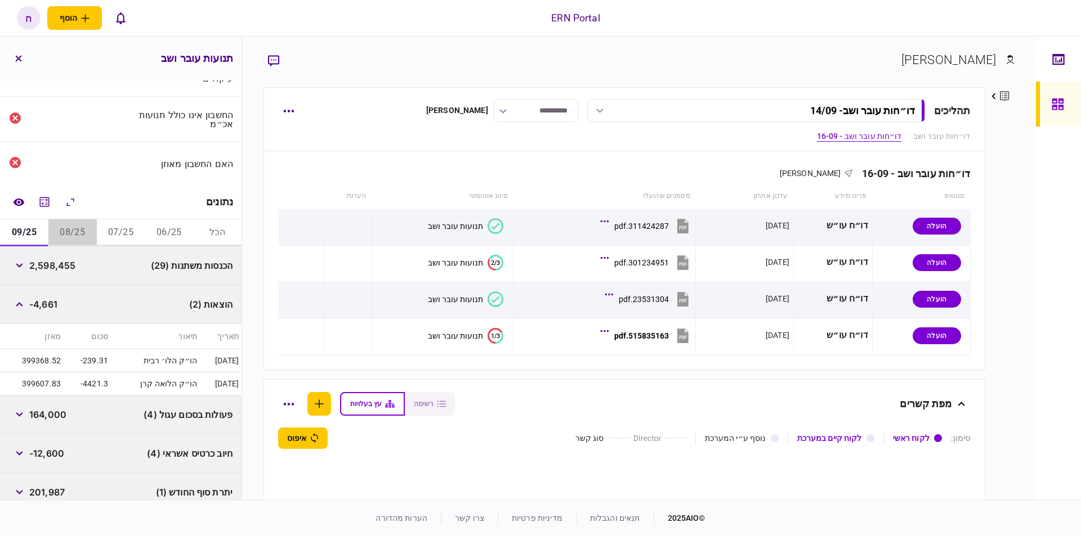
click at [80, 231] on button "08/25" at bounding box center [72, 232] width 48 height 27
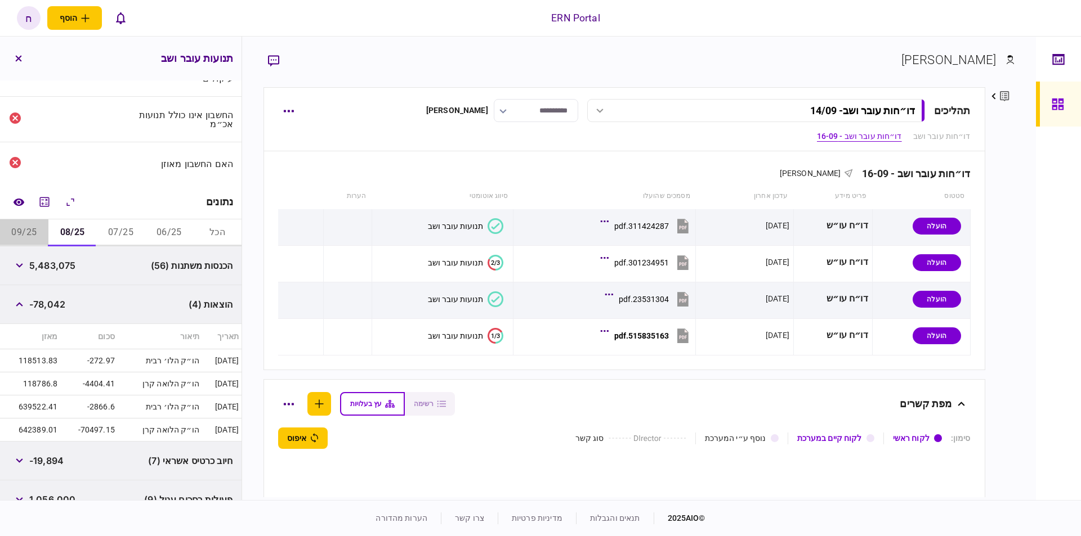
click at [16, 228] on button "09/25" at bounding box center [24, 232] width 48 height 27
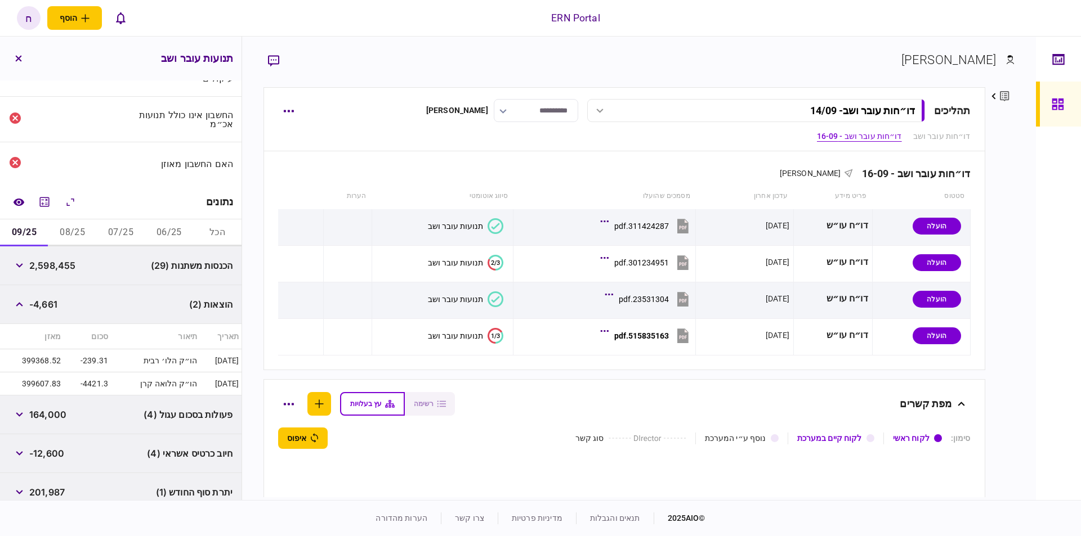
click at [54, 306] on span "-4,661" at bounding box center [43, 305] width 28 height 14
copy span "4,661"
click at [76, 231] on button "08/25" at bounding box center [72, 232] width 48 height 27
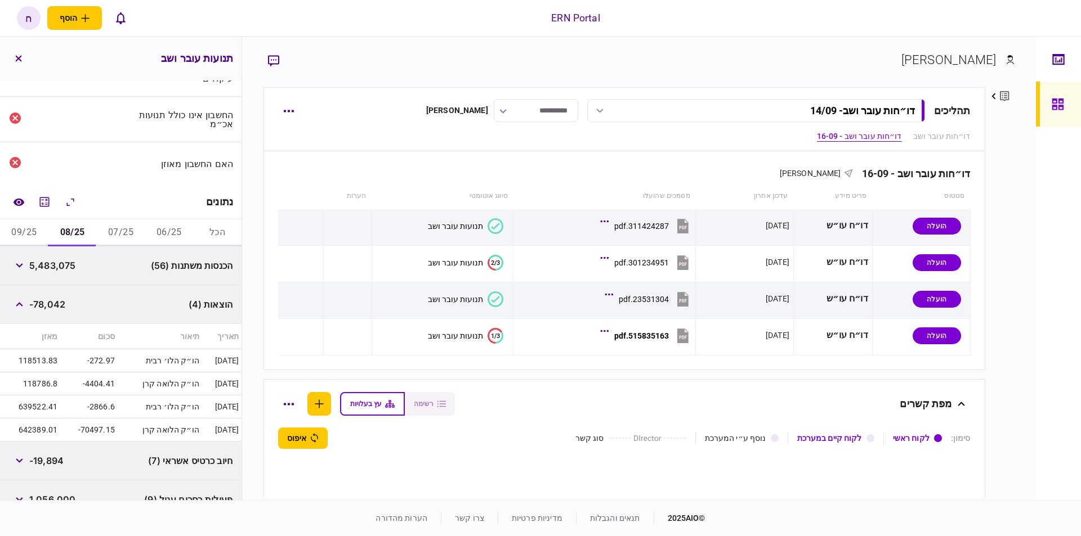
click at [55, 308] on span "-78,042" at bounding box center [47, 305] width 36 height 14
drag, startPoint x: 203, startPoint y: 427, endPoint x: 230, endPoint y: 426, distance: 27.0
click at [230, 426] on td "[DATE]" at bounding box center [221, 430] width 39 height 23
click at [37, 232] on button "09/25" at bounding box center [24, 232] width 48 height 27
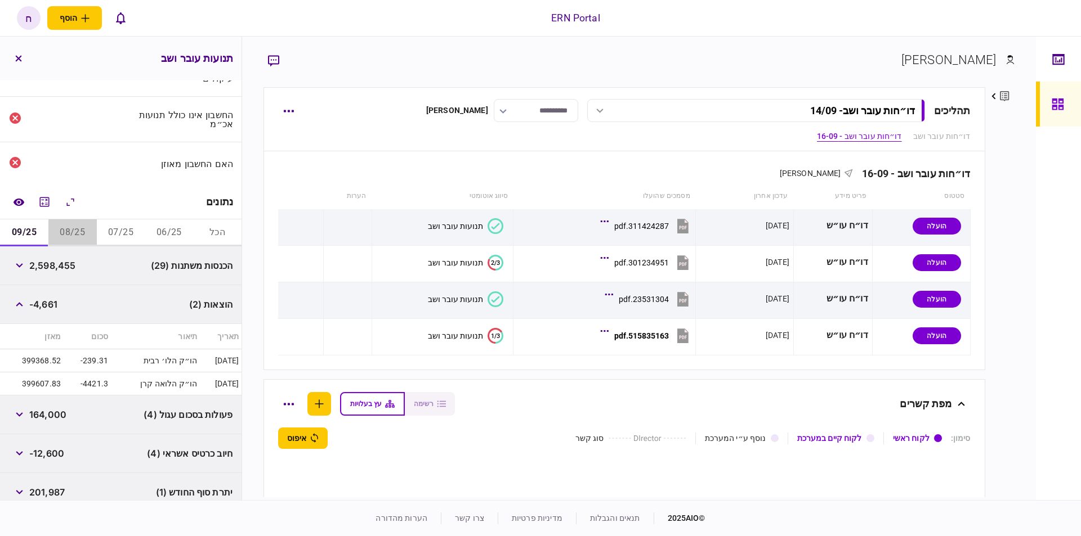
click at [68, 224] on button "08/25" at bounding box center [72, 232] width 48 height 27
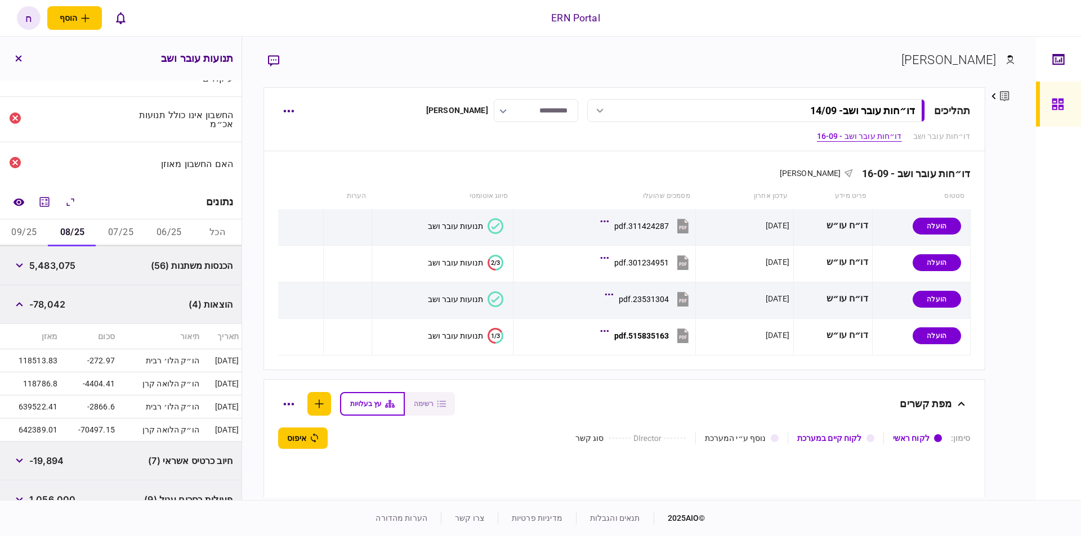
scroll to position [128, 0]
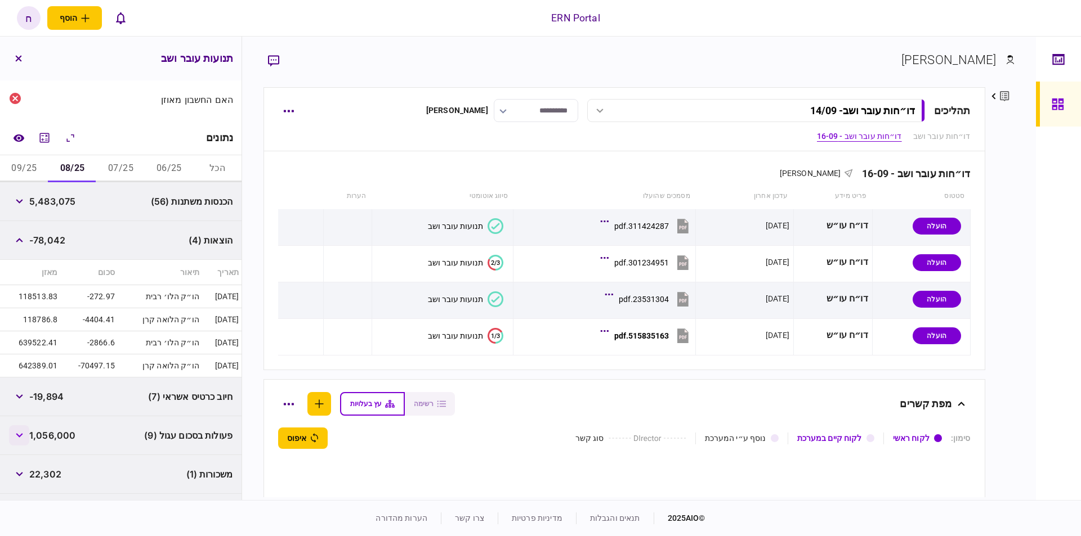
click at [23, 434] on icon "button" at bounding box center [19, 435] width 7 height 5
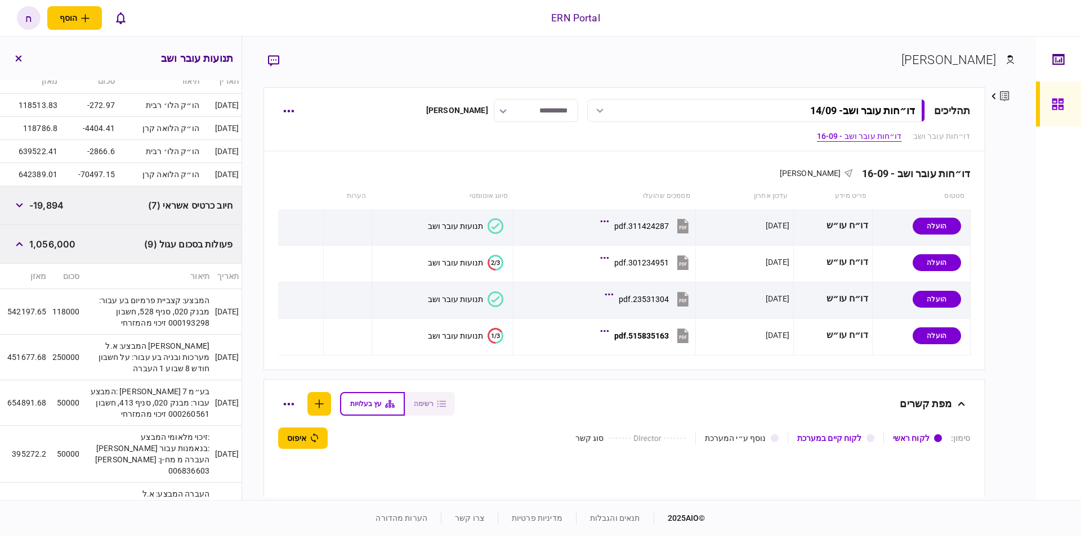
scroll to position [446, 0]
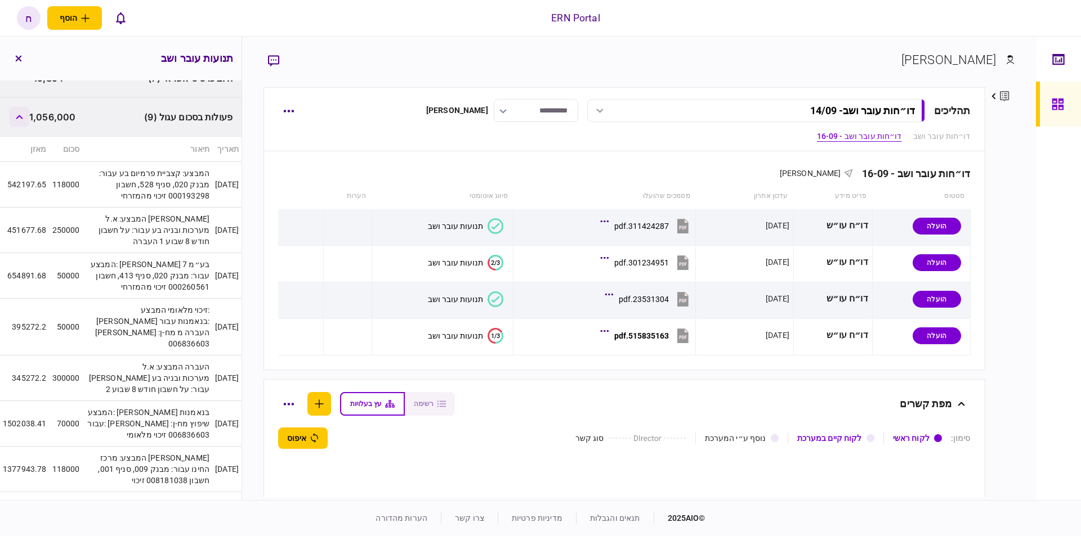
click at [22, 121] on button "button" at bounding box center [19, 117] width 20 height 20
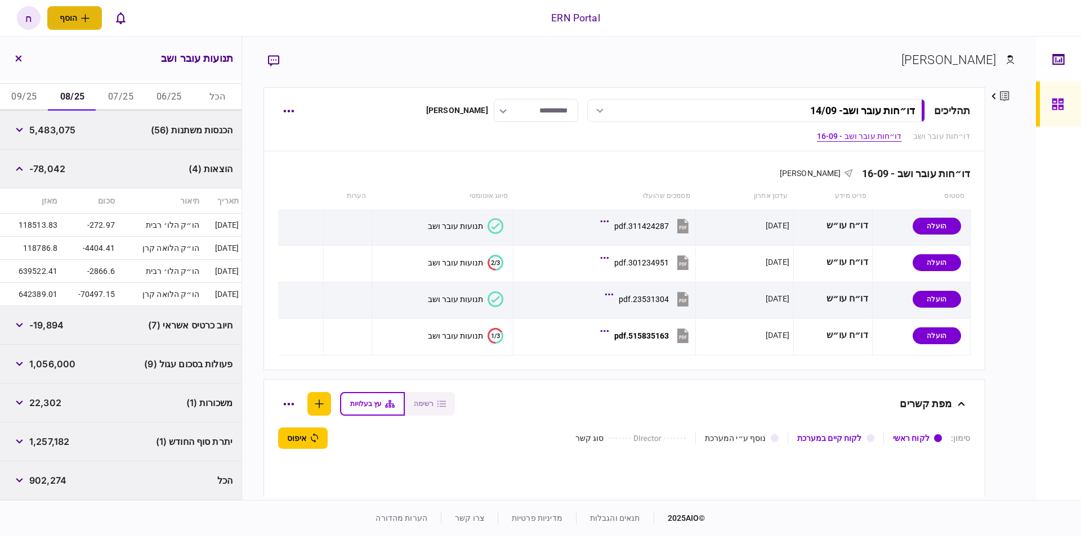
scroll to position [197, 0]
click at [52, 446] on span "1,257,182" at bounding box center [49, 444] width 40 height 14
copy span "1,257,182"
click at [31, 91] on button "09/25" at bounding box center [24, 99] width 48 height 27
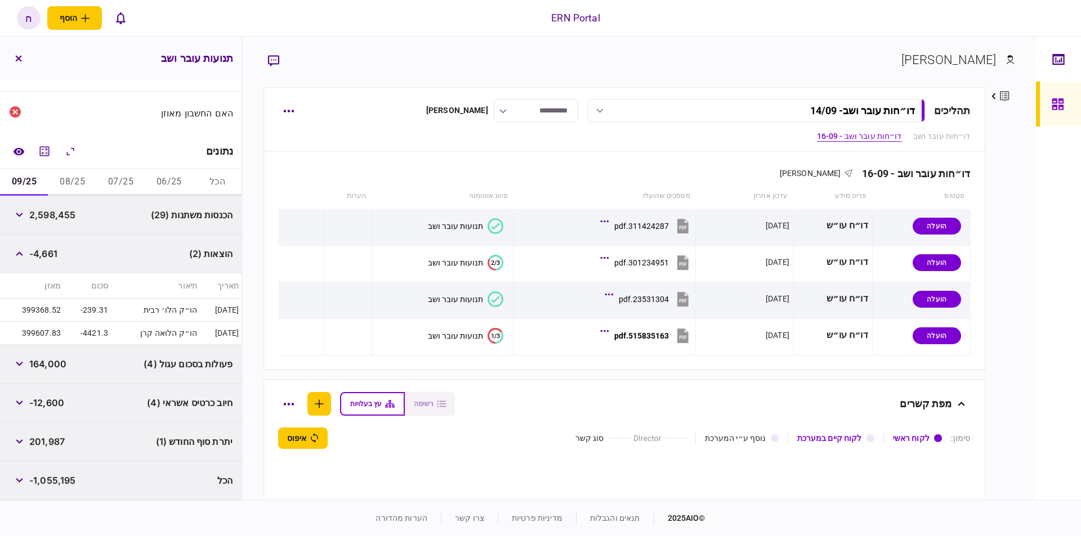
scroll to position [112, 0]
click at [52, 443] on span "201,987" at bounding box center [46, 444] width 35 height 14
copy span "201,987"
click at [51, 147] on icon "מחשבון" at bounding box center [45, 154] width 14 height 14
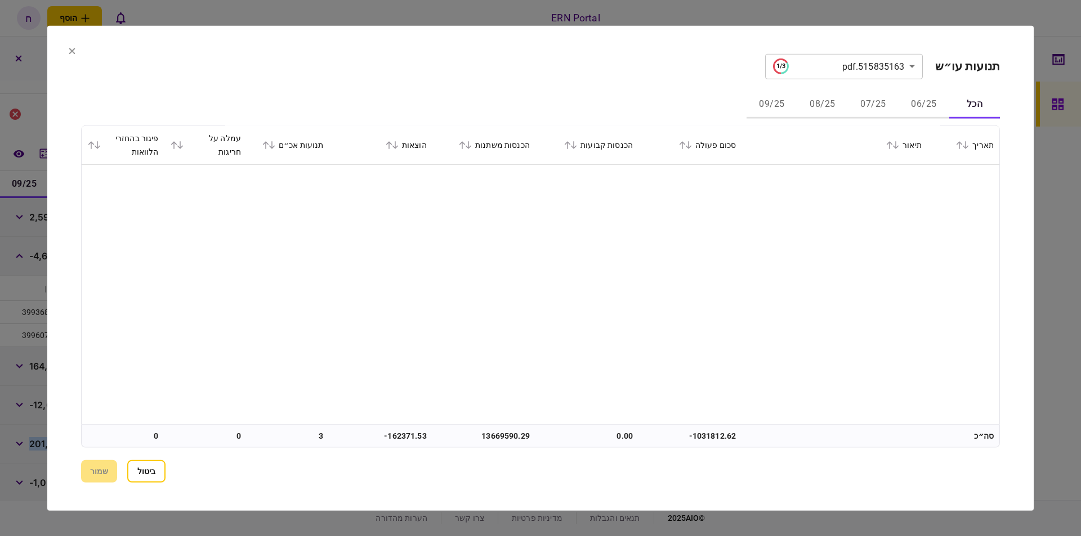
scroll to position [1531, 0]
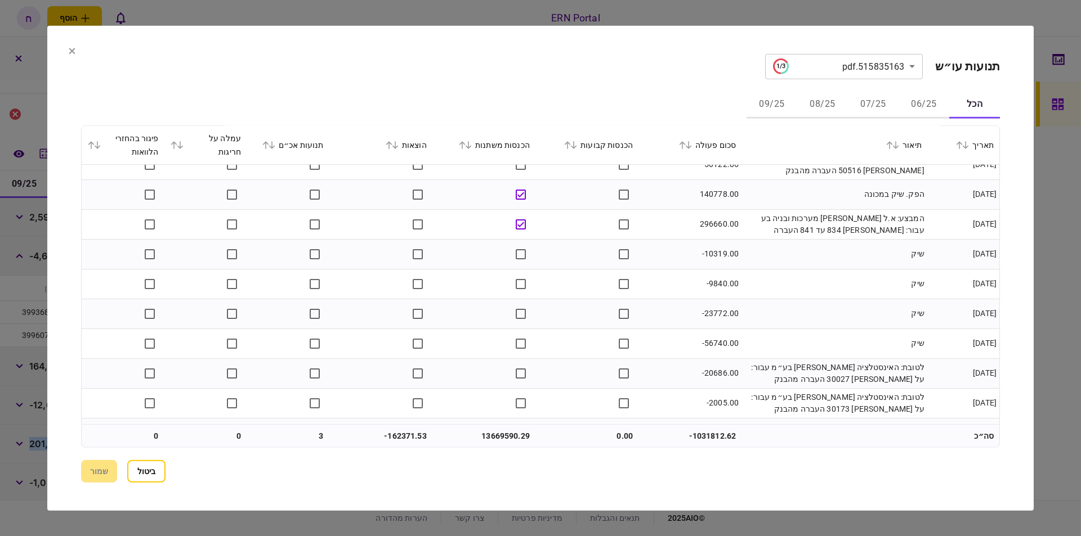
click at [818, 102] on button "08/25" at bounding box center [822, 104] width 51 height 27
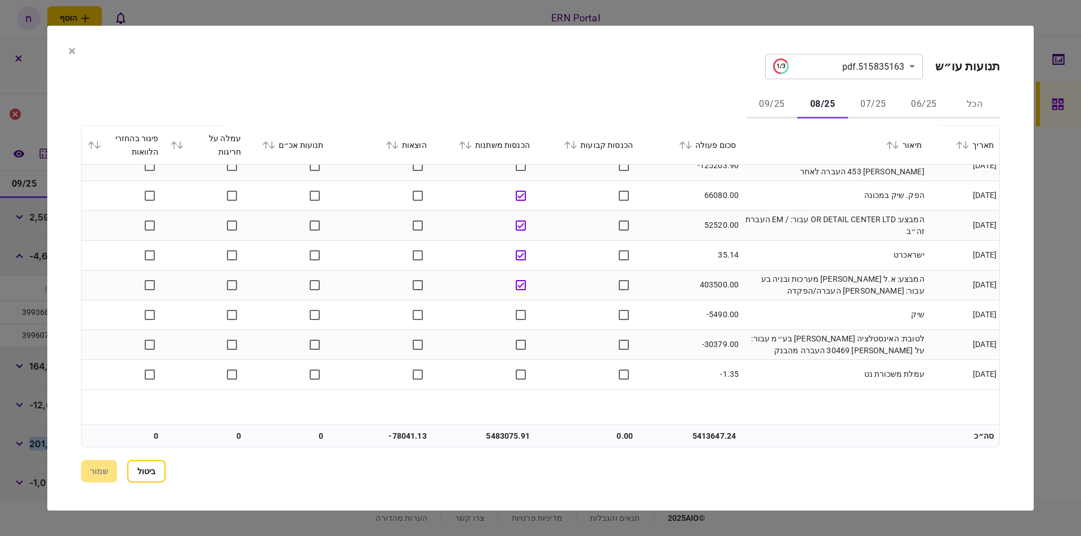
scroll to position [4285, 0]
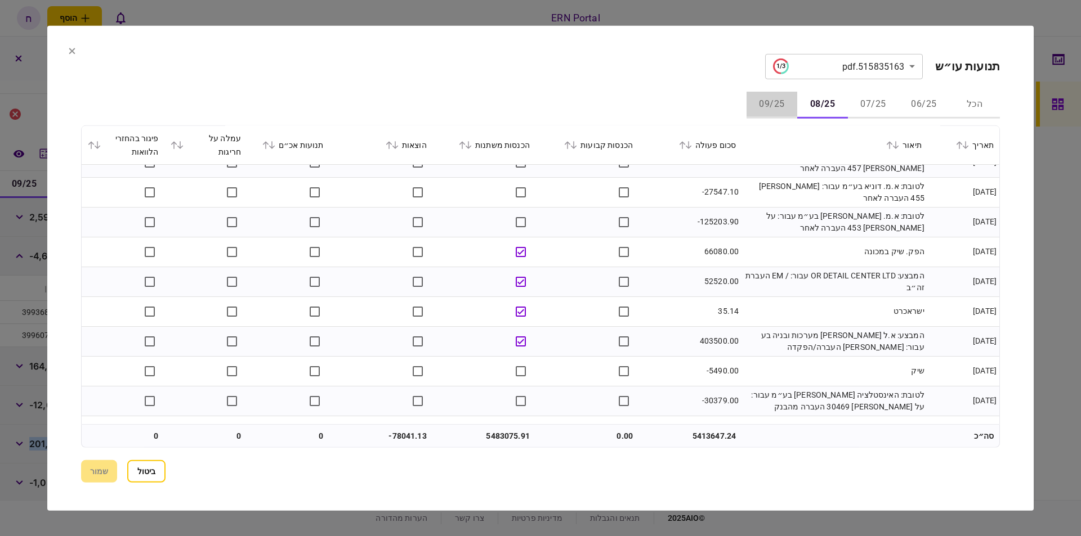
click at [775, 105] on button "09/25" at bounding box center [771, 104] width 51 height 27
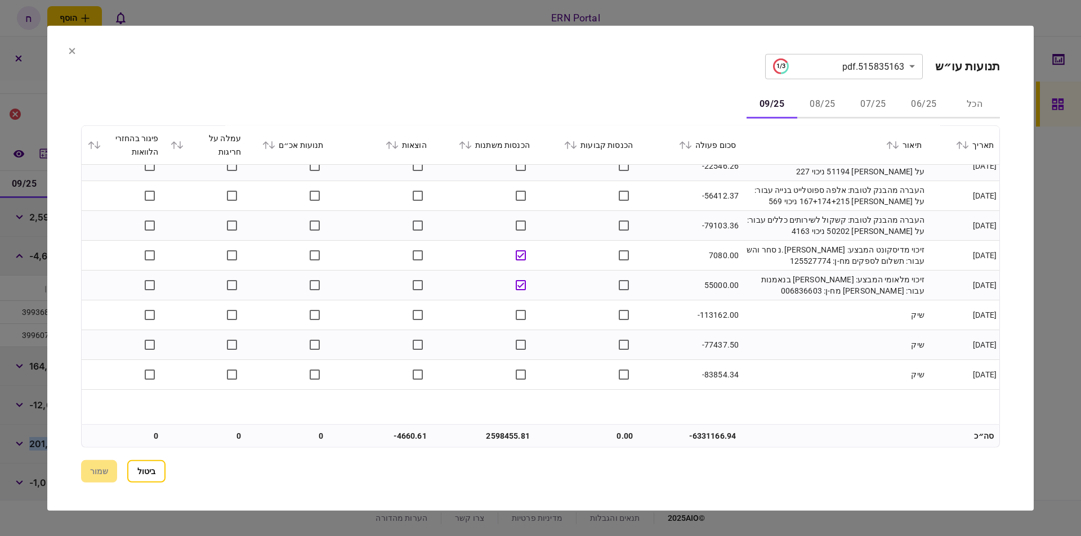
scroll to position [2163, 0]
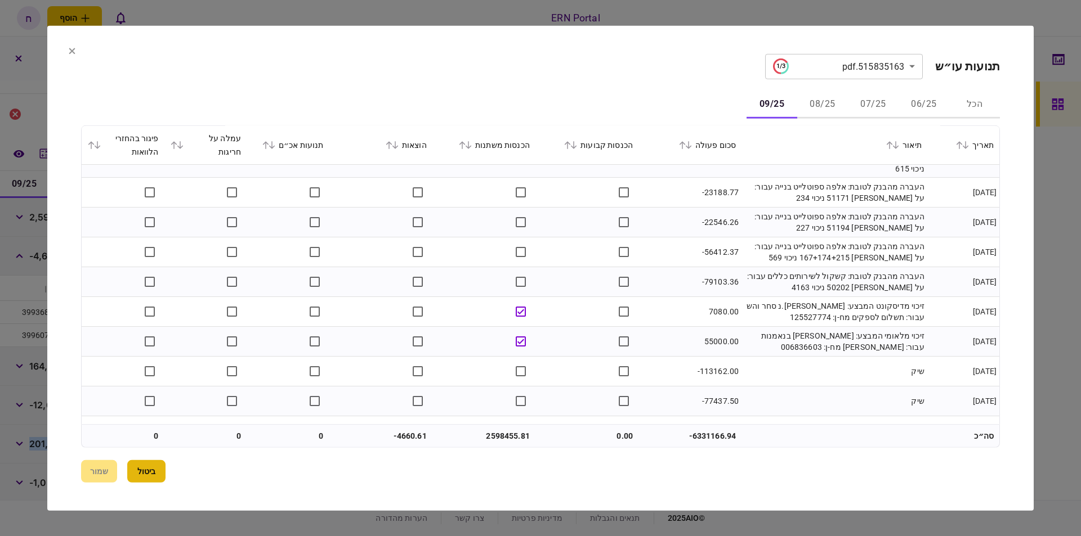
click at [151, 476] on button "ביטול" at bounding box center [146, 471] width 38 height 23
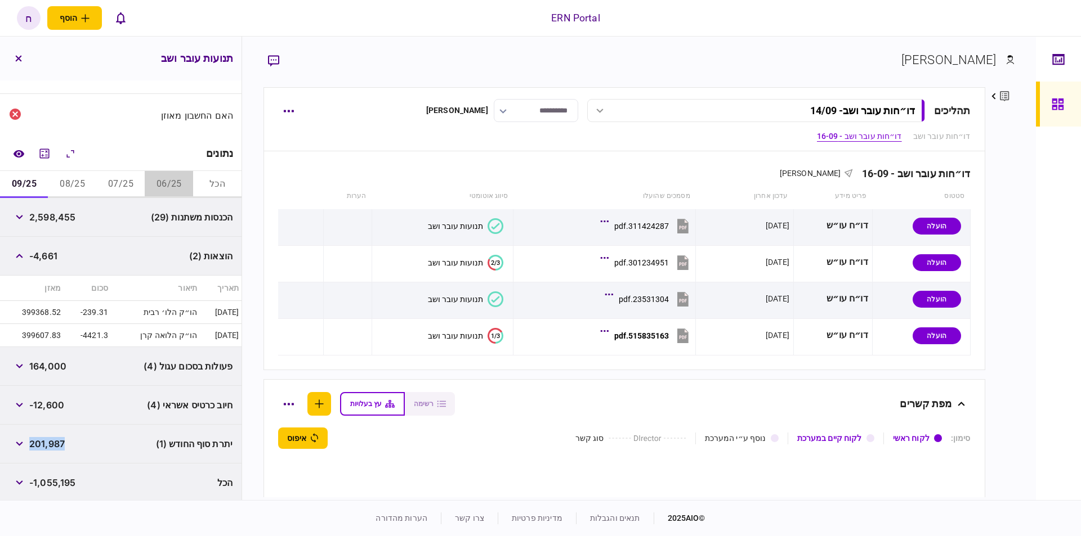
click at [158, 178] on button "06/25" at bounding box center [169, 184] width 48 height 27
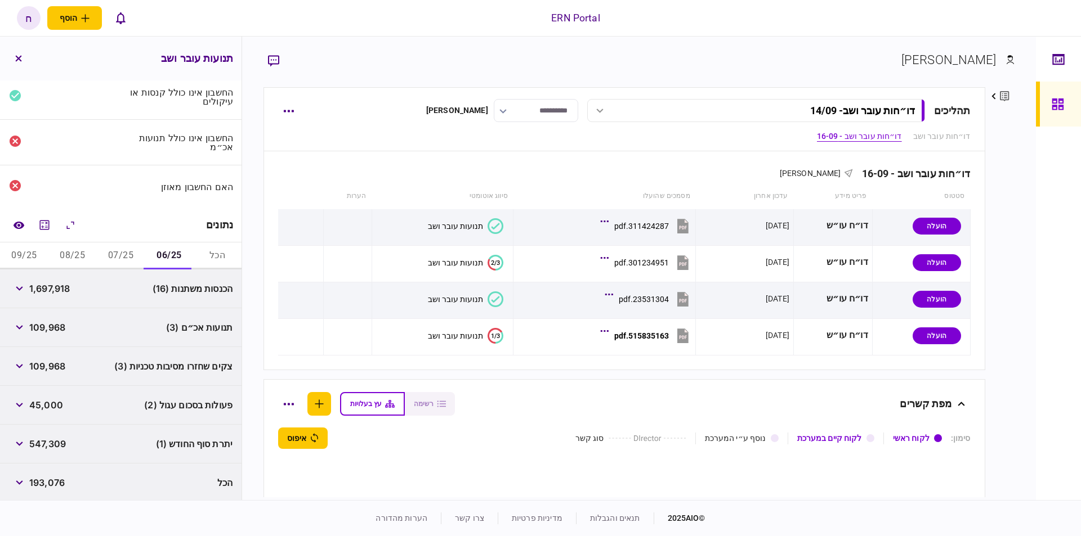
click at [65, 286] on span "1,697,918" at bounding box center [49, 289] width 41 height 14
copy span "1,697,918"
click at [54, 328] on span "109,968" at bounding box center [47, 328] width 36 height 14
click at [29, 328] on button "button" at bounding box center [19, 327] width 20 height 20
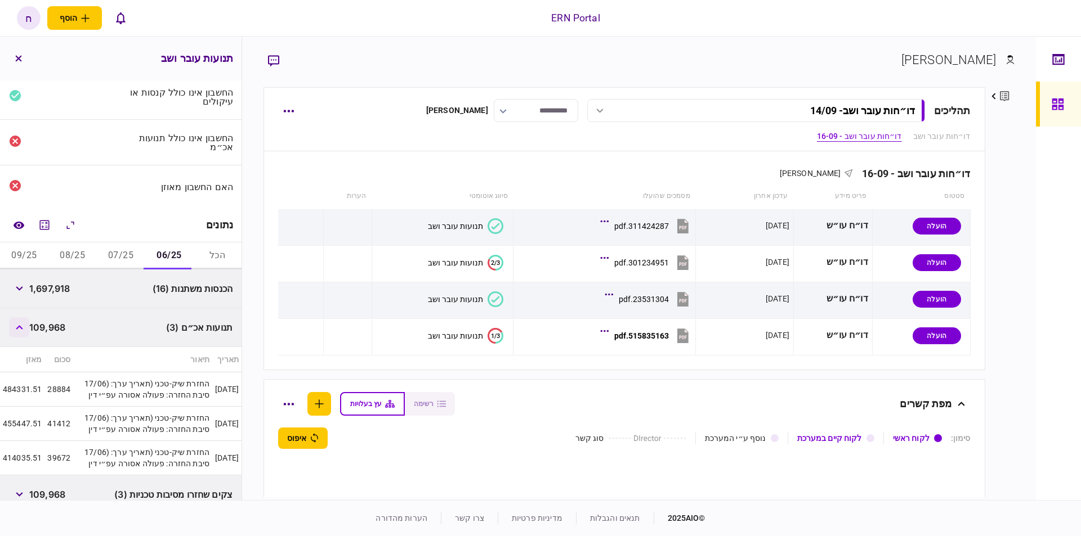
click at [28, 329] on button "button" at bounding box center [19, 327] width 20 height 20
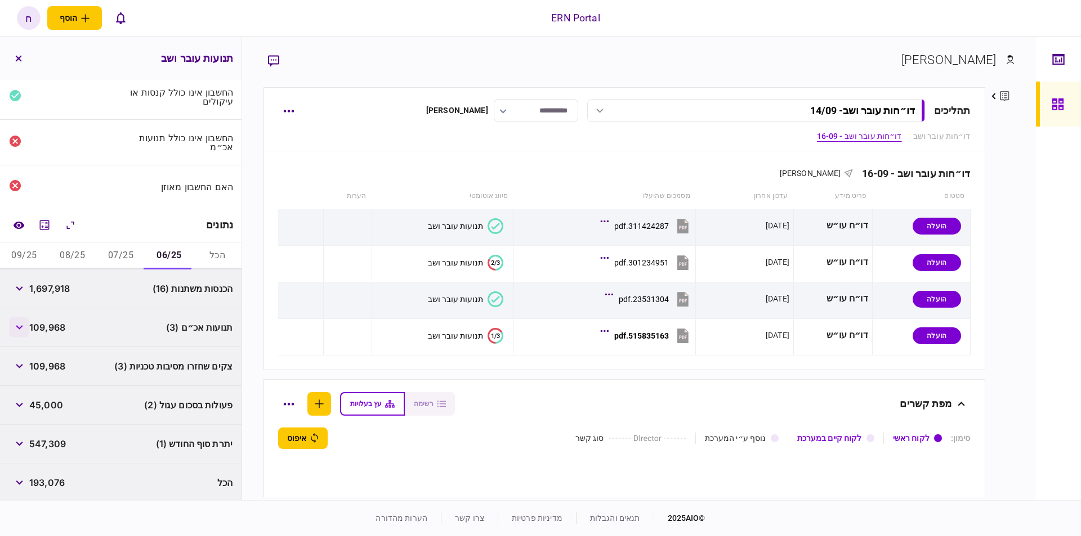
click at [28, 329] on button "button" at bounding box center [19, 327] width 20 height 20
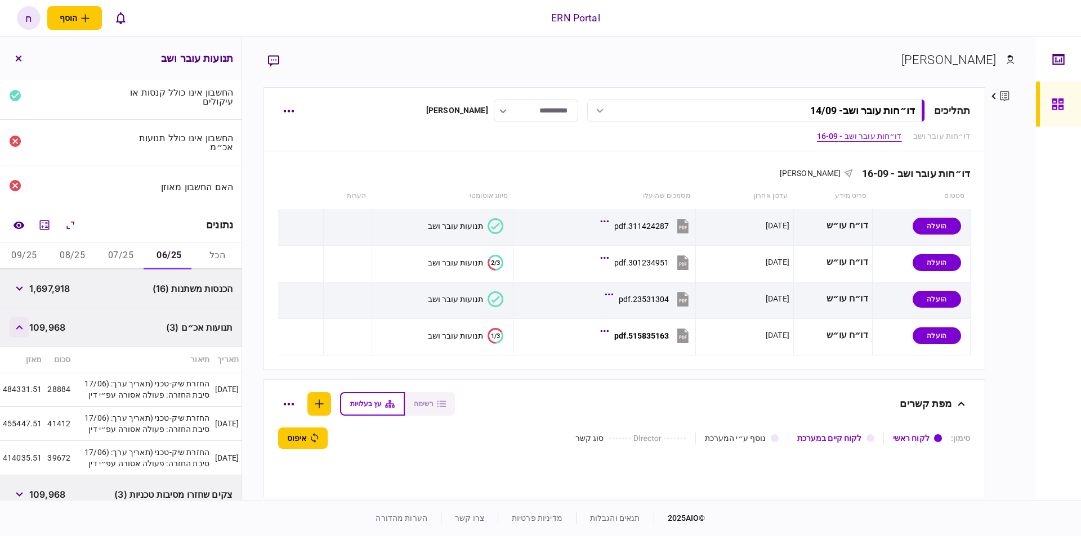
click at [28, 329] on button "button" at bounding box center [19, 327] width 20 height 20
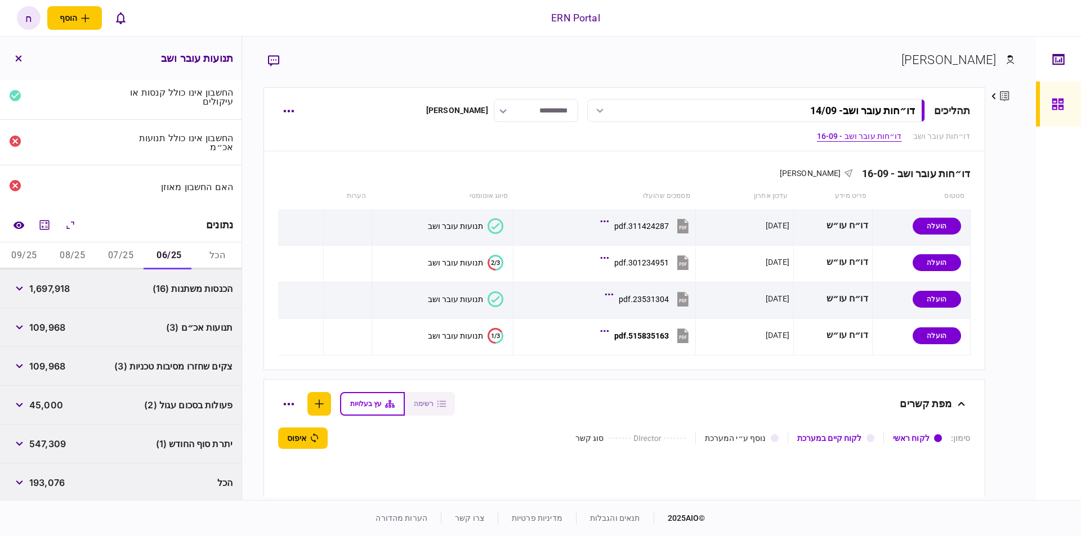
click at [57, 439] on span "547,309" at bounding box center [47, 444] width 37 height 14
copy span "547,309"
click at [117, 248] on button "07/25" at bounding box center [121, 256] width 48 height 27
click at [60, 279] on div "3,890,140" at bounding box center [41, 289] width 65 height 20
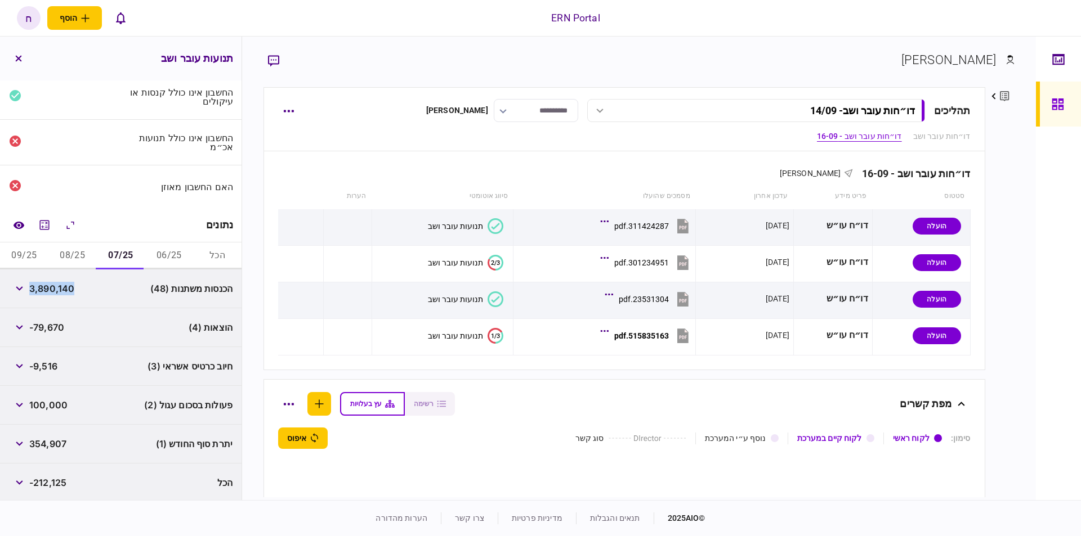
click at [60, 279] on div "3,890,140" at bounding box center [41, 289] width 65 height 20
copy span "3,890,140"
click at [52, 432] on div "יתרת סוף החודש (1) 354,907" at bounding box center [120, 444] width 241 height 39
click at [50, 437] on span "354,907" at bounding box center [47, 444] width 37 height 14
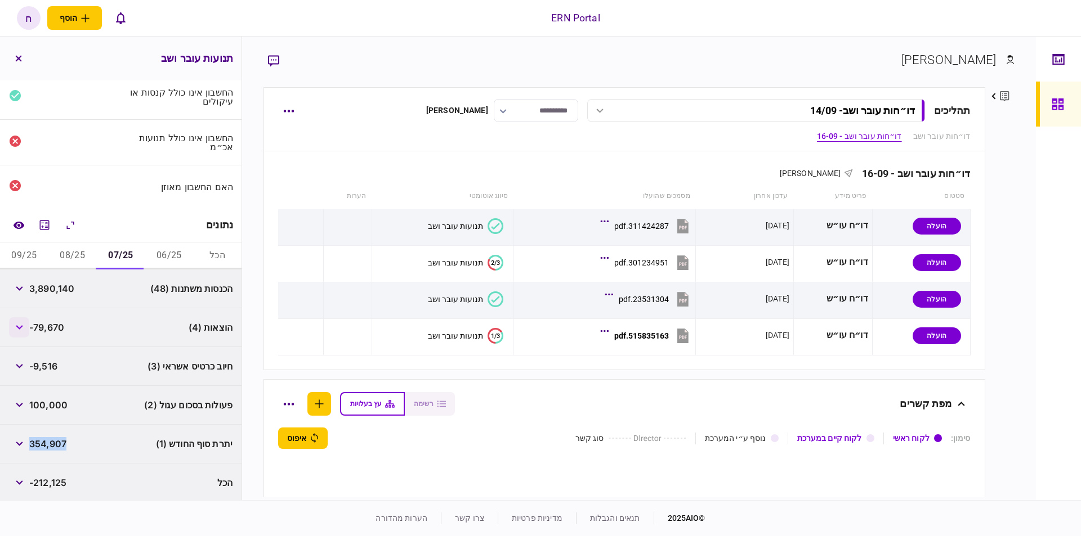
click at [21, 330] on button "button" at bounding box center [19, 327] width 20 height 20
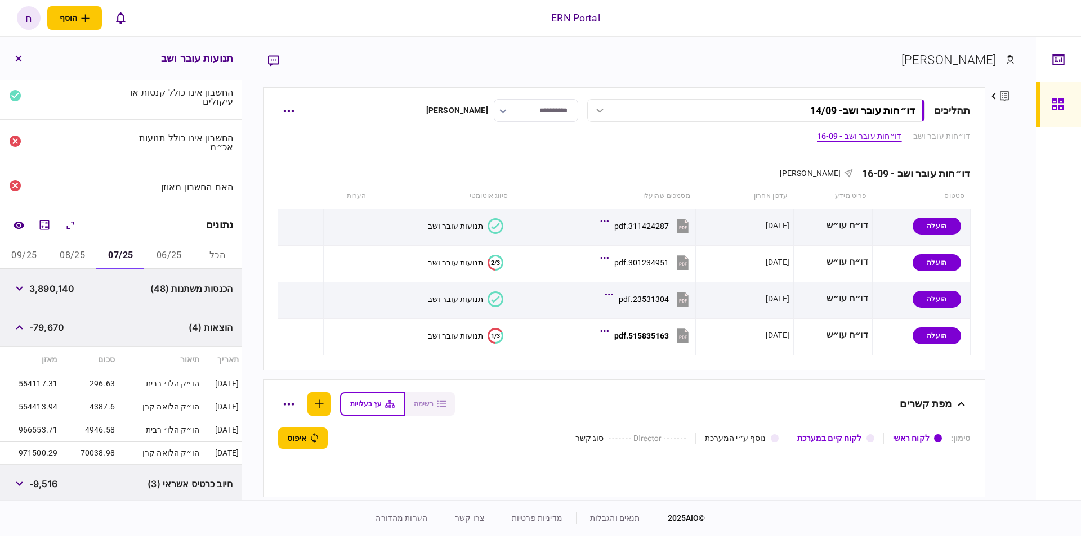
click at [169, 254] on button "06/25" at bounding box center [169, 256] width 48 height 27
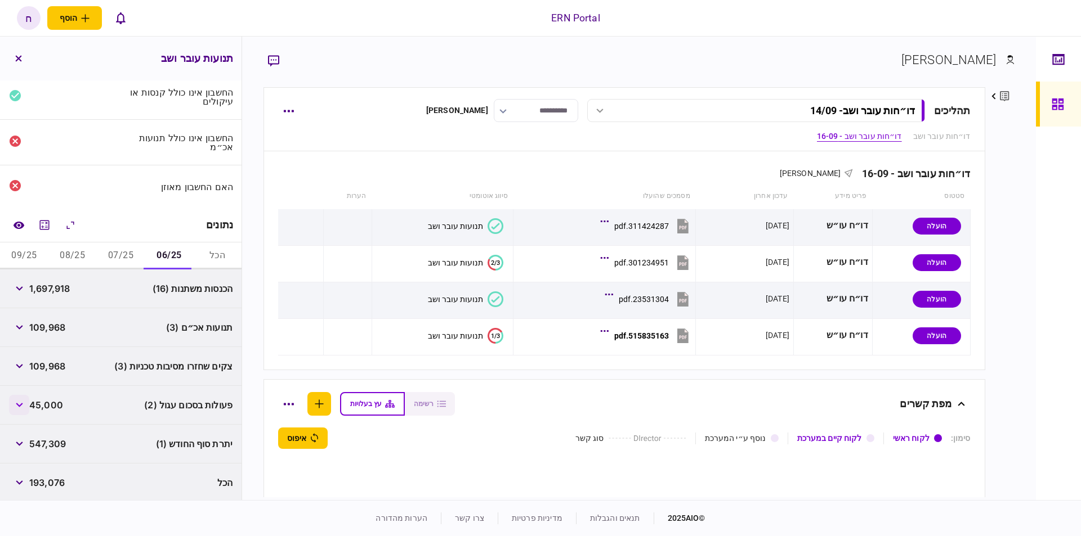
click at [21, 410] on button "button" at bounding box center [19, 405] width 20 height 20
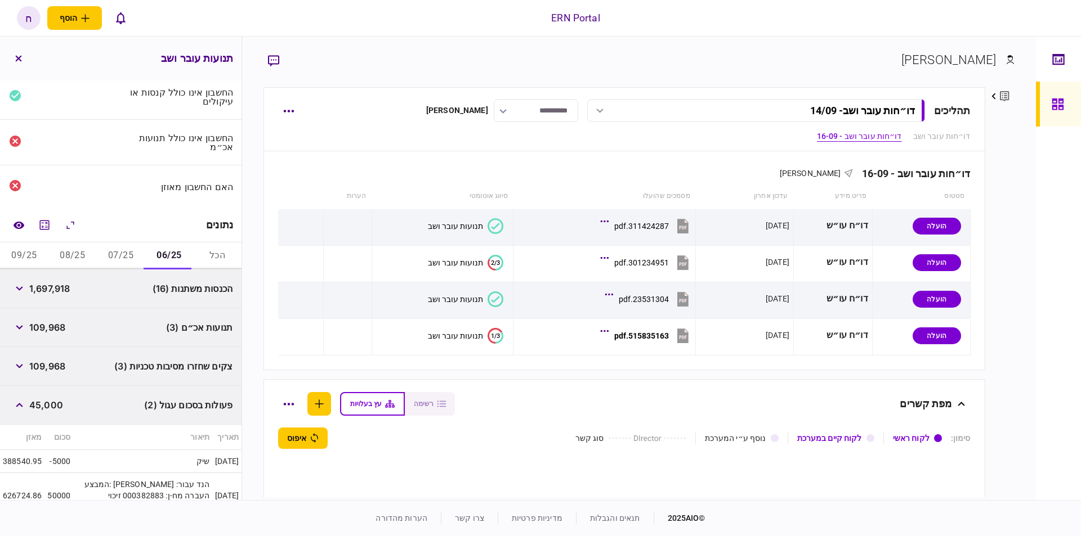
click at [39, 365] on span "109,968" at bounding box center [47, 367] width 36 height 14
click at [18, 361] on button "button" at bounding box center [19, 366] width 20 height 20
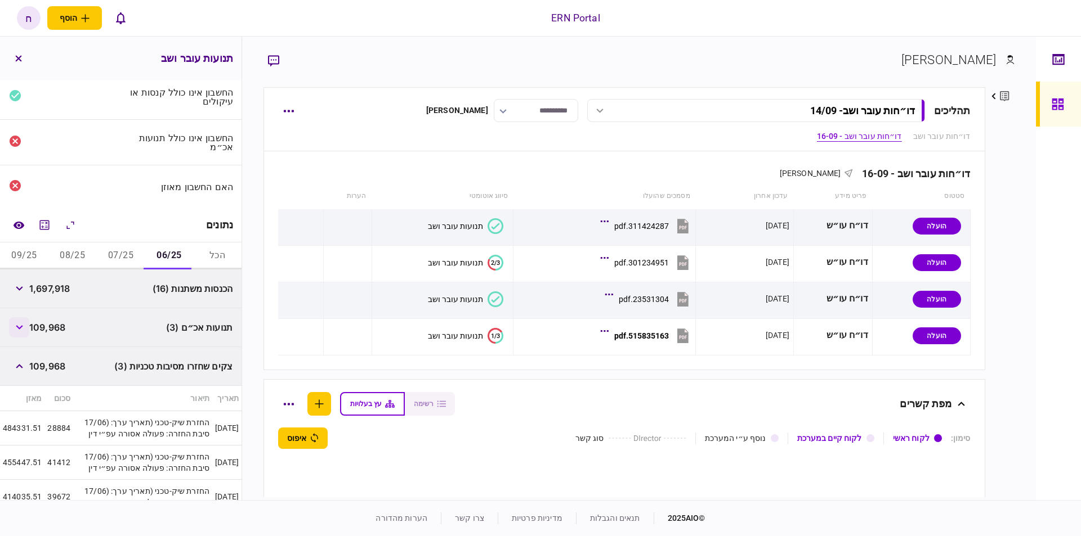
click at [29, 321] on button "button" at bounding box center [19, 327] width 20 height 20
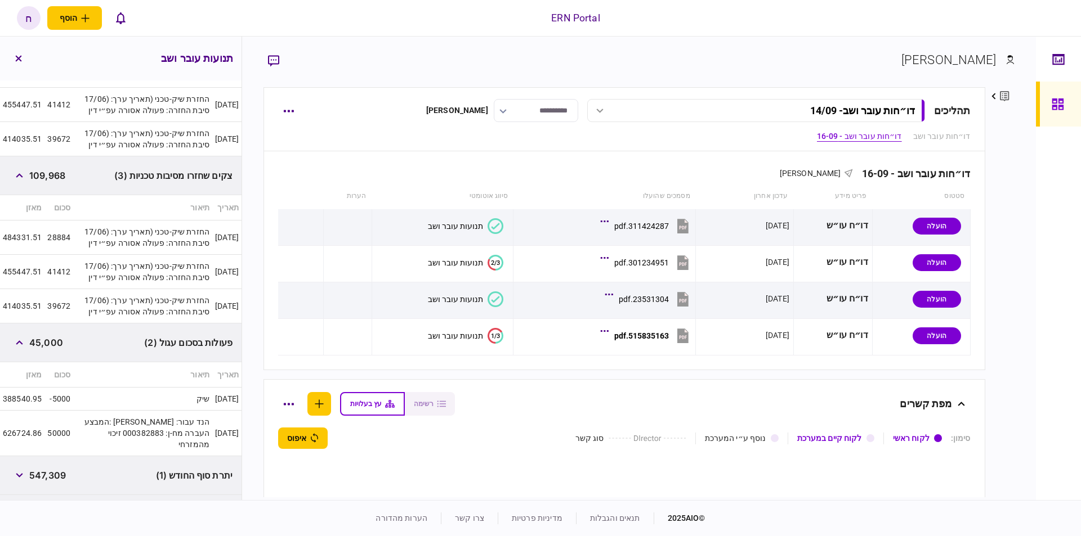
scroll to position [380, 0]
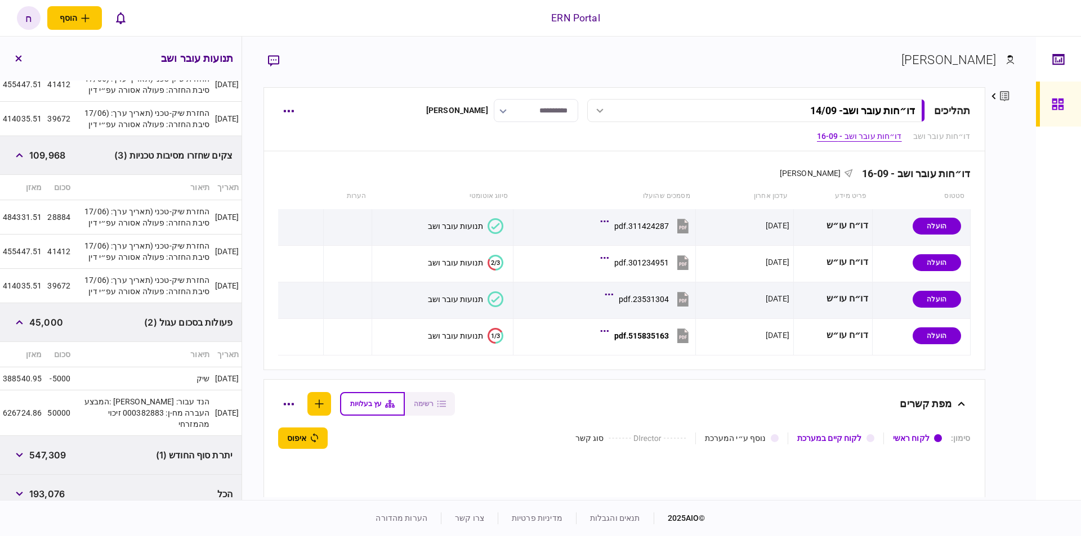
click at [123, 446] on div "יתרת סוף החודש (1) 547,309" at bounding box center [120, 455] width 241 height 39
click at [43, 449] on span "547,309" at bounding box center [47, 456] width 37 height 14
click at [15, 445] on button "button" at bounding box center [19, 455] width 20 height 20
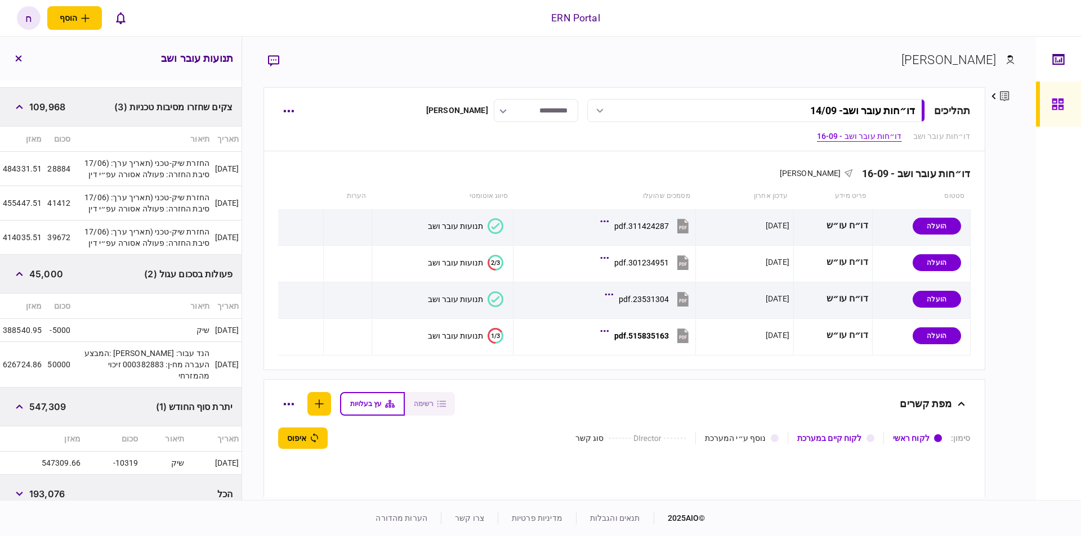
scroll to position [34, 0]
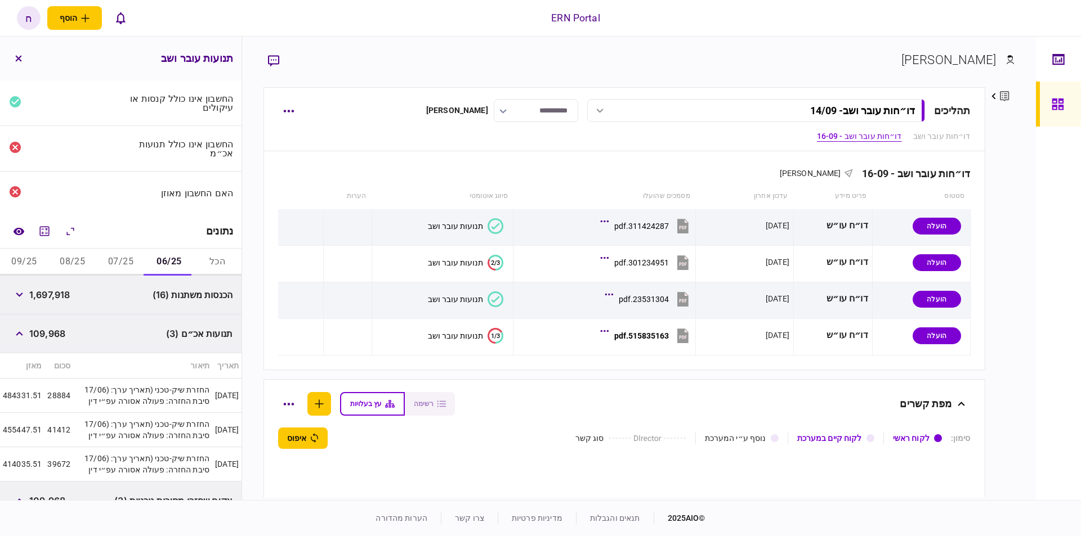
click at [76, 263] on button "08/25" at bounding box center [72, 262] width 48 height 27
